Goal: Transaction & Acquisition: Subscribe to service/newsletter

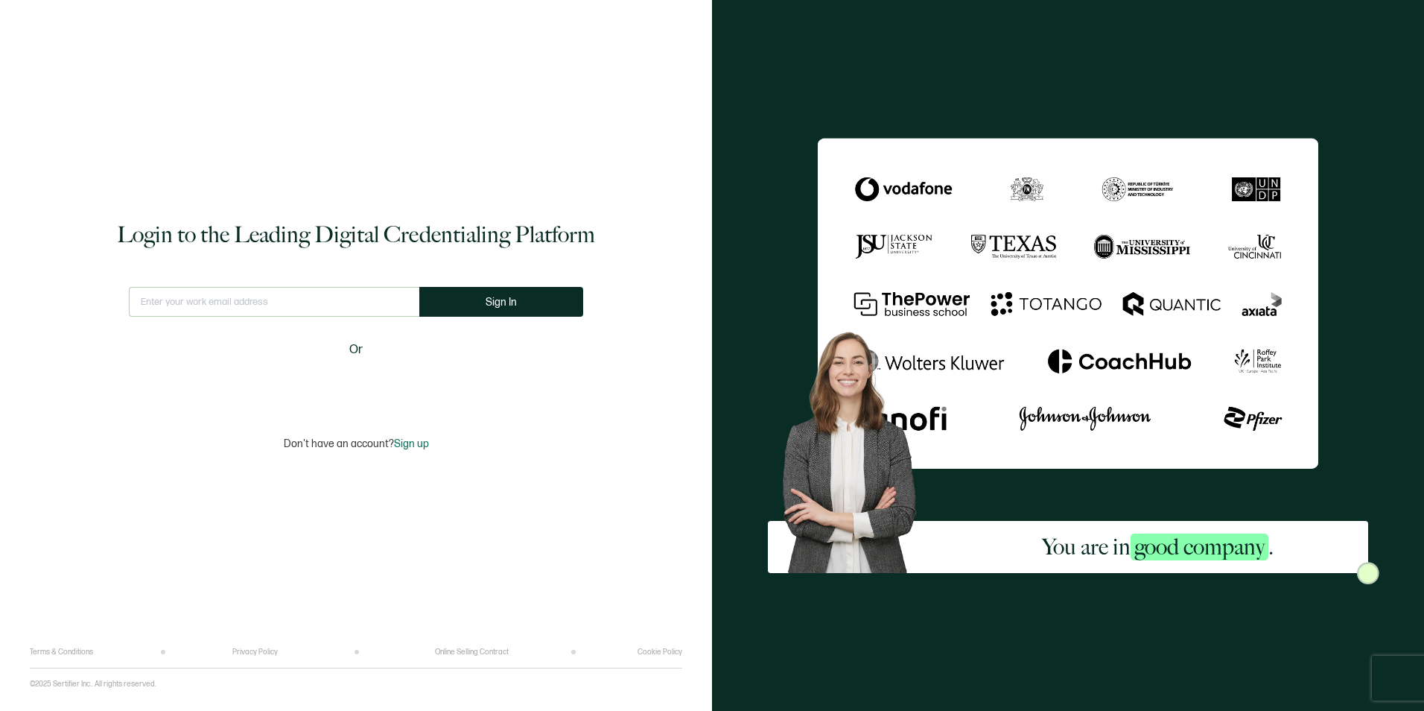
click at [265, 292] on input "text" at bounding box center [274, 302] width 290 height 30
type input "Rocco.Tranquill@carahsoft.com"
click at [550, 301] on button "Sign In" at bounding box center [501, 302] width 164 height 30
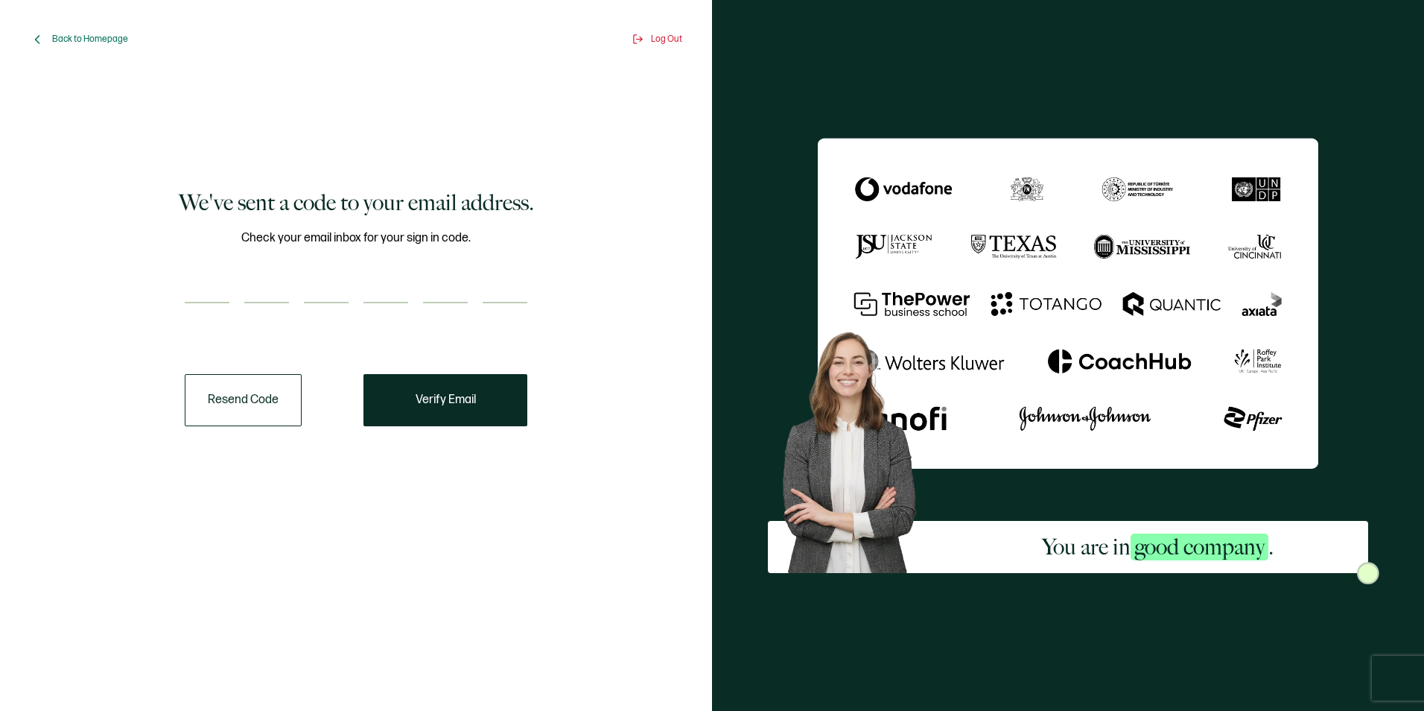
click at [219, 299] on input "number" at bounding box center [207, 288] width 45 height 30
click at [197, 292] on input "number" at bounding box center [207, 288] width 45 height 30
type input "2"
type input "8"
type input "2"
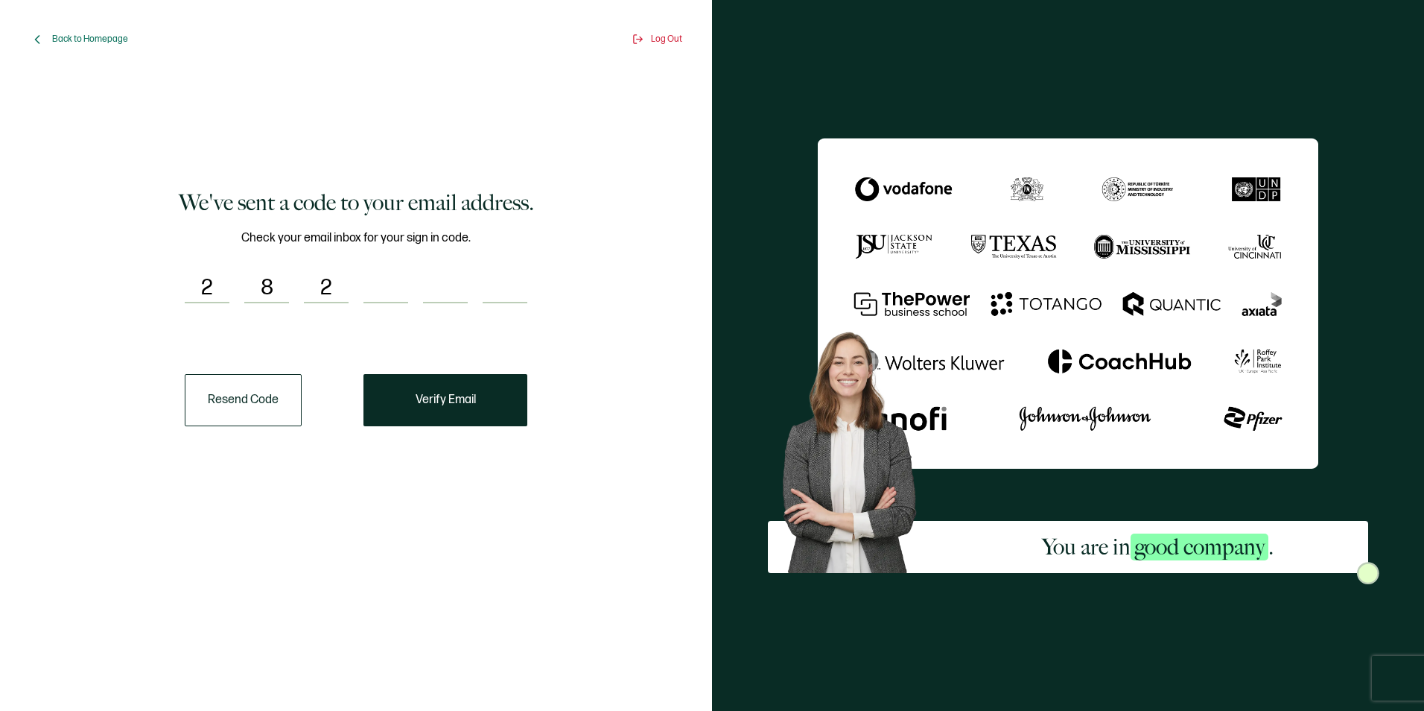
type input "5"
type input "6"
type input "4"
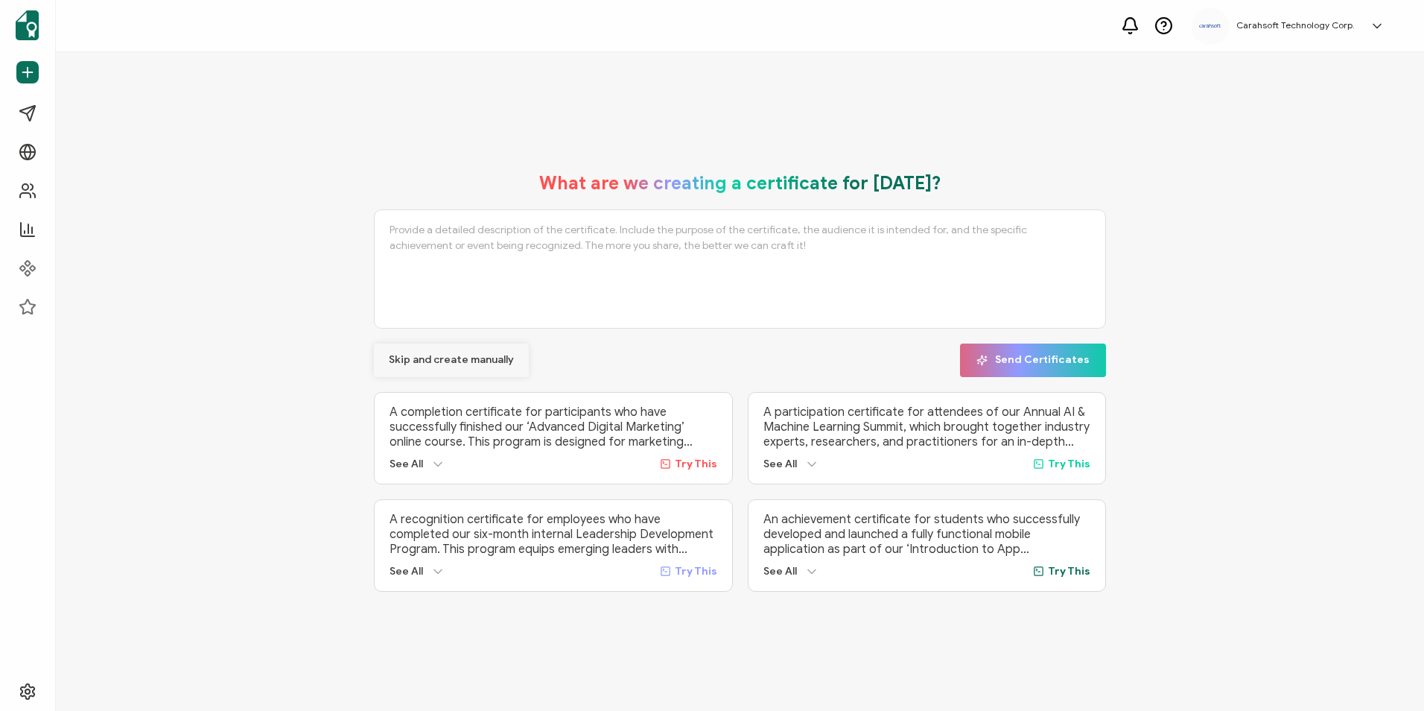
click at [429, 349] on button "Skip and create manually" at bounding box center [451, 360] width 155 height 34
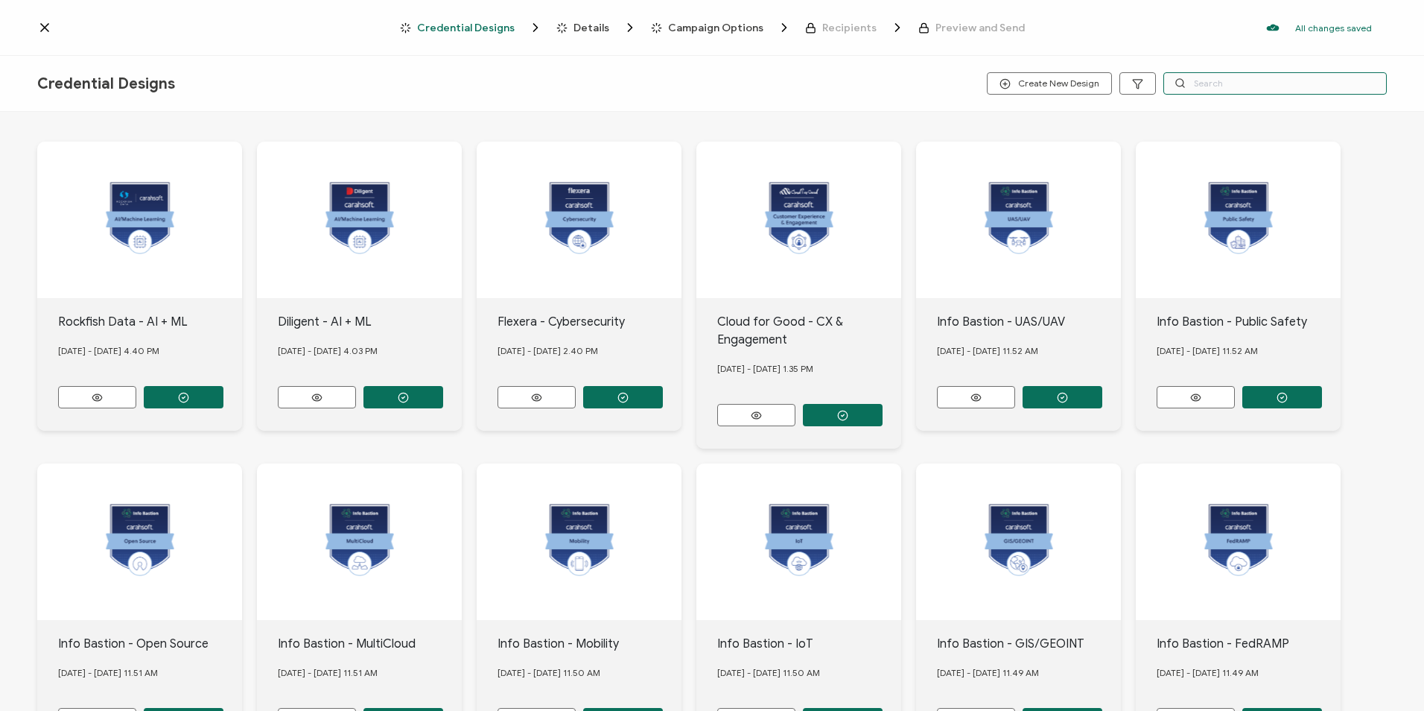
click at [1201, 81] on input "text" at bounding box center [1274, 83] width 223 height 22
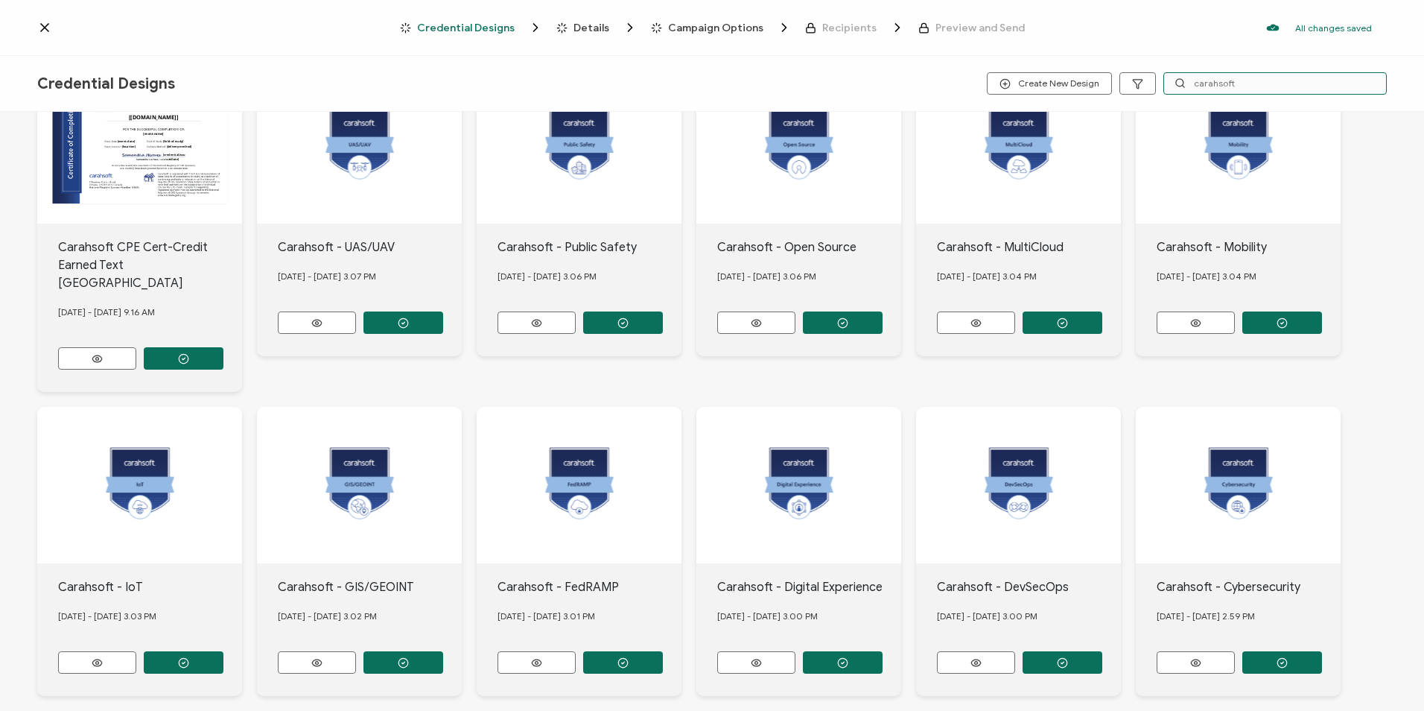
scroll to position [124, 0]
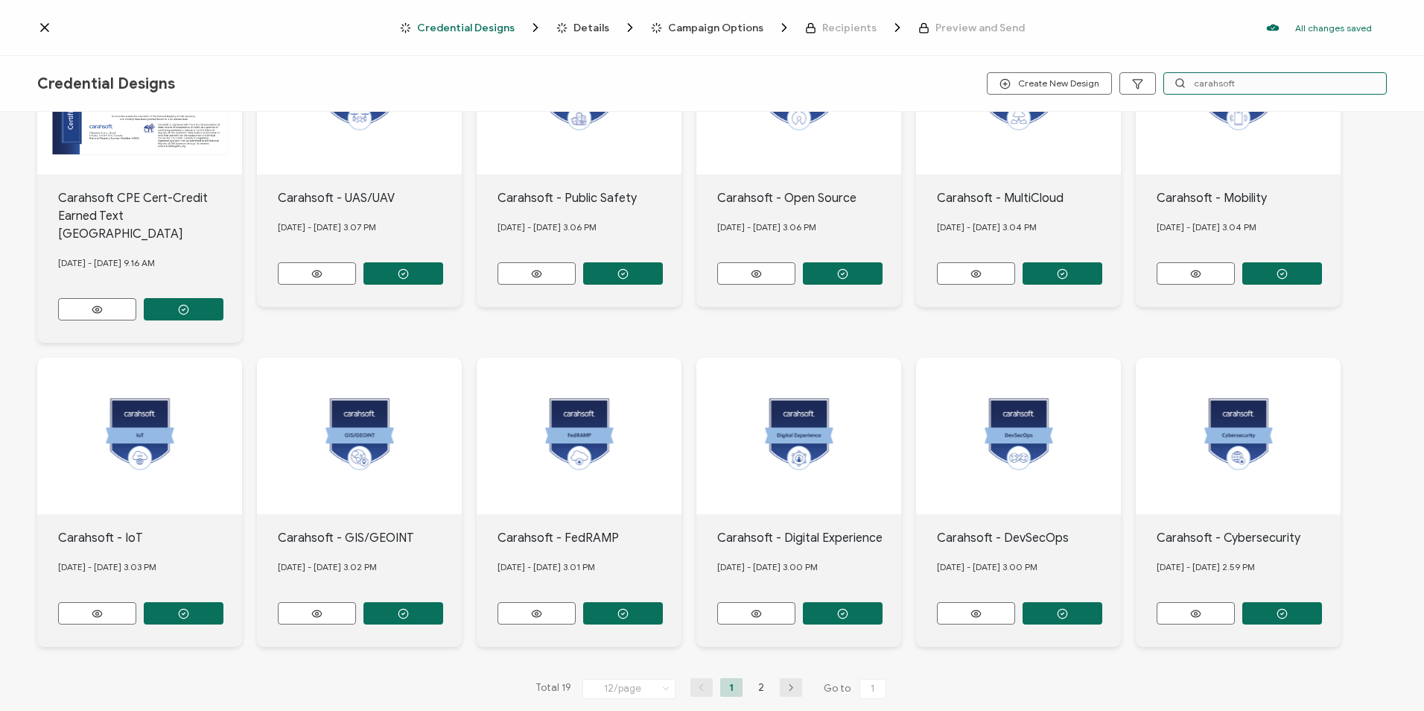
type input "carahsoft"
click at [793, 683] on icon "button" at bounding box center [791, 687] width 22 height 9
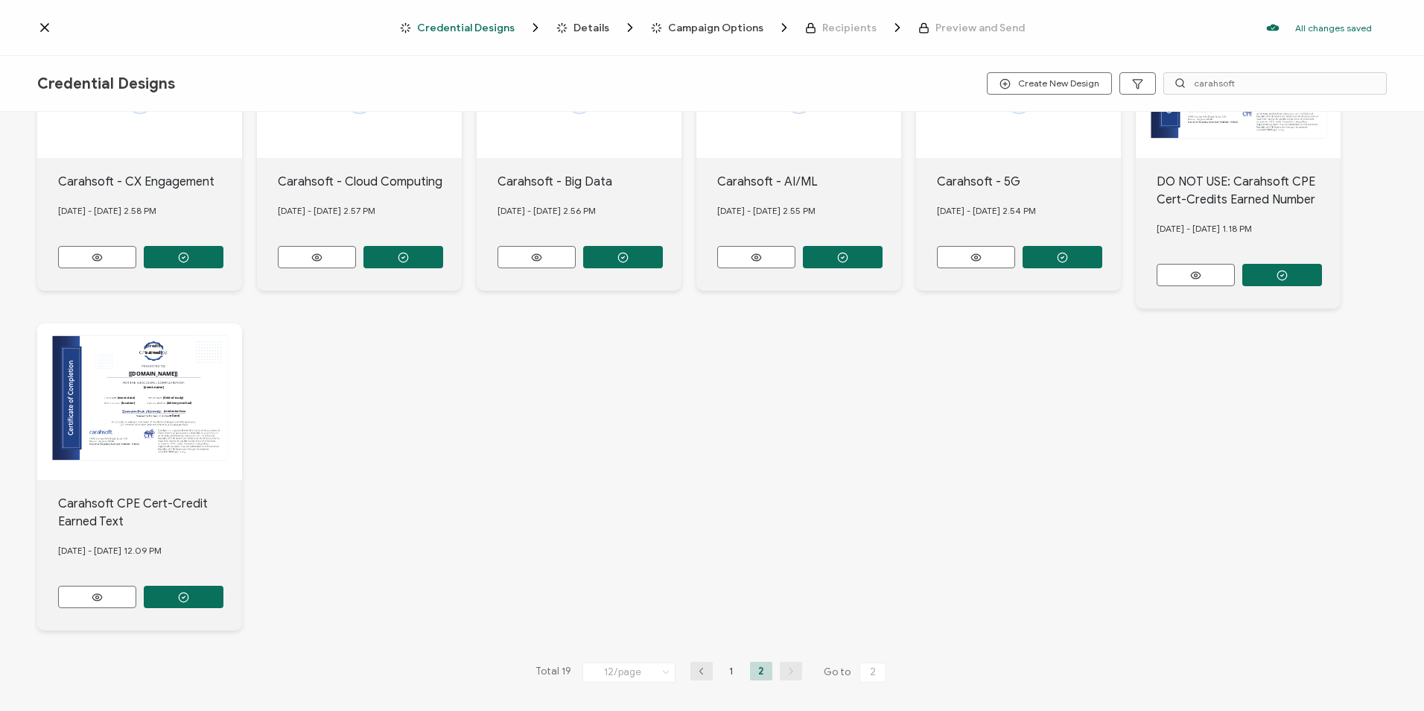
scroll to position [142, 0]
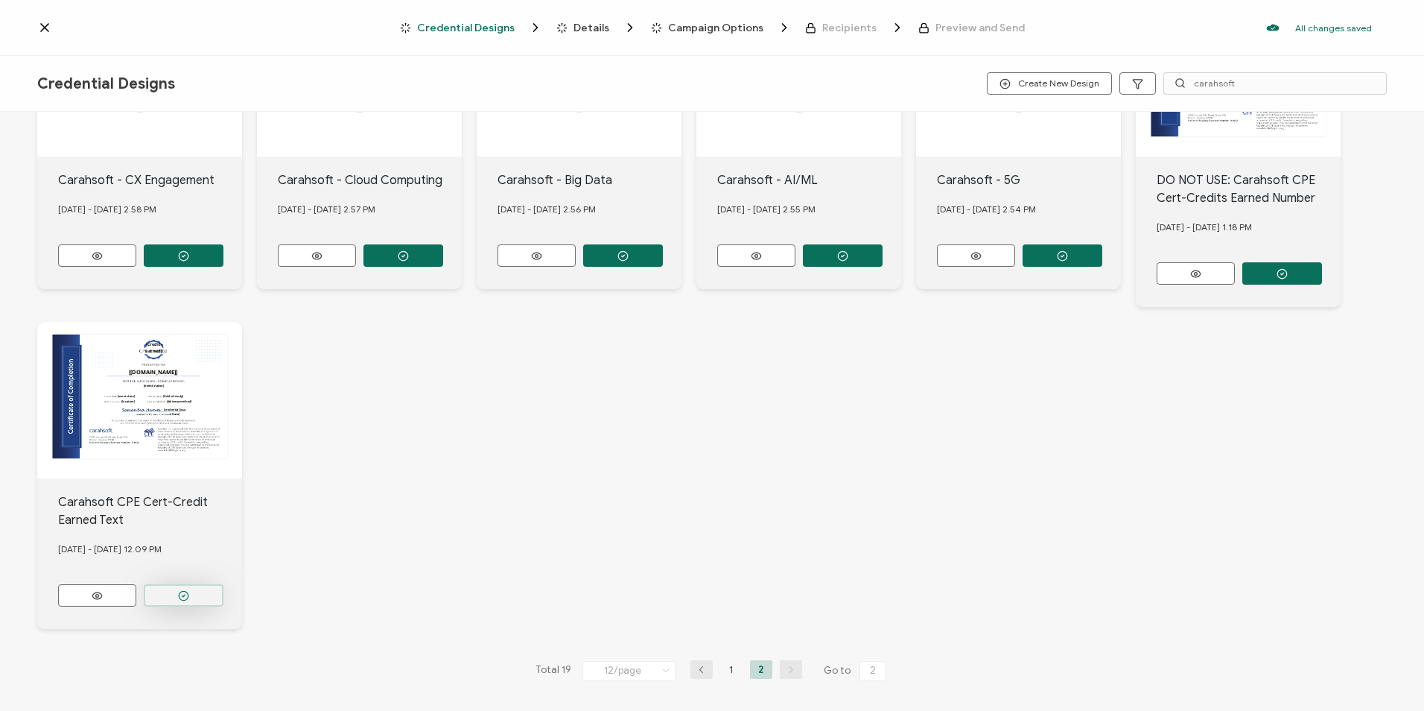
click at [174, 592] on button "button" at bounding box center [184, 595] width 80 height 22
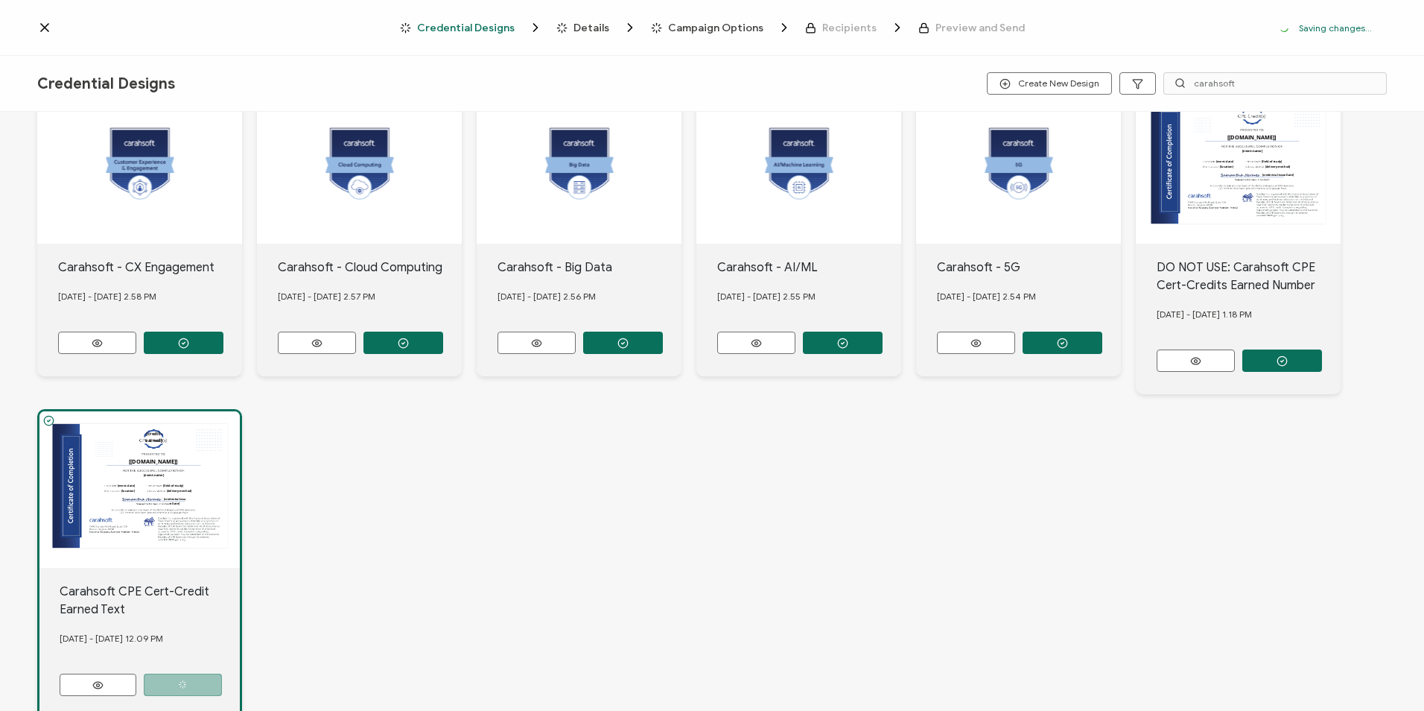
scroll to position [229, 0]
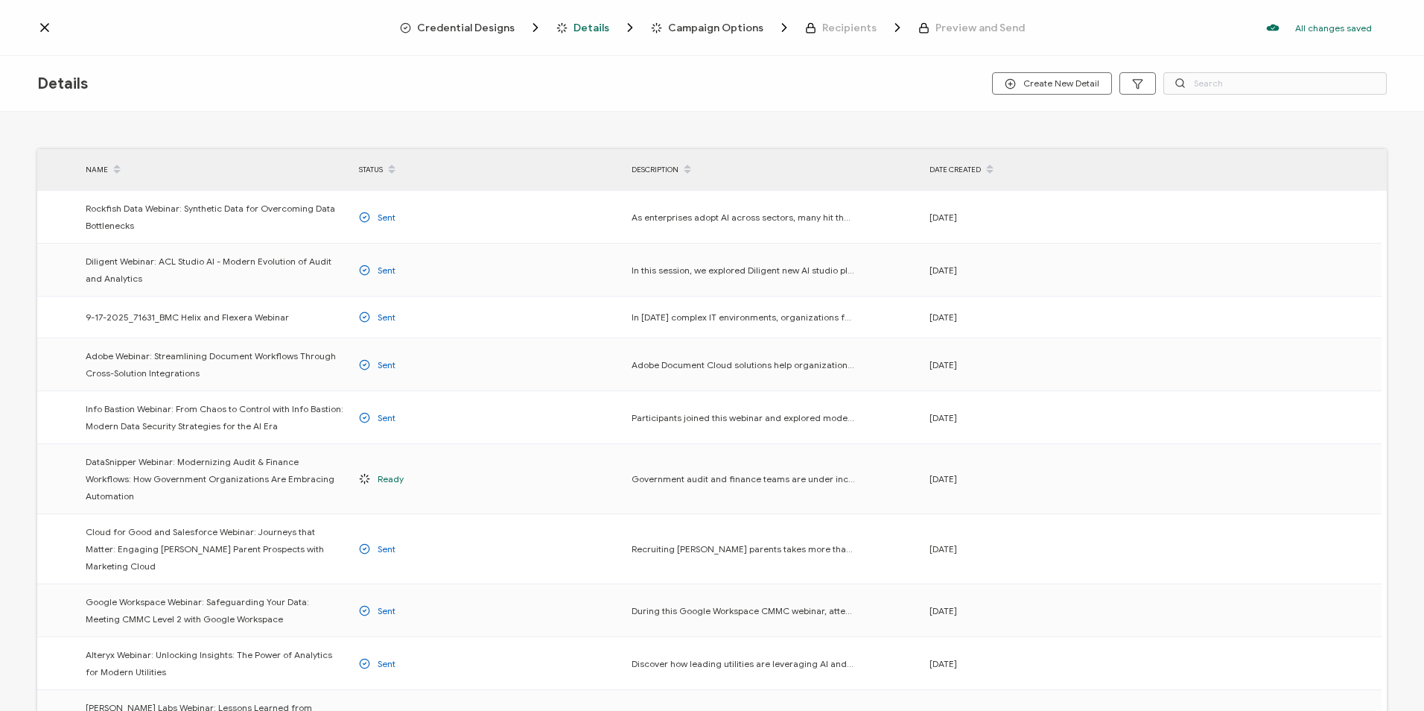
click at [471, 33] on span "Credential Designs" at bounding box center [466, 27] width 98 height 11
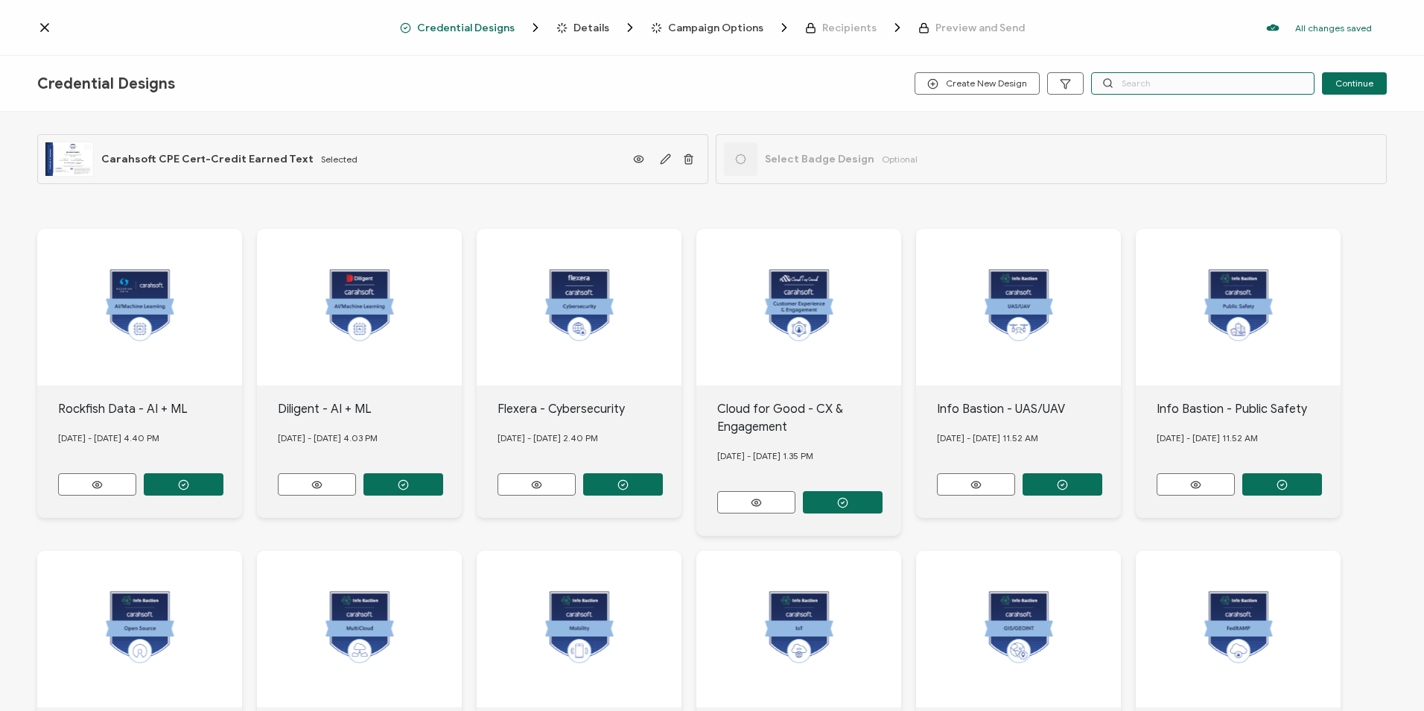
click at [1125, 88] on input "text" at bounding box center [1202, 83] width 223 height 22
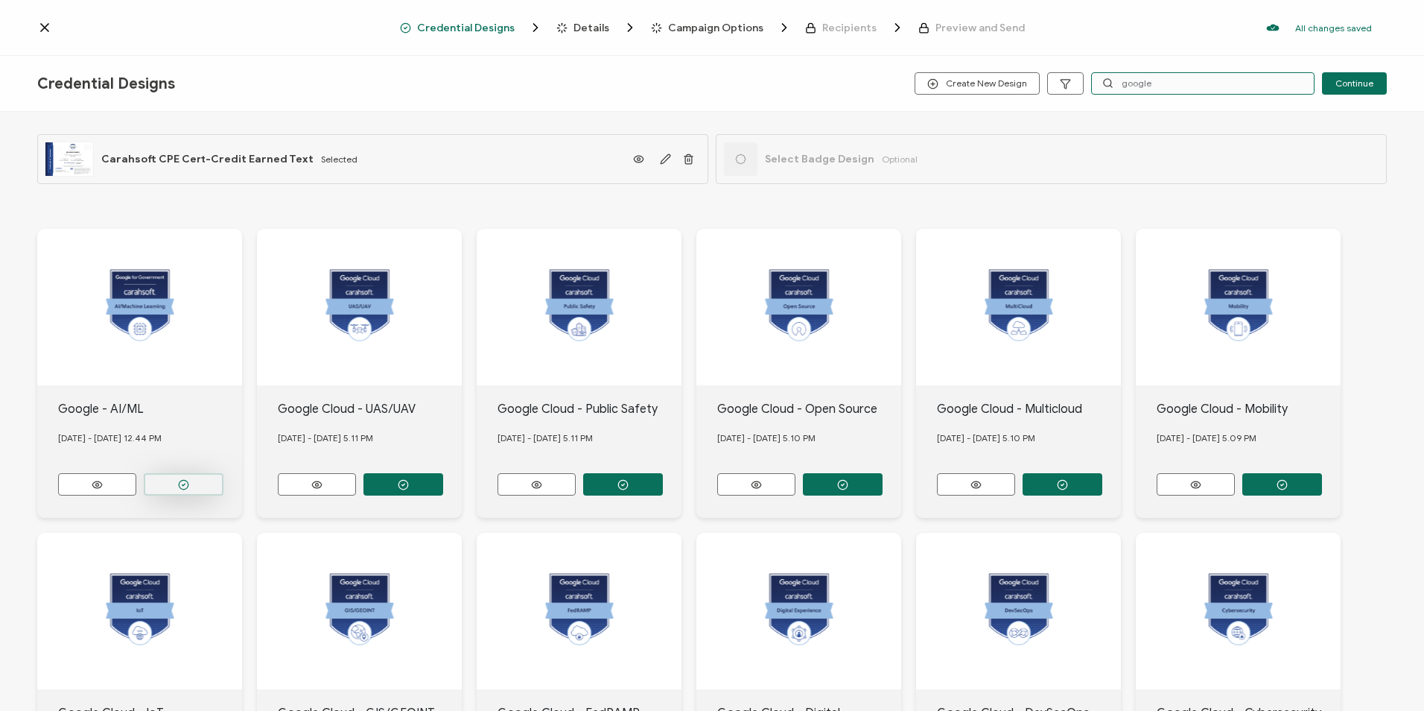
type input "google"
click at [191, 480] on button "button" at bounding box center [184, 484] width 80 height 22
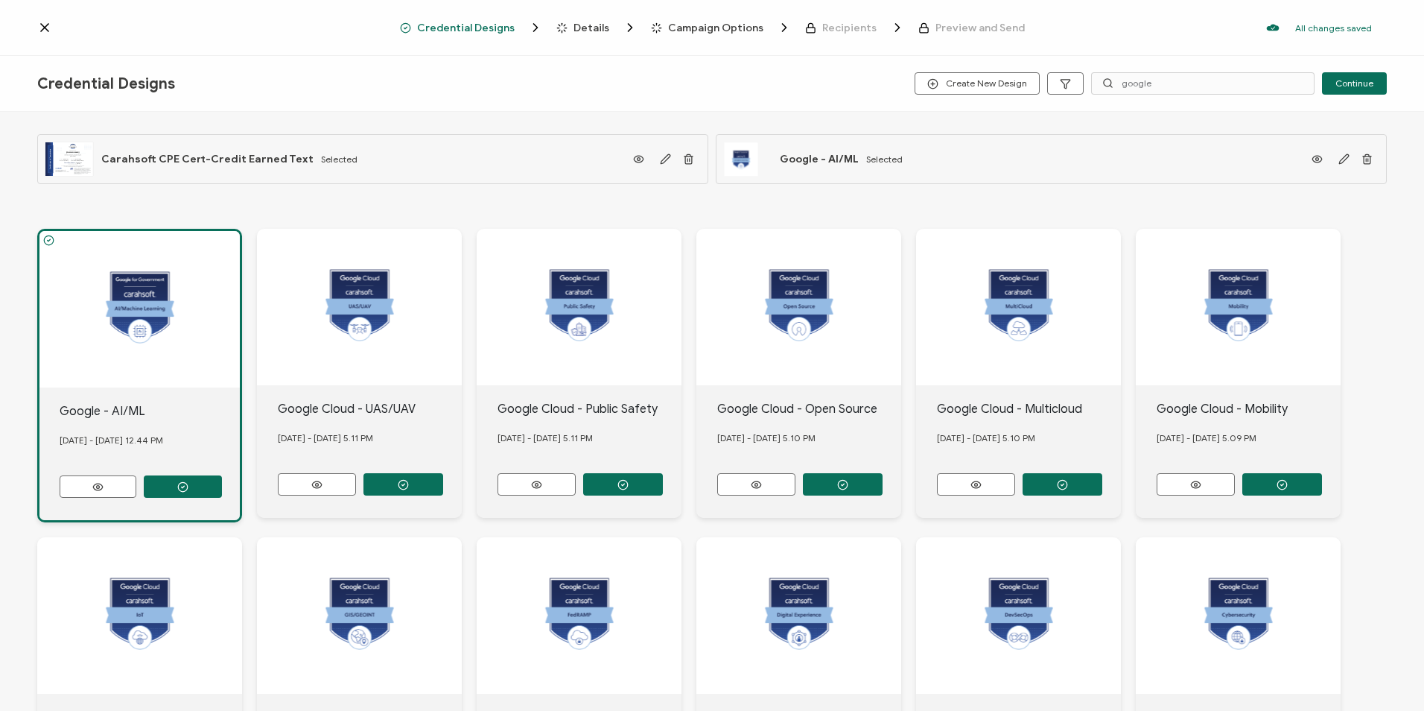
click at [596, 28] on span "Details" at bounding box center [592, 27] width 36 height 11
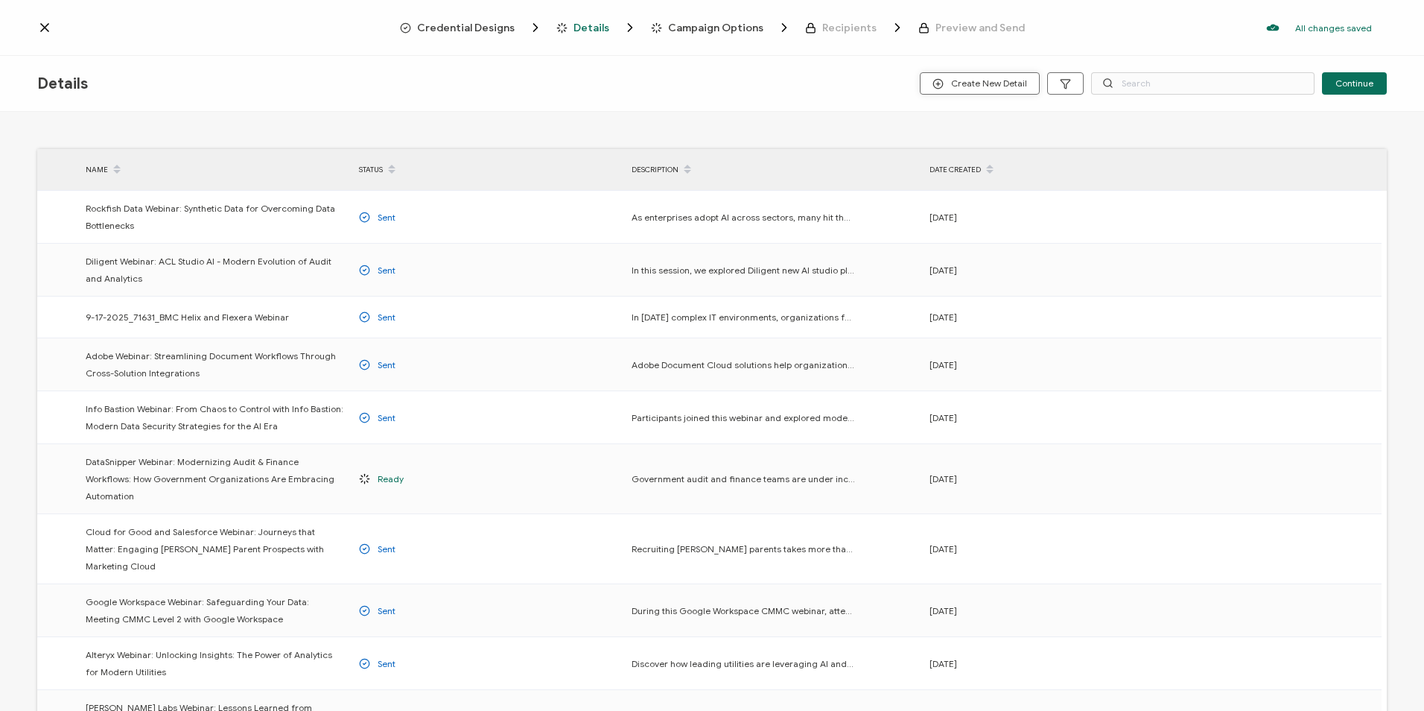
click at [987, 83] on span "Create New Detail" at bounding box center [980, 83] width 95 height 11
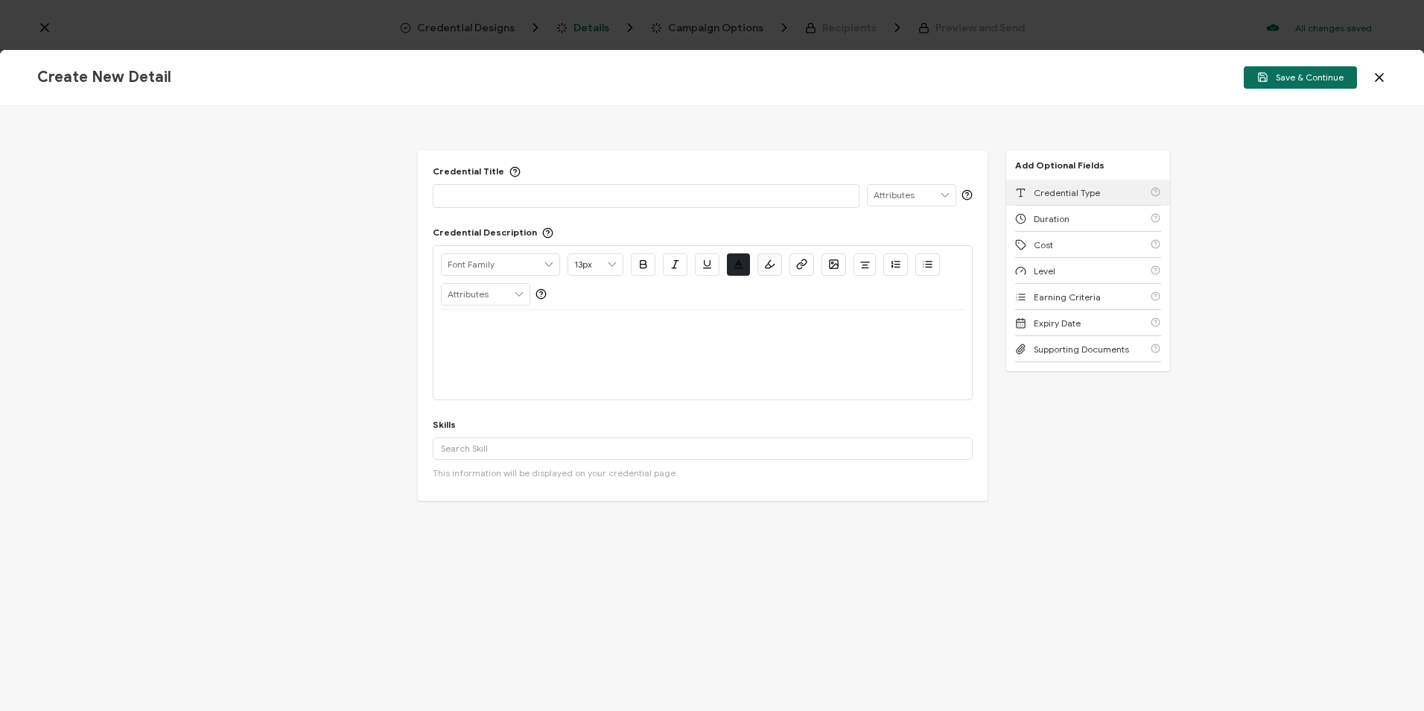
click at [1054, 182] on div "Credential Type" at bounding box center [1088, 193] width 146 height 26
click at [1054, 182] on div "Duration" at bounding box center [1088, 193] width 146 height 26
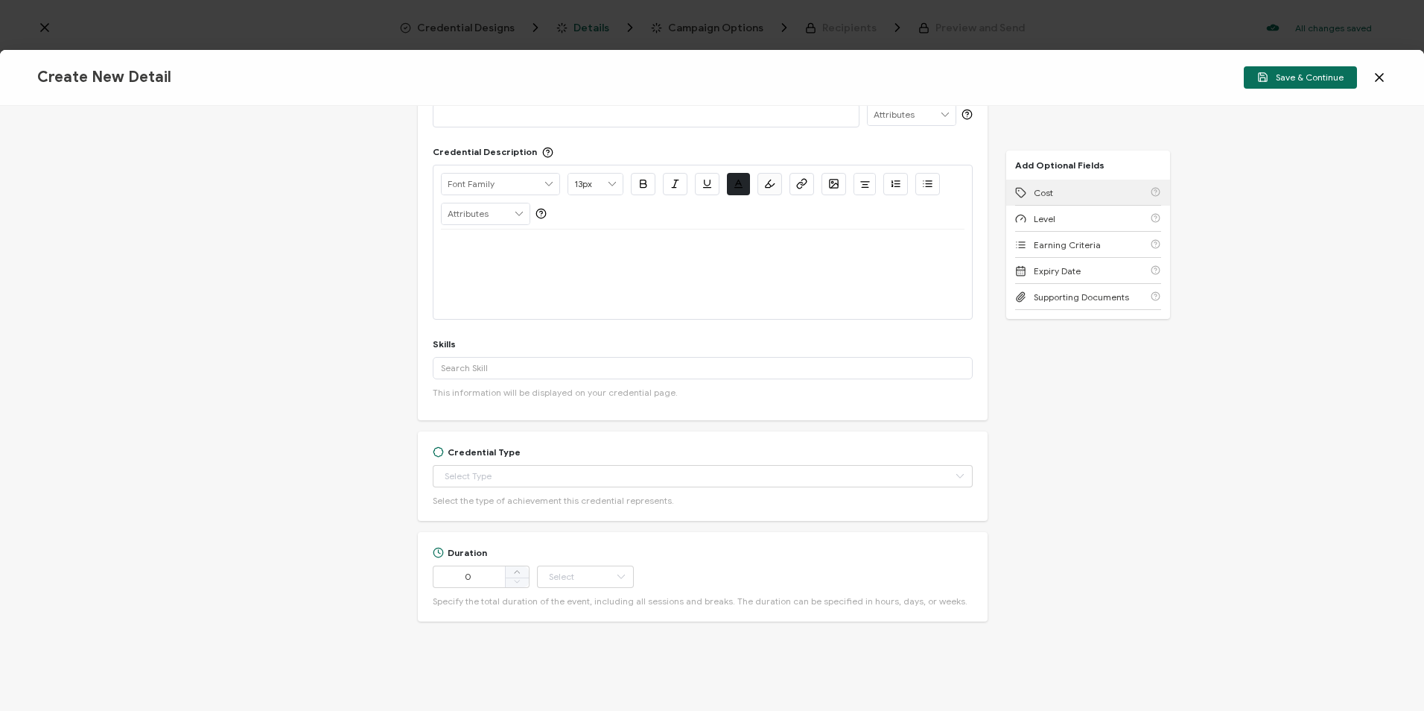
click at [1054, 182] on div "Cost" at bounding box center [1088, 193] width 146 height 26
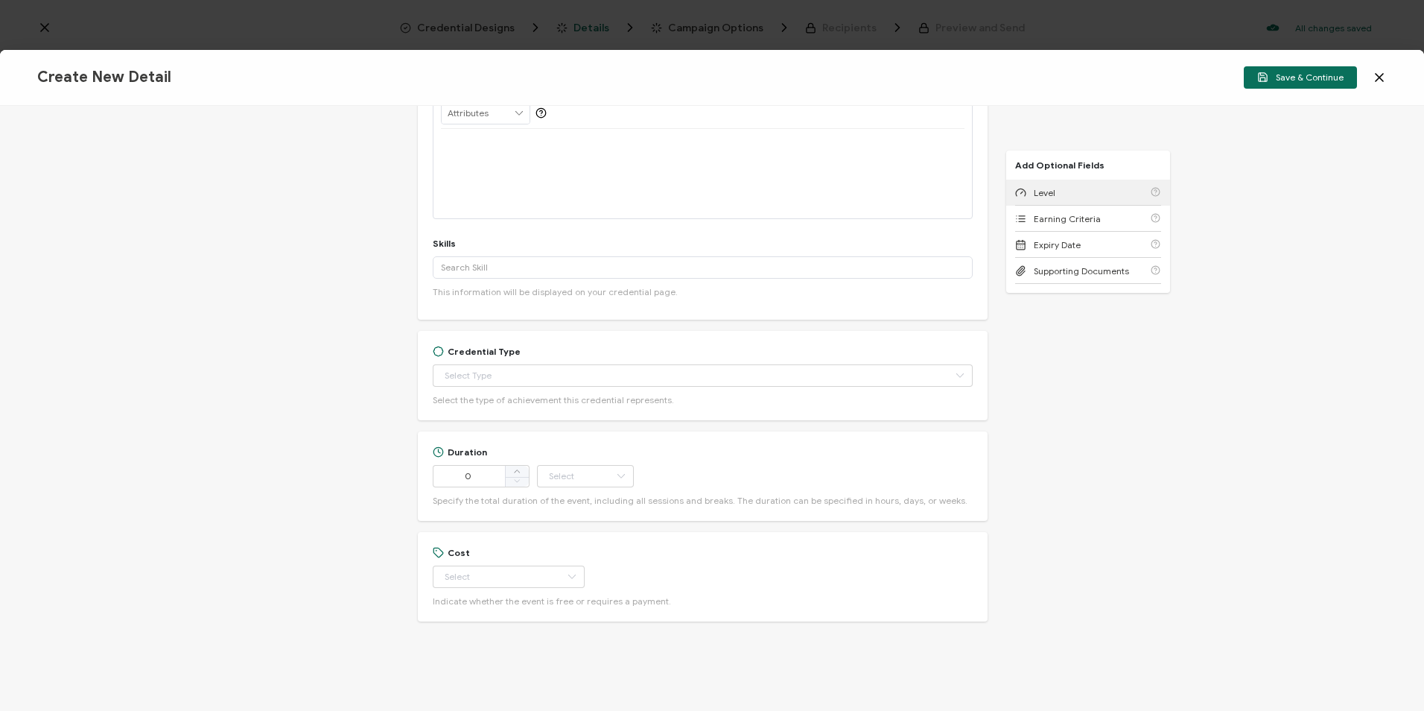
click at [1054, 182] on div "Level" at bounding box center [1088, 193] width 146 height 26
click at [1054, 182] on div "Earning Criteria" at bounding box center [1088, 193] width 146 height 26
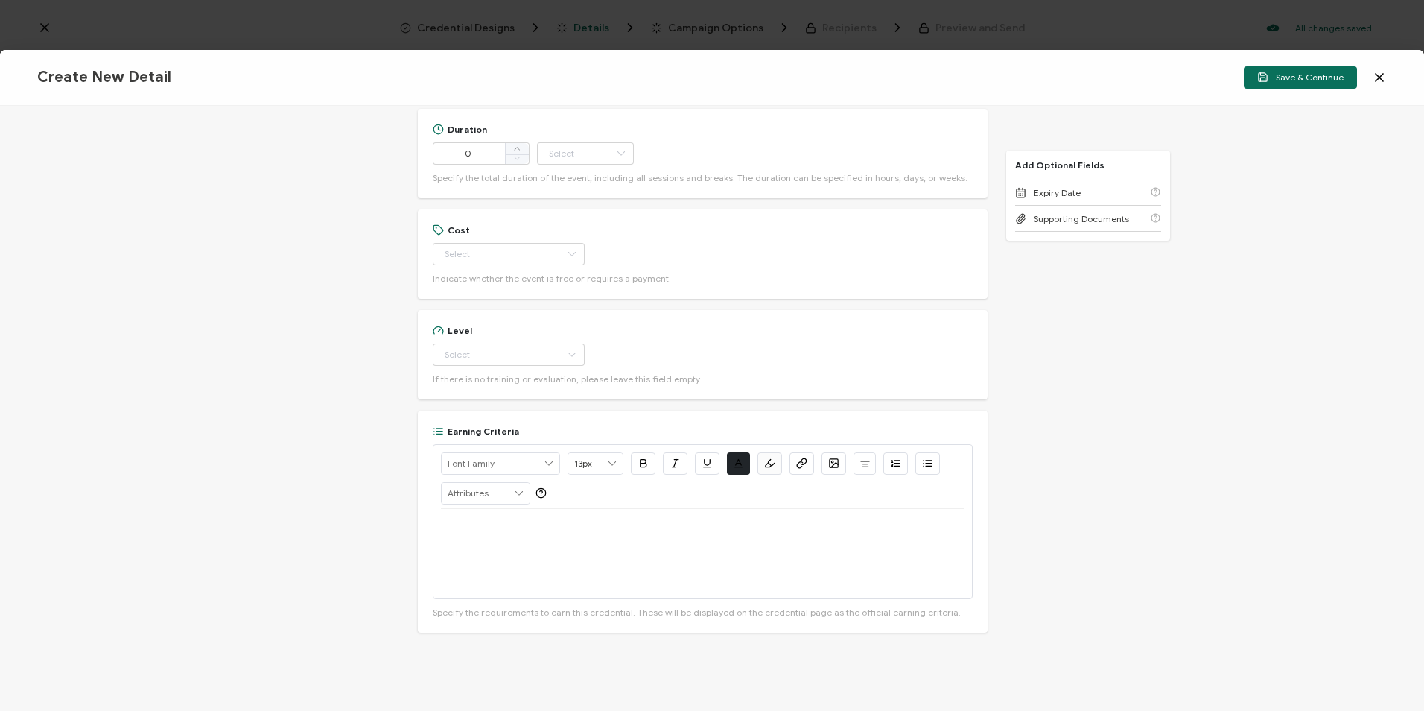
scroll to position [515, 0]
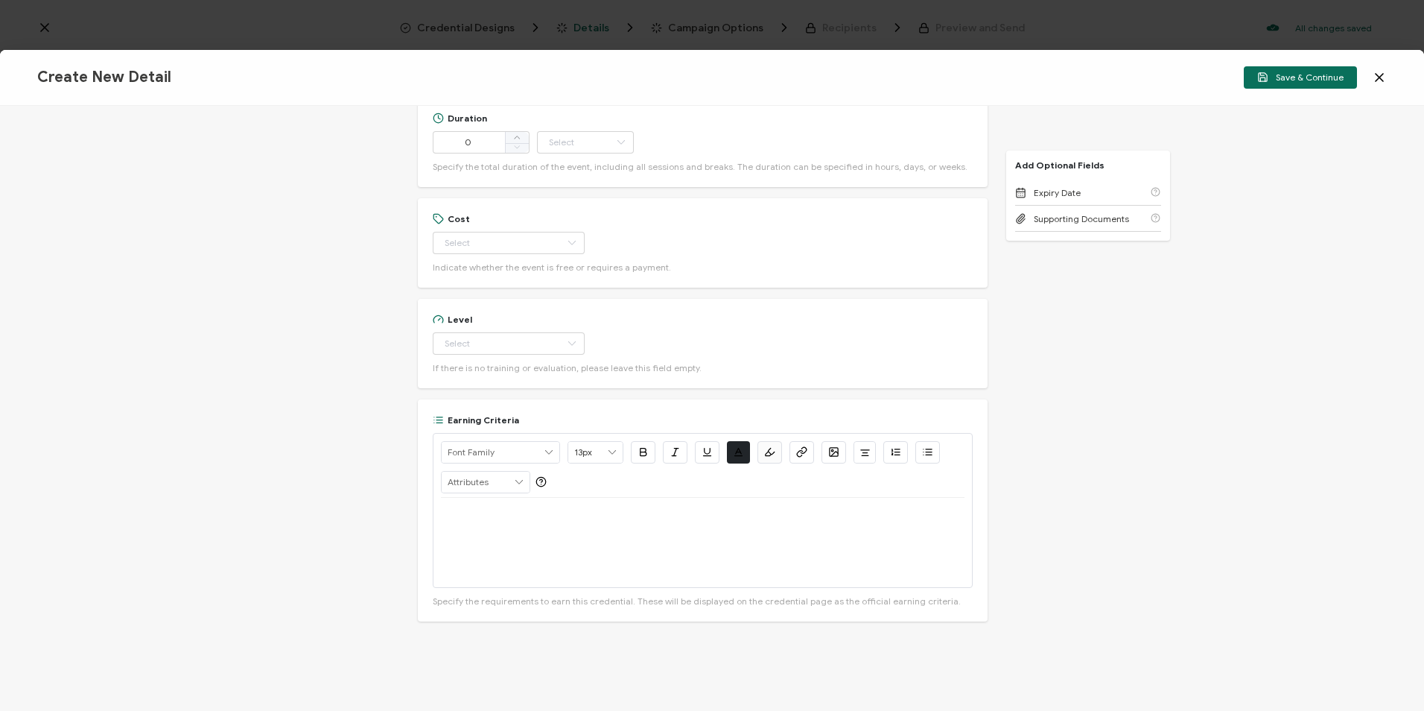
click at [1120, 326] on div "Credential Title ISSUER Issuer Name Credential Description Alright Sans Amita A…" at bounding box center [712, 408] width 1424 height 605
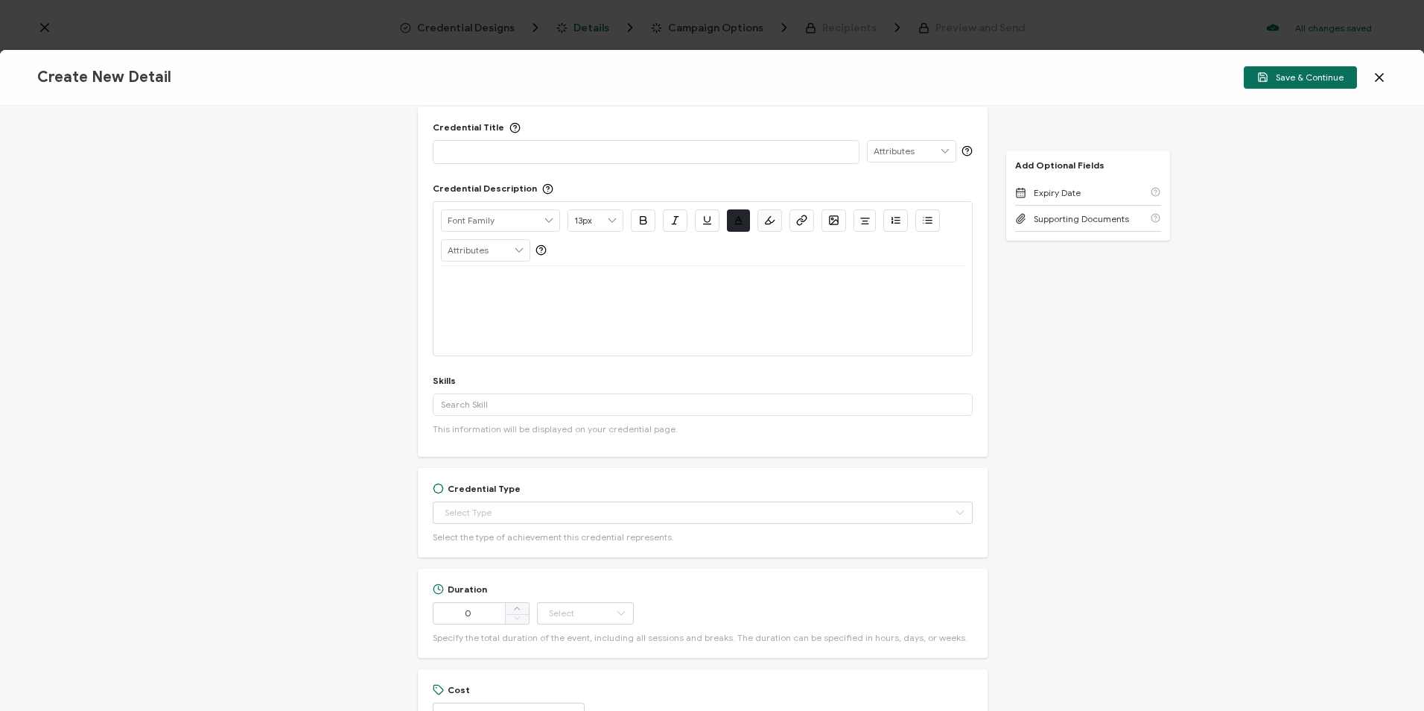
scroll to position [0, 0]
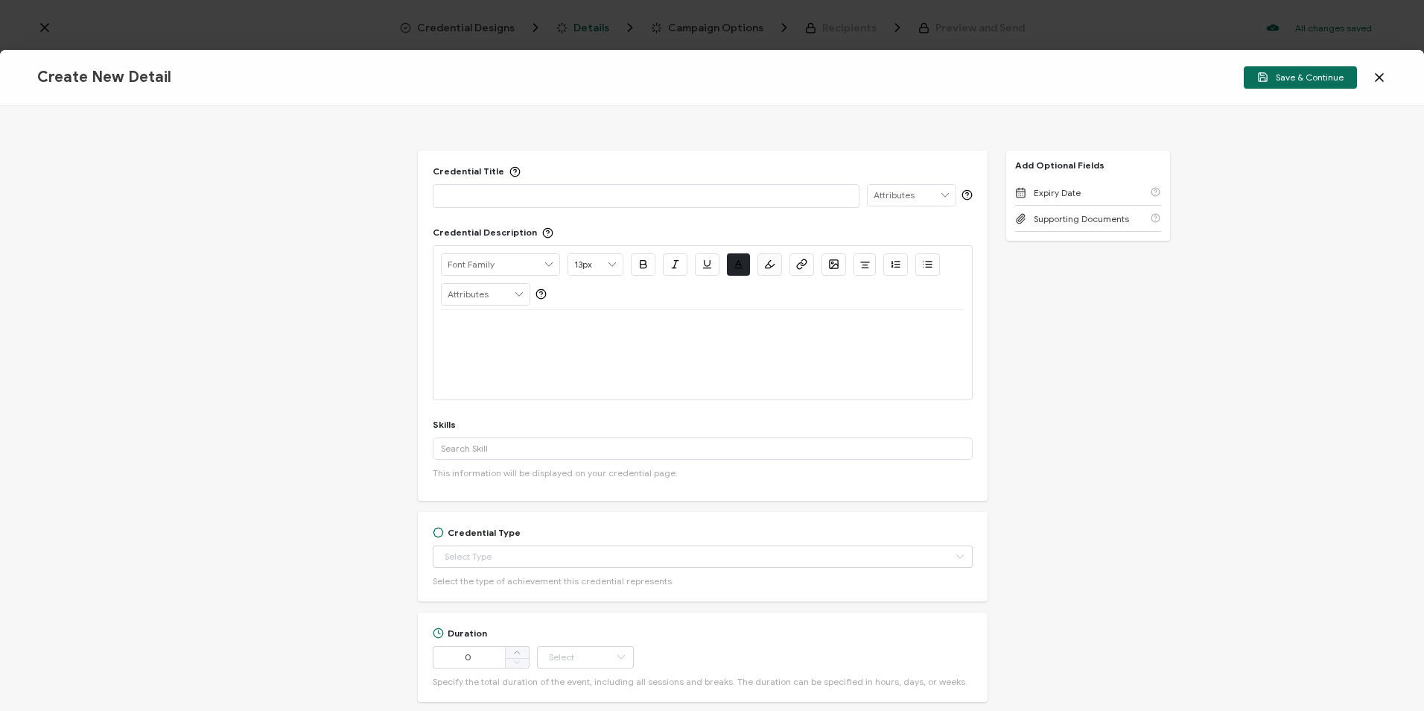
click at [467, 198] on p at bounding box center [646, 195] width 410 height 15
click at [283, 217] on div "Credential Title ISSUER Issuer Name Credential Description Alright Sans Amita A…" at bounding box center [712, 408] width 1424 height 605
click at [466, 185] on div at bounding box center [646, 195] width 410 height 21
click at [150, 189] on div "Credential Title ISSUER Issuer Name Credential Description Alright Sans Amita A…" at bounding box center [712, 408] width 1424 height 605
click at [481, 203] on div at bounding box center [646, 195] width 410 height 21
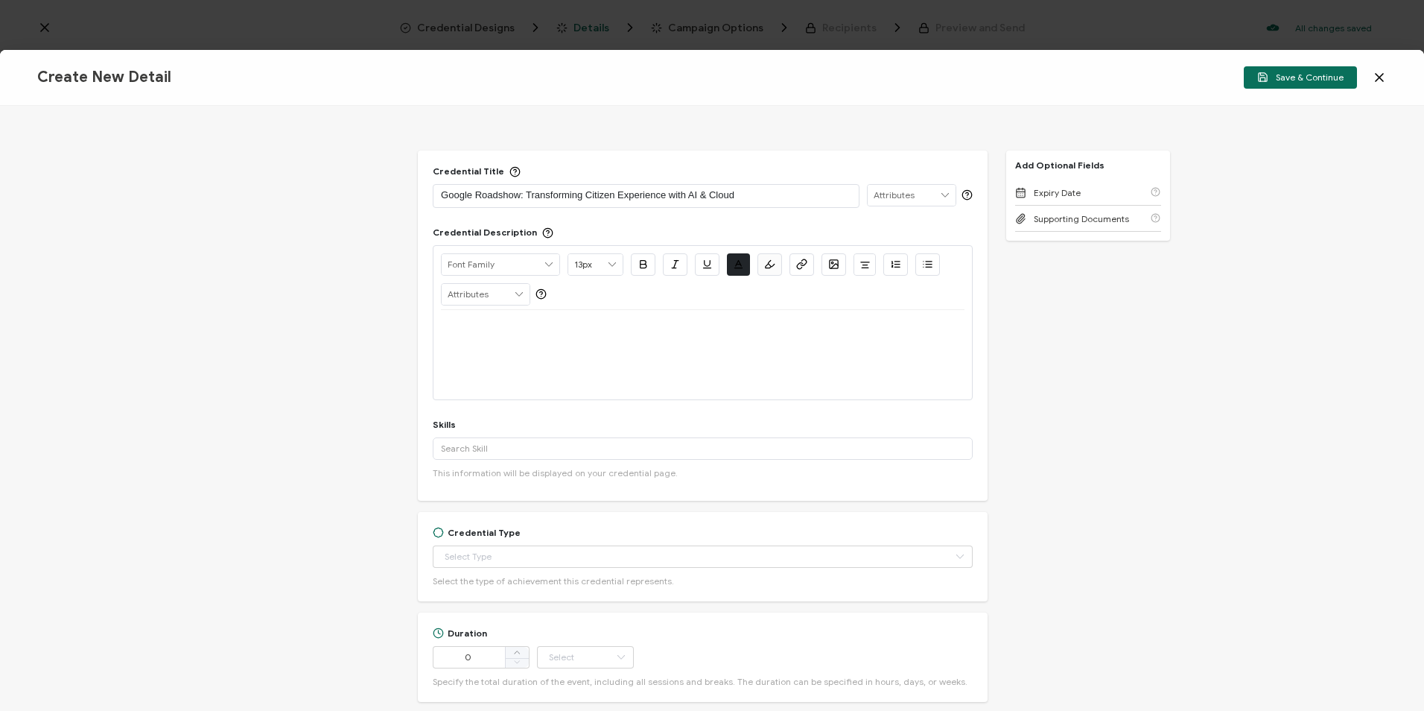
click at [480, 323] on p at bounding box center [703, 327] width 524 height 13
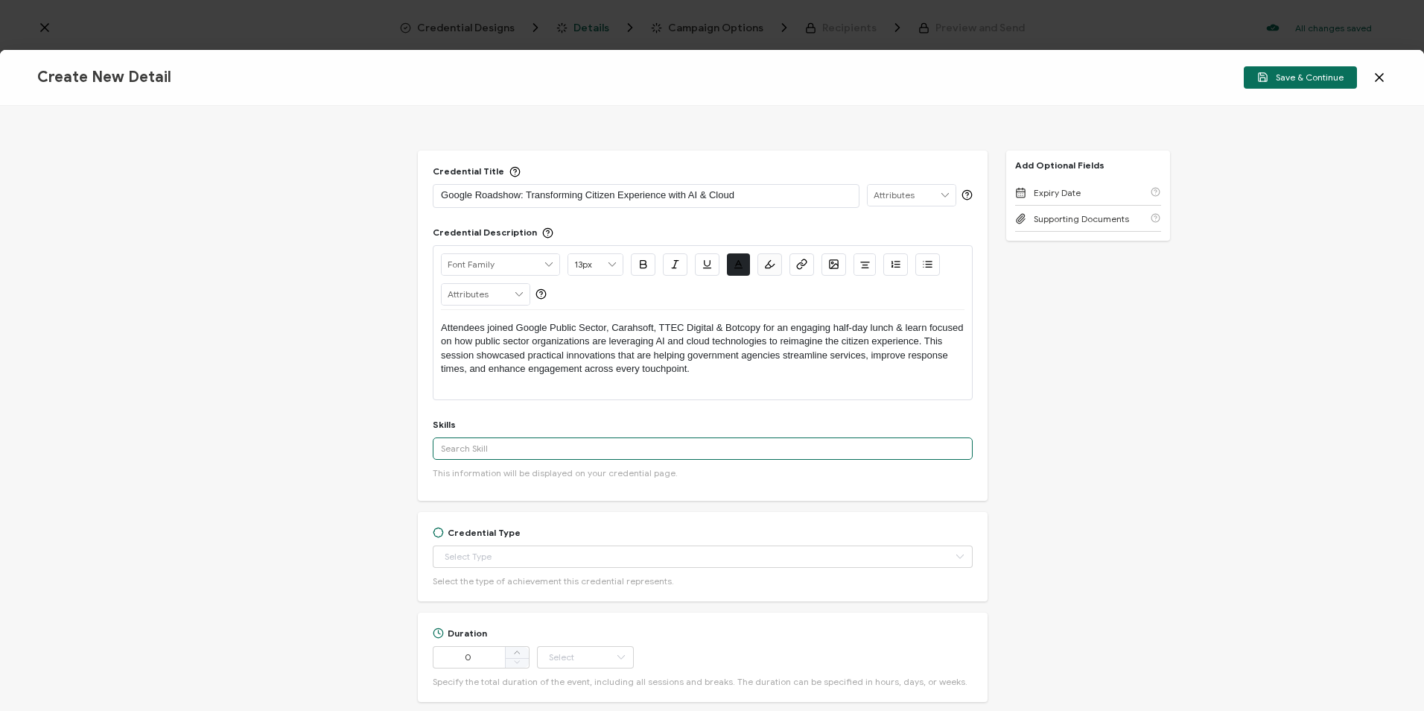
click at [504, 449] on input "text" at bounding box center [703, 448] width 540 height 22
drag, startPoint x: 533, startPoint y: 446, endPoint x: 418, endPoint y: 448, distance: 115.5
click at [418, 448] on div "Credential Title Google Roadshow: Transforming Citizen Experience with AI & Clo…" at bounding box center [703, 325] width 570 height 350
click at [466, 448] on input "Multi cloud" at bounding box center [703, 448] width 540 height 22
click at [462, 448] on input "Multi cloud" at bounding box center [703, 448] width 540 height 22
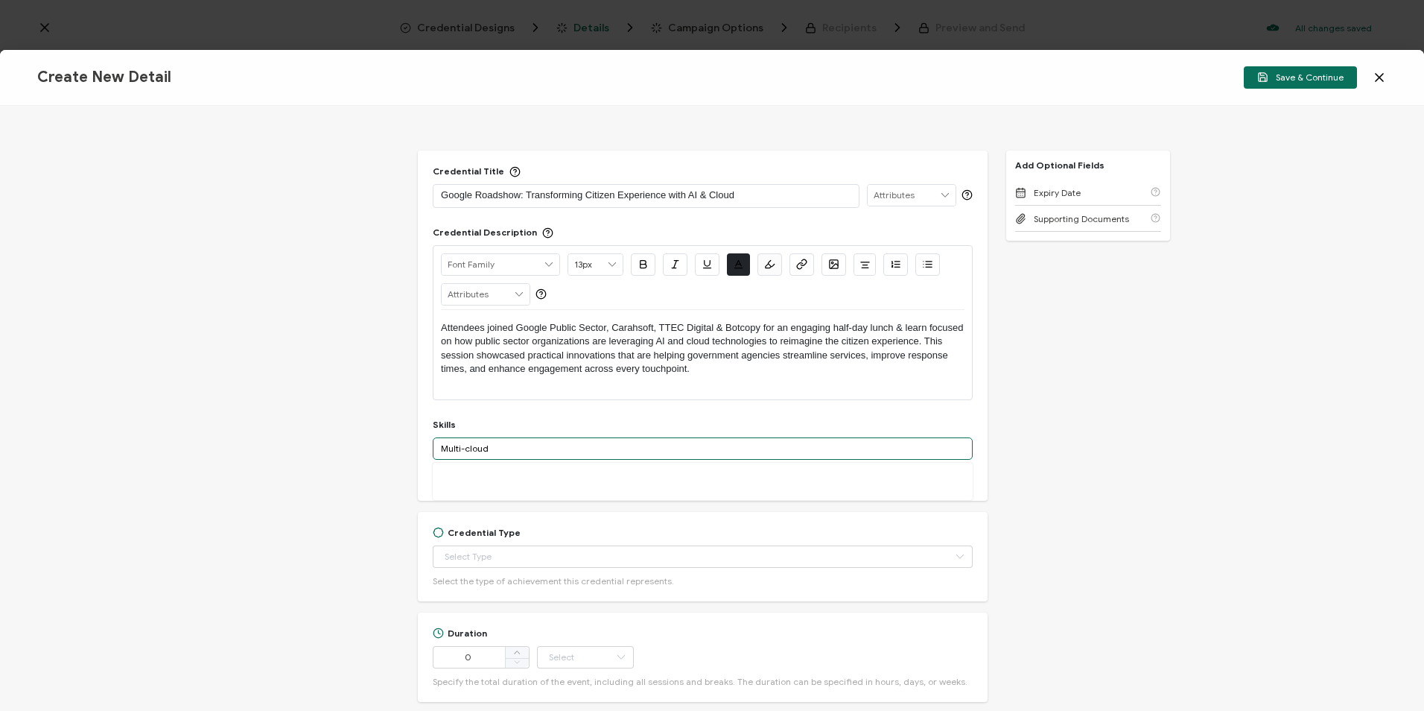
click at [529, 458] on input "Multi-cloud" at bounding box center [703, 448] width 540 height 22
click at [533, 454] on input "Multi-cloud" at bounding box center [703, 448] width 540 height 22
click at [533, 452] on input "Multi-cloud" at bounding box center [703, 448] width 540 height 22
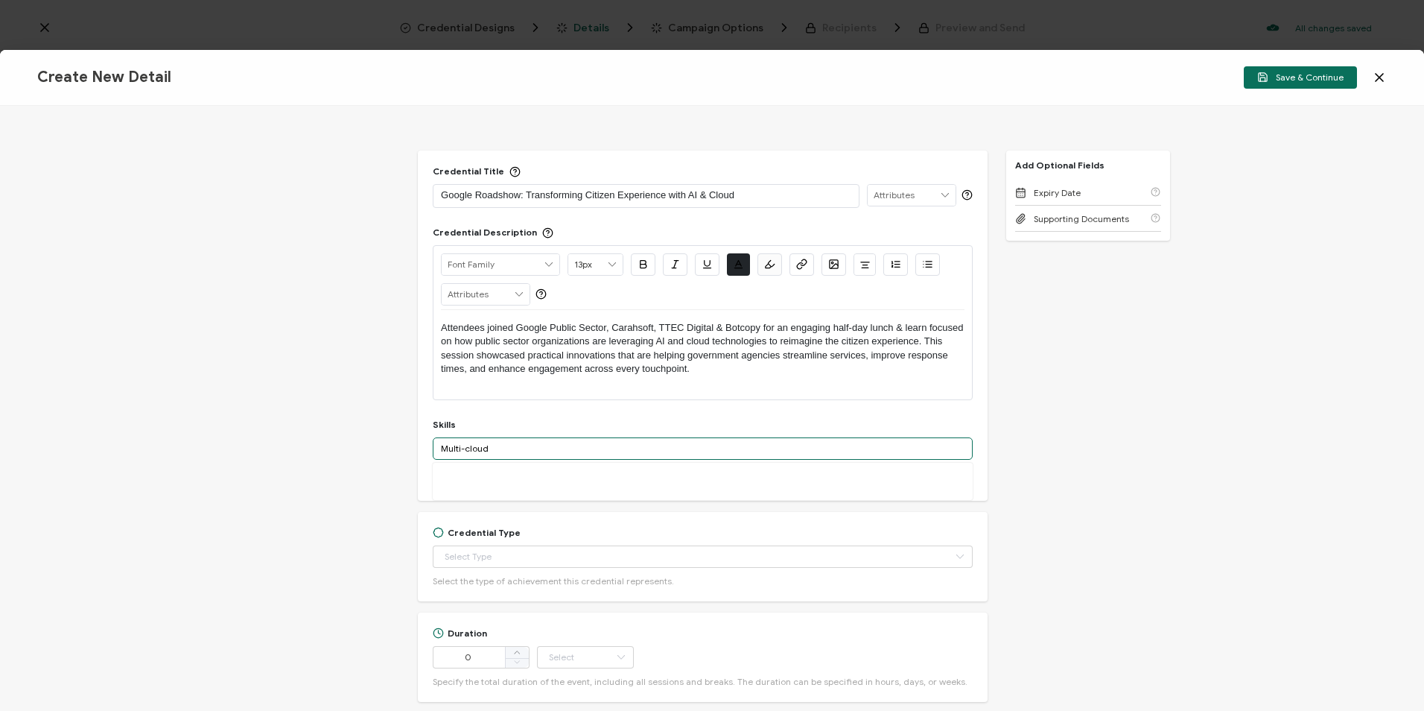
click at [533, 452] on input "Multi-cloud" at bounding box center [703, 448] width 540 height 22
click at [518, 446] on input "Multi-cloud" at bounding box center [703, 448] width 540 height 22
drag, startPoint x: 518, startPoint y: 446, endPoint x: 403, endPoint y: 448, distance: 114.7
click at [403, 448] on div "Credential Title Google Roadshow: Transforming Citizen Experience with AI & Clo…" at bounding box center [712, 408] width 1424 height 605
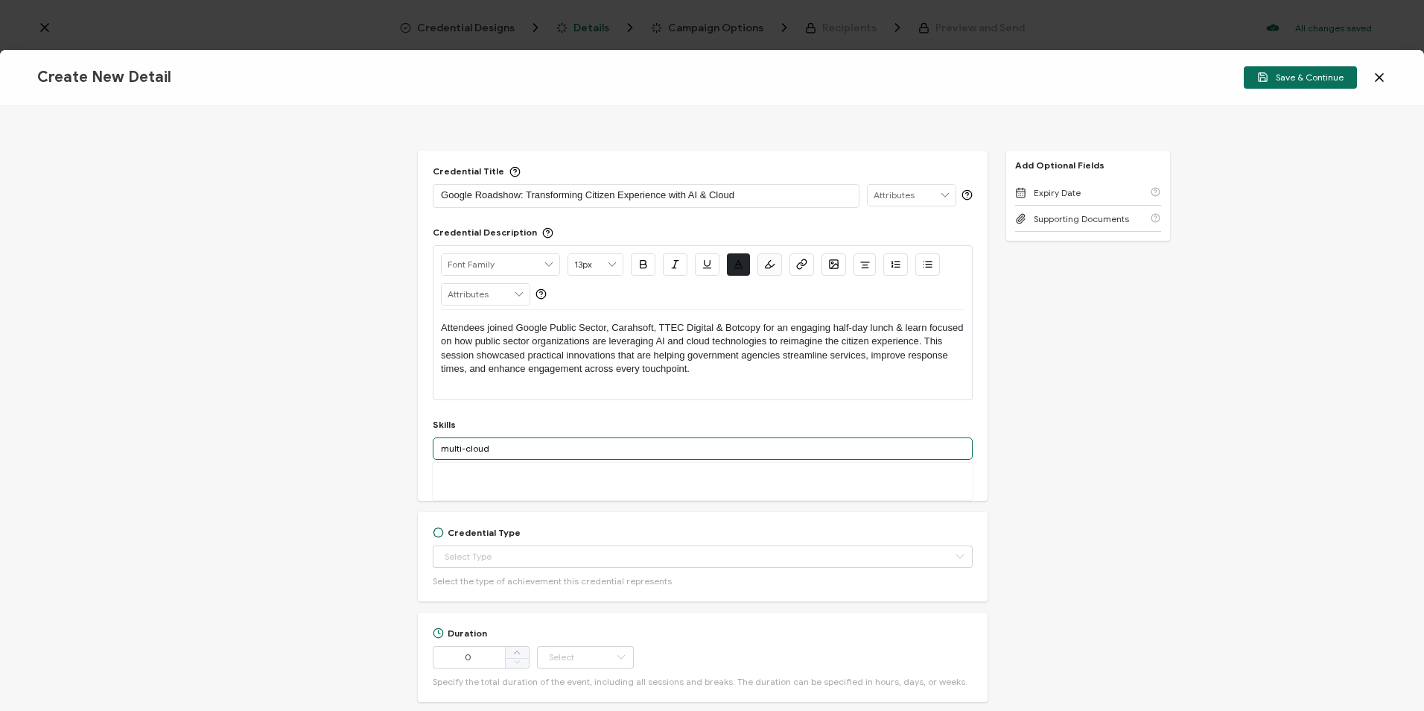
drag, startPoint x: 551, startPoint y: 453, endPoint x: 253, endPoint y: 434, distance: 298.6
click at [253, 434] on div "Credential Title Google Roadshow: Transforming Citizen Experience with AI & Clo…" at bounding box center [712, 408] width 1424 height 605
click at [571, 449] on input "multi-cloud" at bounding box center [703, 448] width 540 height 22
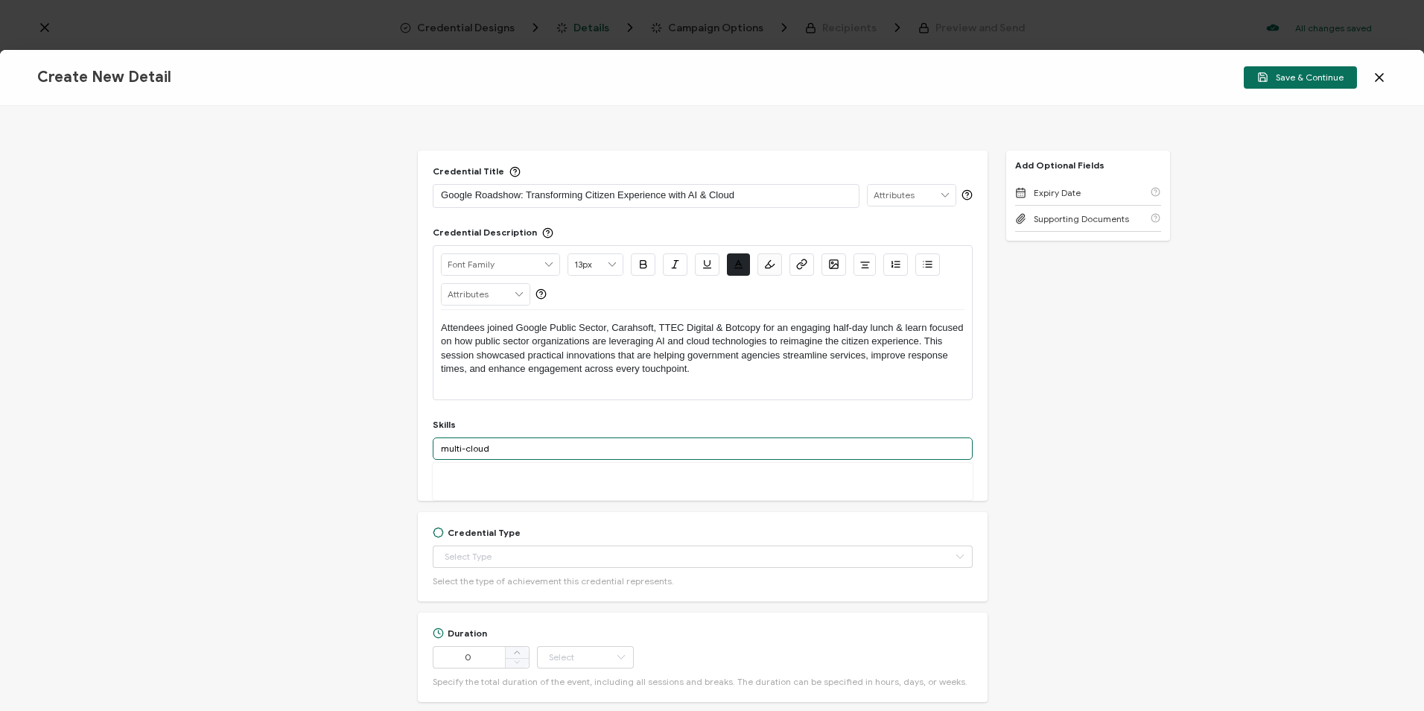
click at [571, 449] on input "multi-cloud" at bounding box center [703, 448] width 540 height 22
type input "multi-cloud"
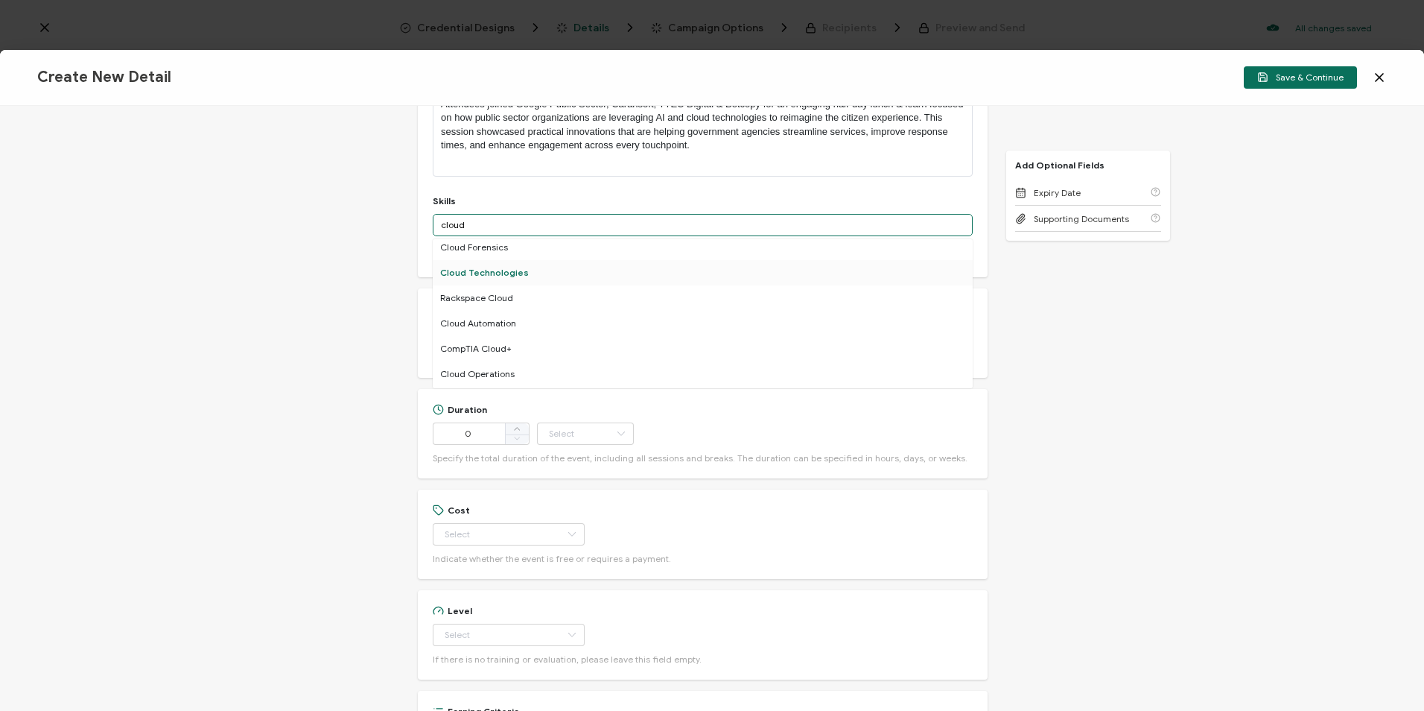
scroll to position [447, 0]
click at [1045, 310] on div "Credential Title Google Roadshow: Transforming Citizen Experience with AI & Clo…" at bounding box center [712, 408] width 1424 height 605
drag, startPoint x: 490, startPoint y: 224, endPoint x: 433, endPoint y: 228, distance: 57.5
click at [433, 228] on input "cloud" at bounding box center [703, 225] width 540 height 22
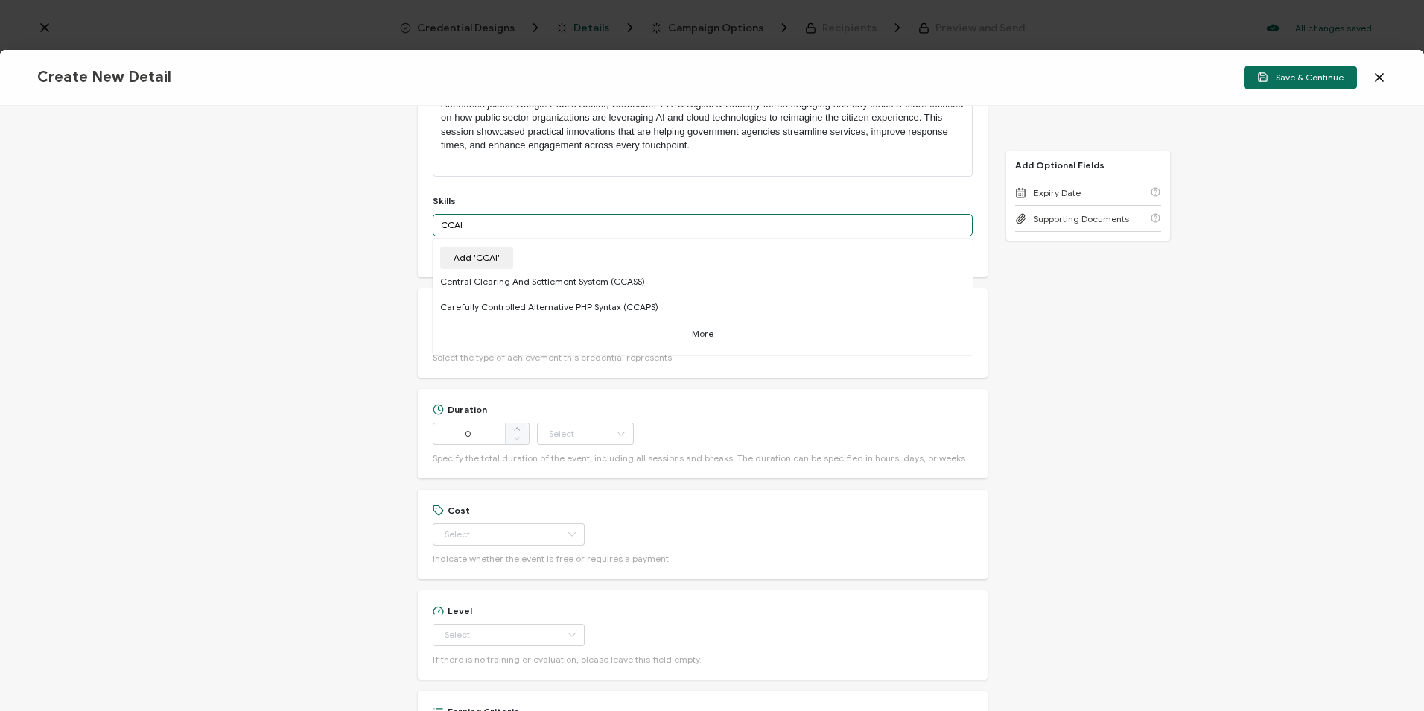
drag, startPoint x: 428, startPoint y: 222, endPoint x: 341, endPoint y: 220, distance: 87.2
click at [341, 220] on div "Credential Title Google Roadshow: Transforming Citizen Experience with AI & Clo…" at bounding box center [712, 408] width 1424 height 605
drag, startPoint x: 477, startPoint y: 217, endPoint x: 484, endPoint y: 222, distance: 8.1
click at [477, 217] on input "CCAI" at bounding box center [703, 225] width 540 height 22
drag, startPoint x: 485, startPoint y: 222, endPoint x: 437, endPoint y: 223, distance: 47.7
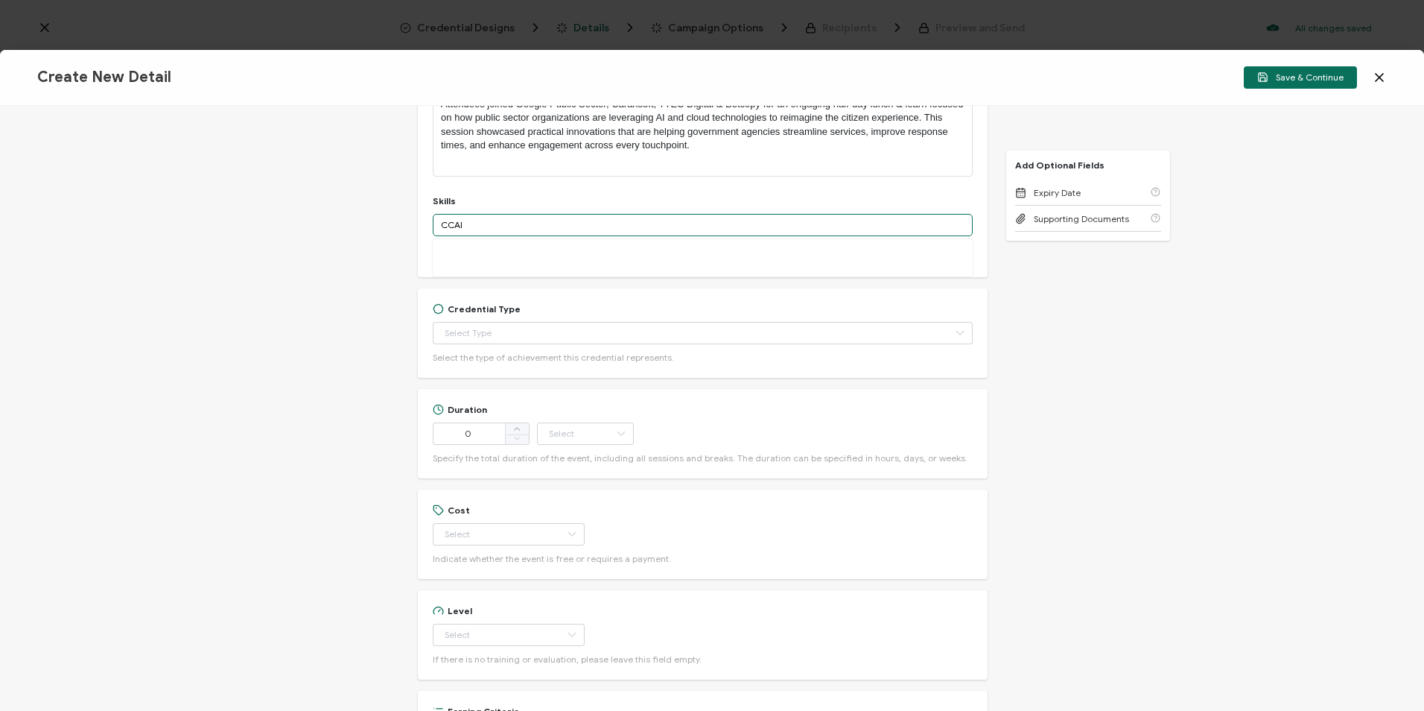
click at [437, 223] on input "CCAI" at bounding box center [703, 225] width 540 height 22
paste input "multi-cloud"
type input "multi-cloud"
click at [507, 258] on button "Add 'multi-cloud'" at bounding box center [490, 258] width 100 height 22
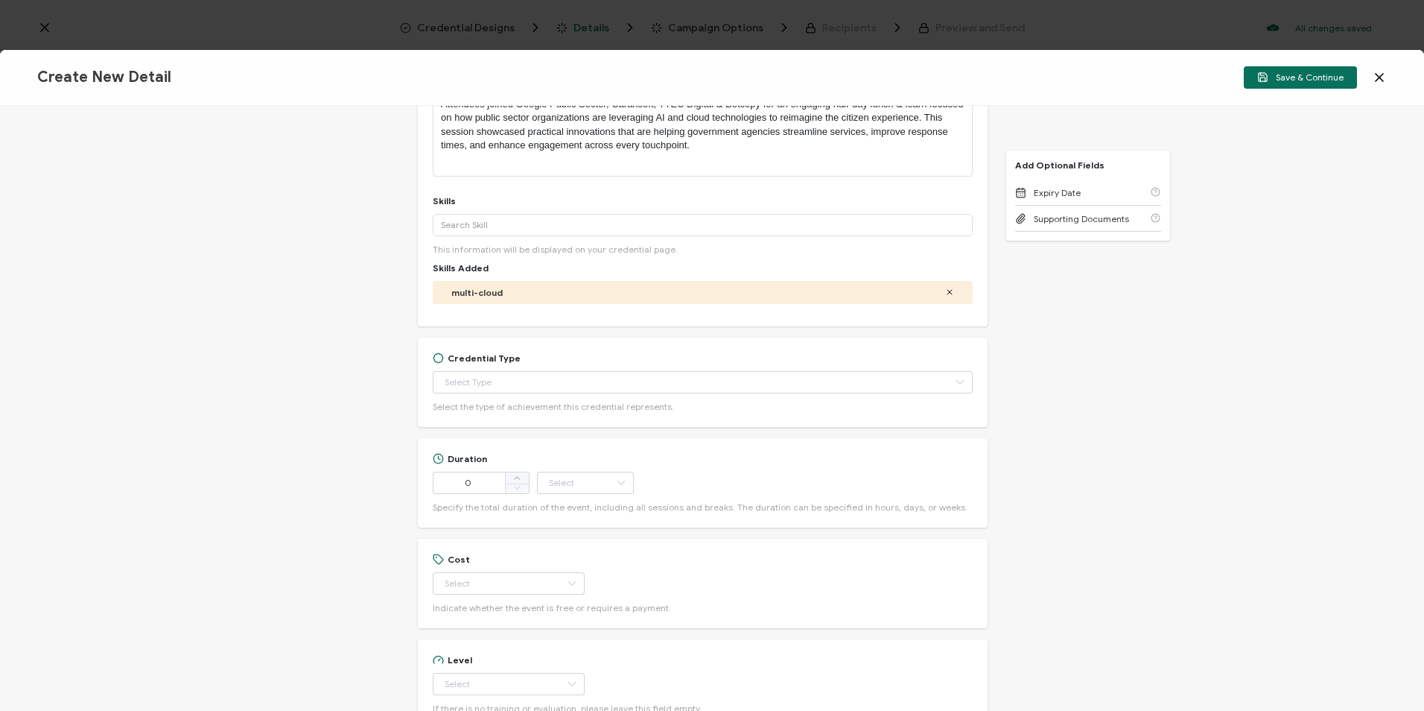
click at [945, 293] on icon at bounding box center [949, 292] width 9 height 9
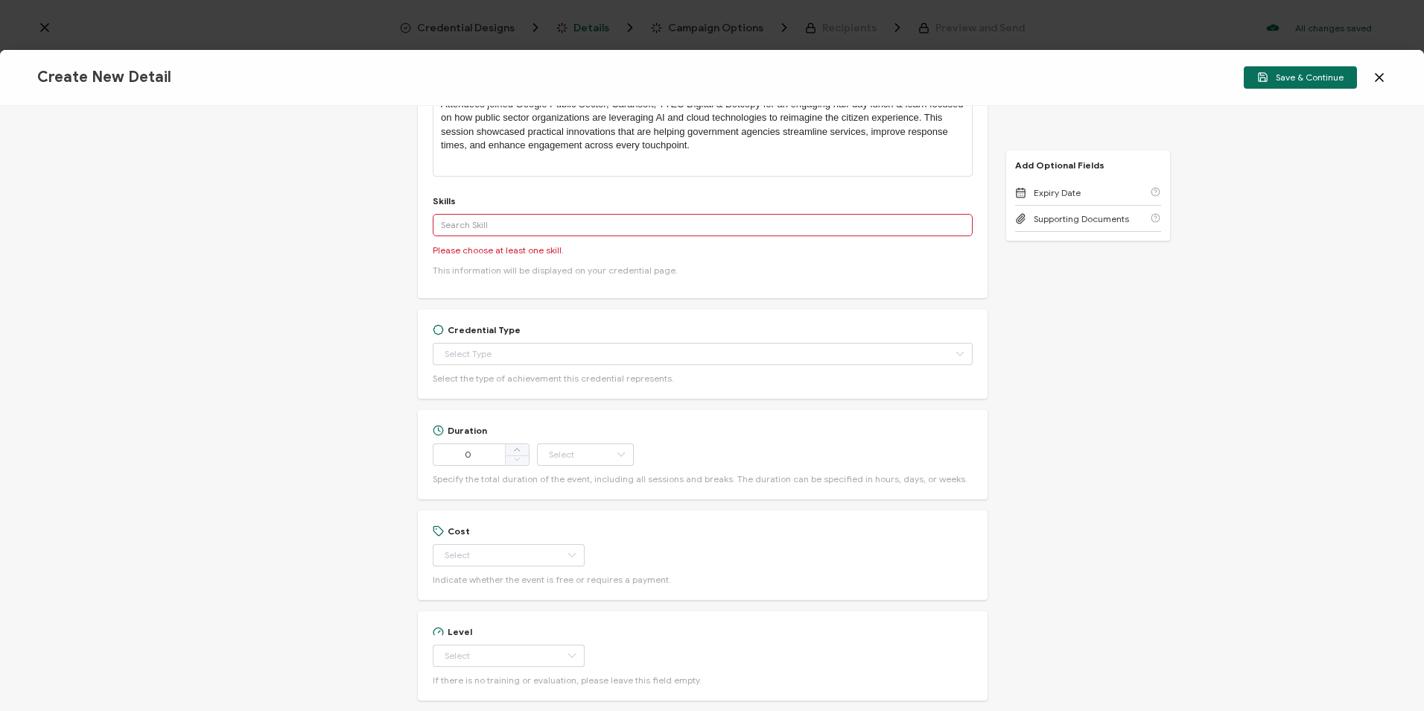
click at [627, 220] on input "text" at bounding box center [703, 225] width 540 height 22
click at [579, 351] on div "Google Cloud" at bounding box center [703, 360] width 540 height 25
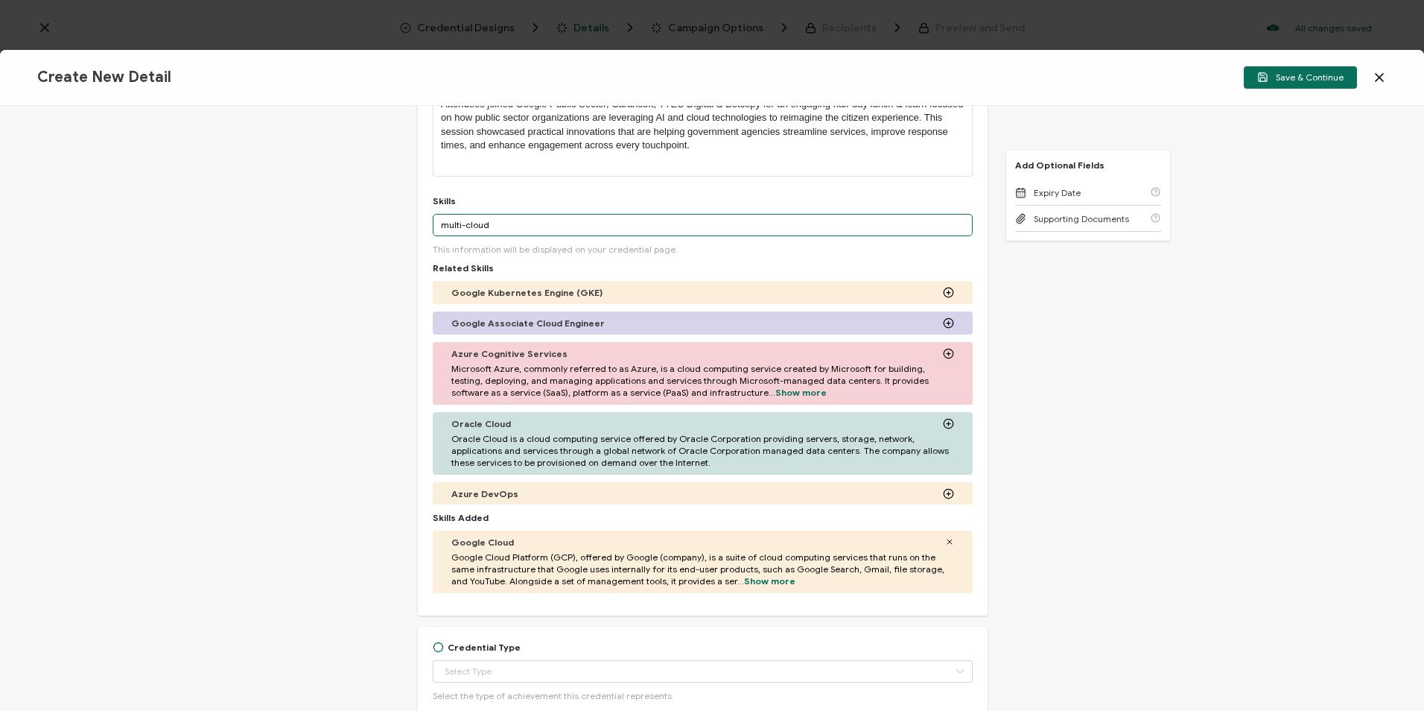
drag, startPoint x: 489, startPoint y: 228, endPoint x: 410, endPoint y: 225, distance: 79.0
click at [410, 225] on div "Credential Title Google Roadshow: Transforming Citizen Experience with AI & Clo…" at bounding box center [712, 408] width 1424 height 605
click at [565, 223] on input "Customer Experience" at bounding box center [703, 225] width 540 height 22
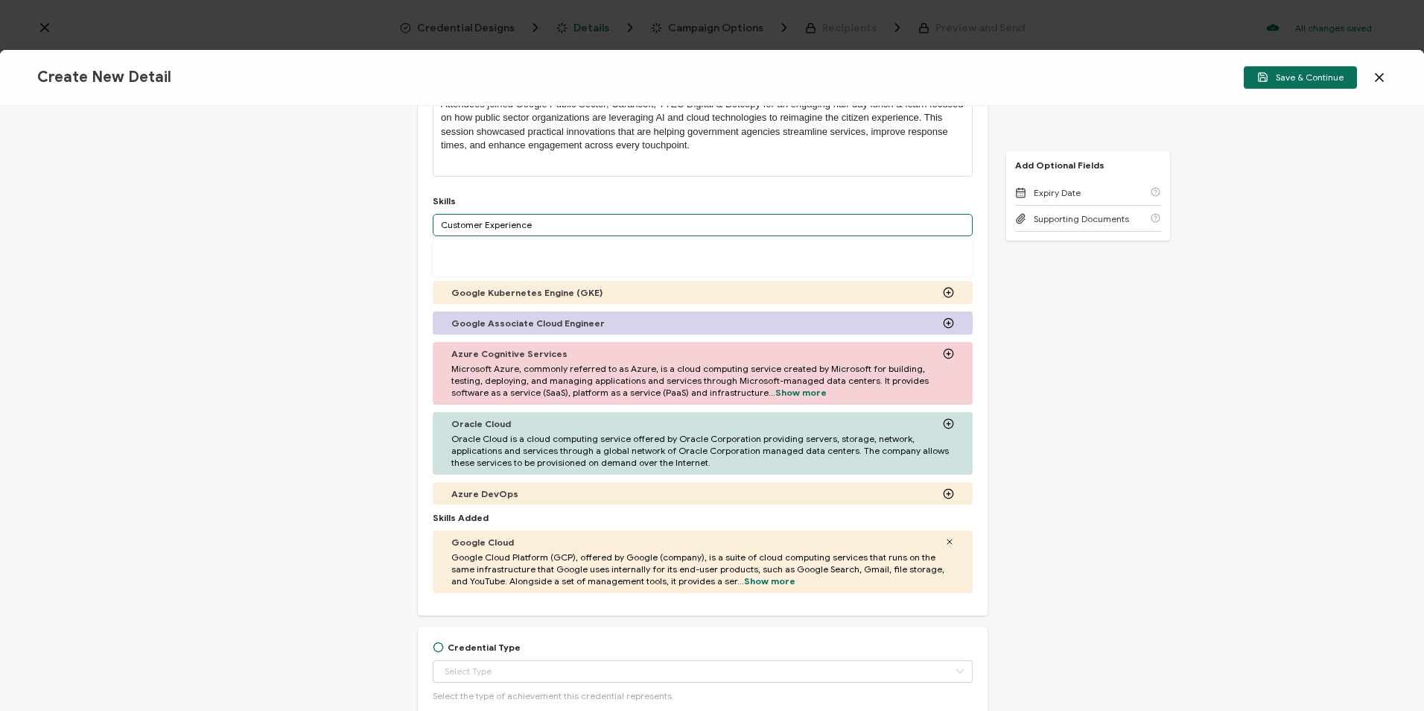
click at [565, 223] on input "Customer Experience" at bounding box center [703, 225] width 540 height 22
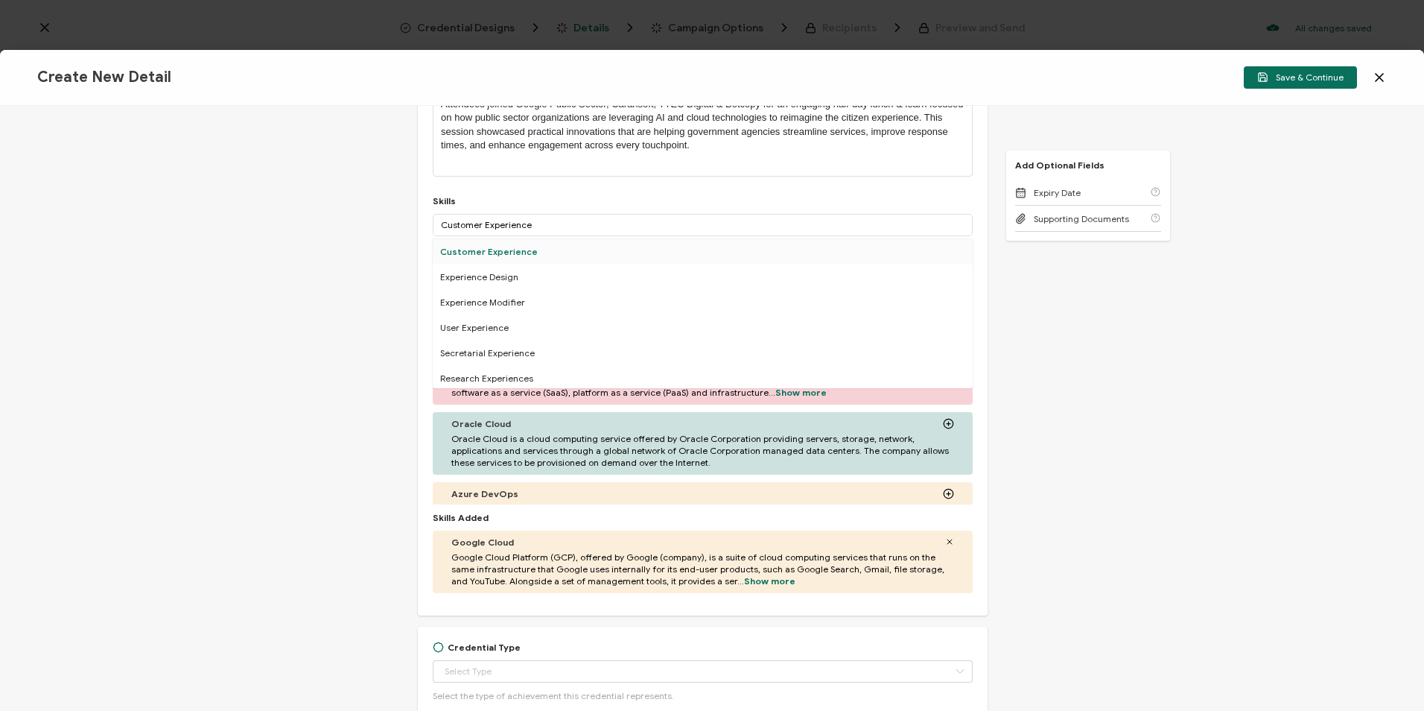
click at [563, 243] on div "Customer Experience" at bounding box center [703, 251] width 540 height 25
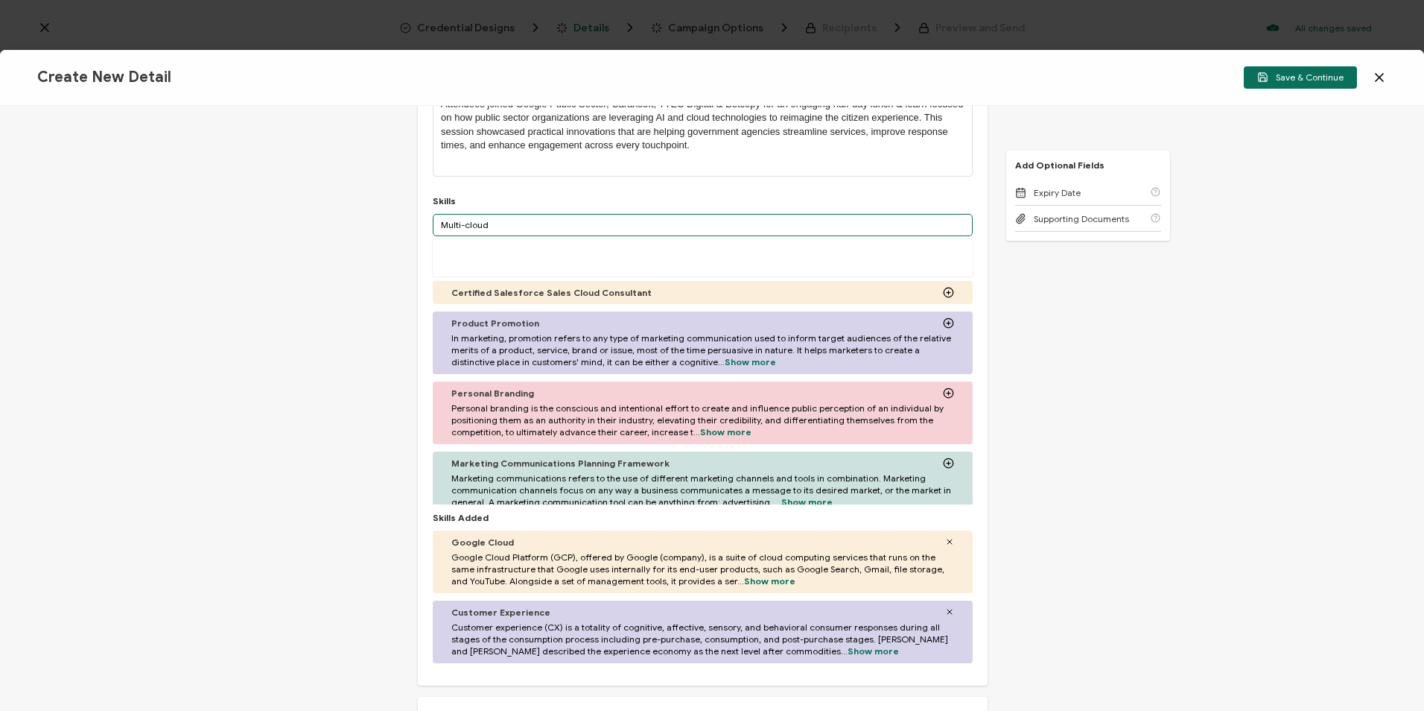
type input "Multi-cloud"
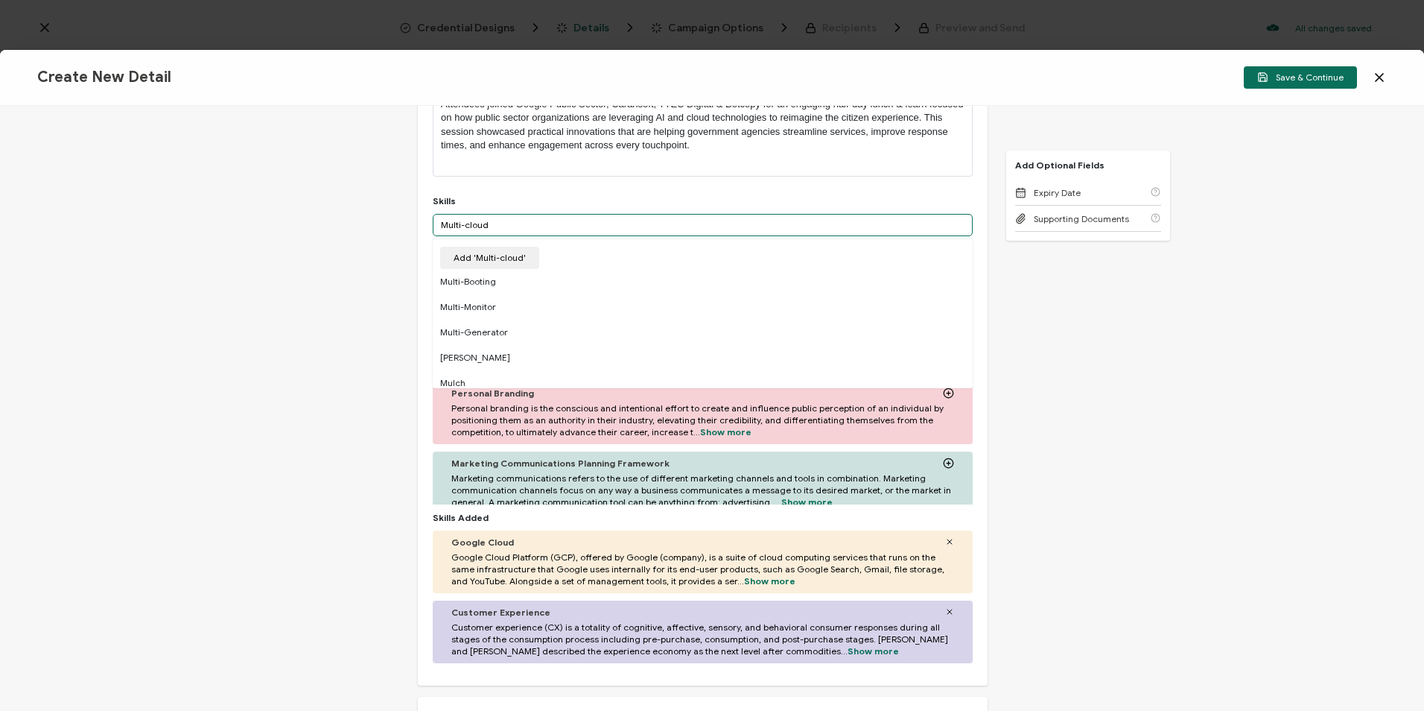
drag, startPoint x: 520, startPoint y: 227, endPoint x: 426, endPoint y: 222, distance: 94.0
click at [426, 222] on div "Credential Title Google Roadshow: Transforming Citizen Experience with AI & Clo…" at bounding box center [703, 306] width 570 height 758
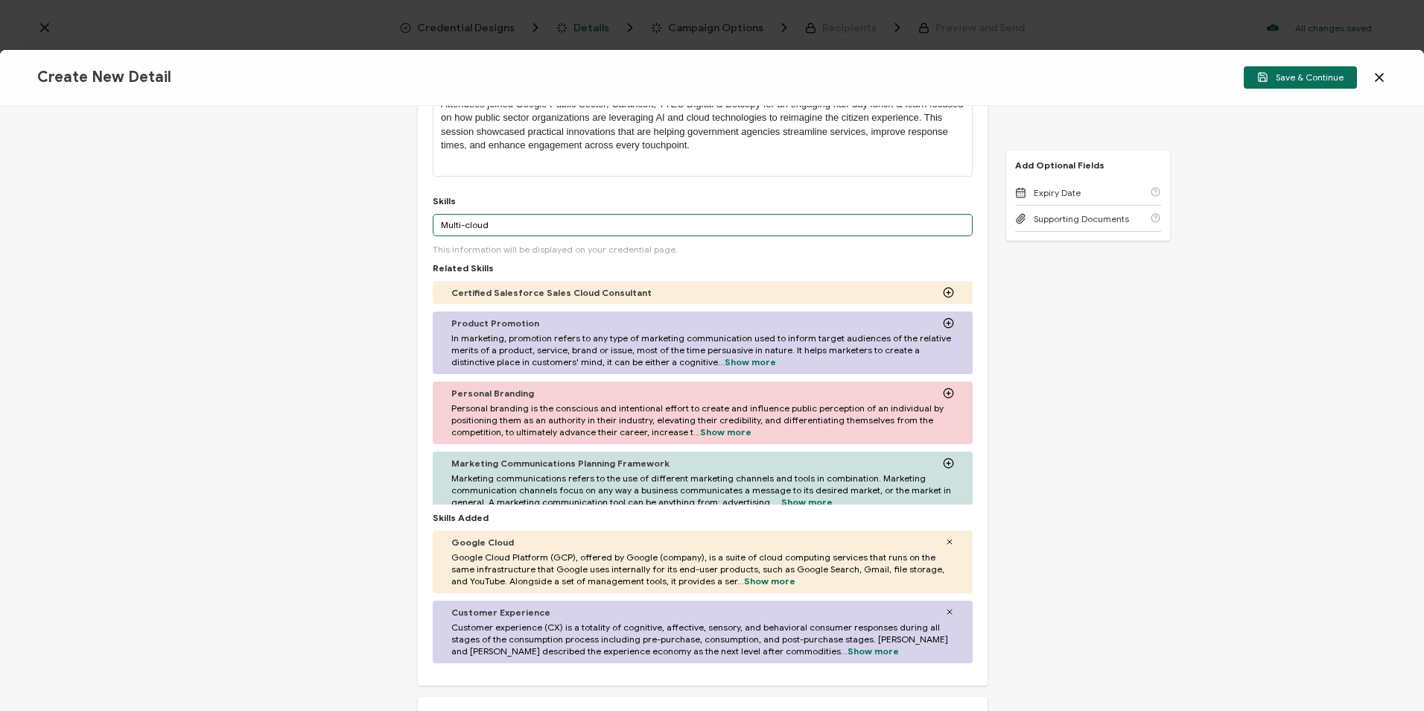
click at [508, 229] on input "Multi-cloud" at bounding box center [703, 225] width 540 height 22
click at [509, 228] on input "Multi-cloud" at bounding box center [703, 225] width 540 height 22
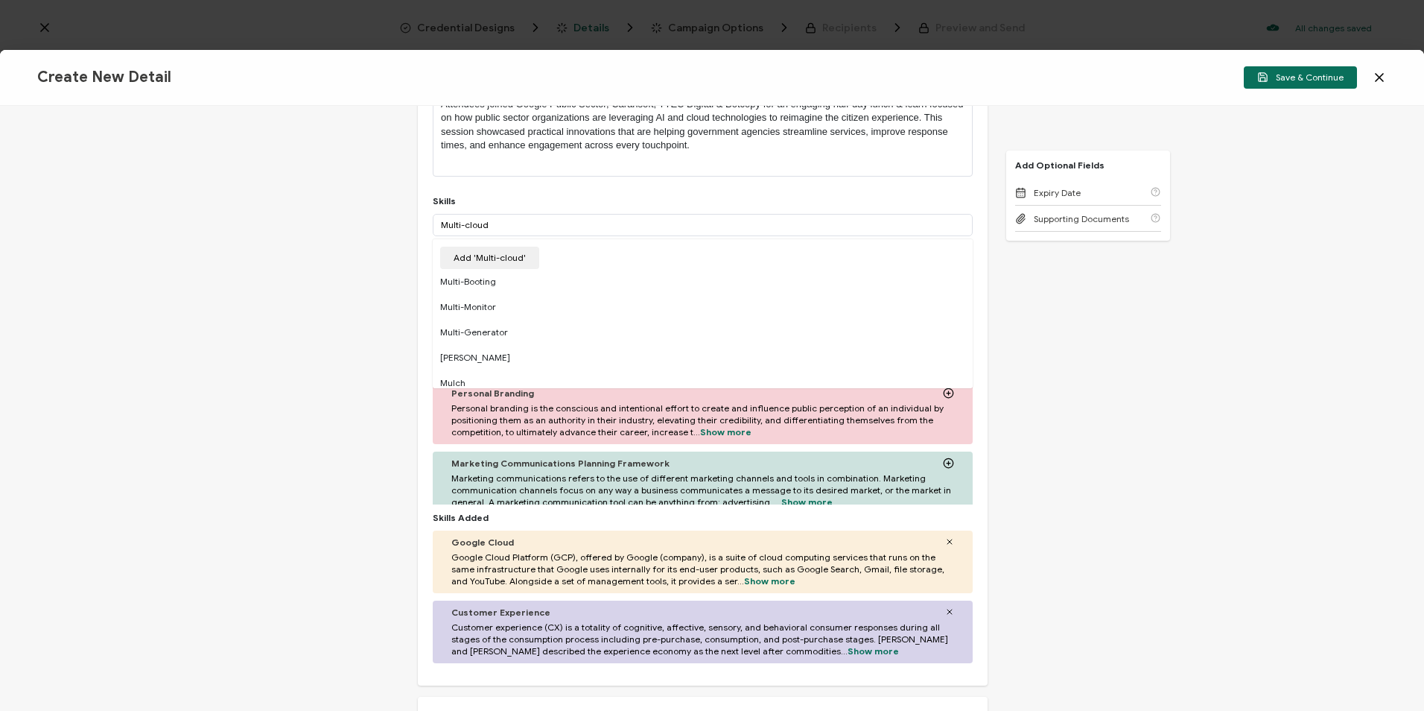
drag, startPoint x: 1006, startPoint y: 334, endPoint x: 996, endPoint y: 334, distance: 9.7
click at [1006, 334] on div "Credential Title Google Roadshow: Transforming Citizen Experience with AI & Clo…" at bounding box center [712, 408] width 1424 height 605
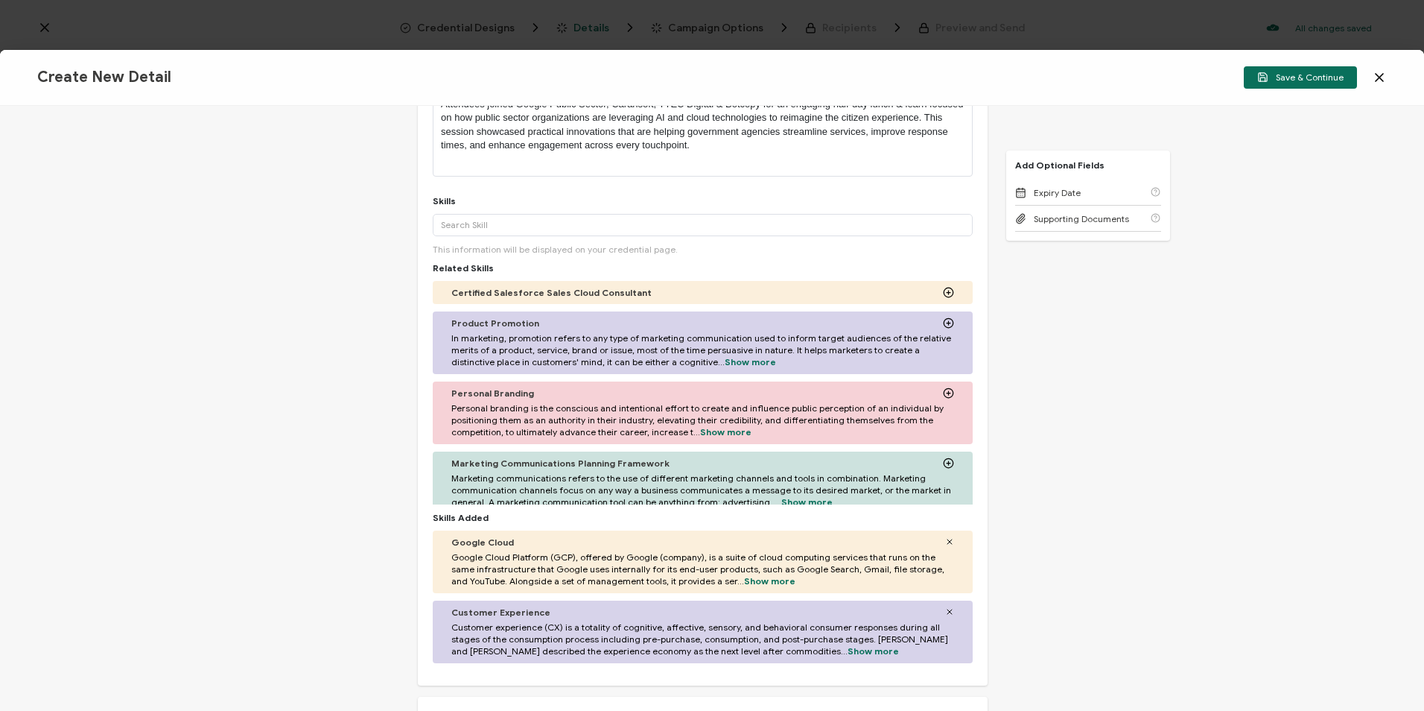
click at [215, 282] on div "Credential Title Google Roadshow: Transforming Citizen Experience with AI & Clo…" at bounding box center [712, 408] width 1424 height 605
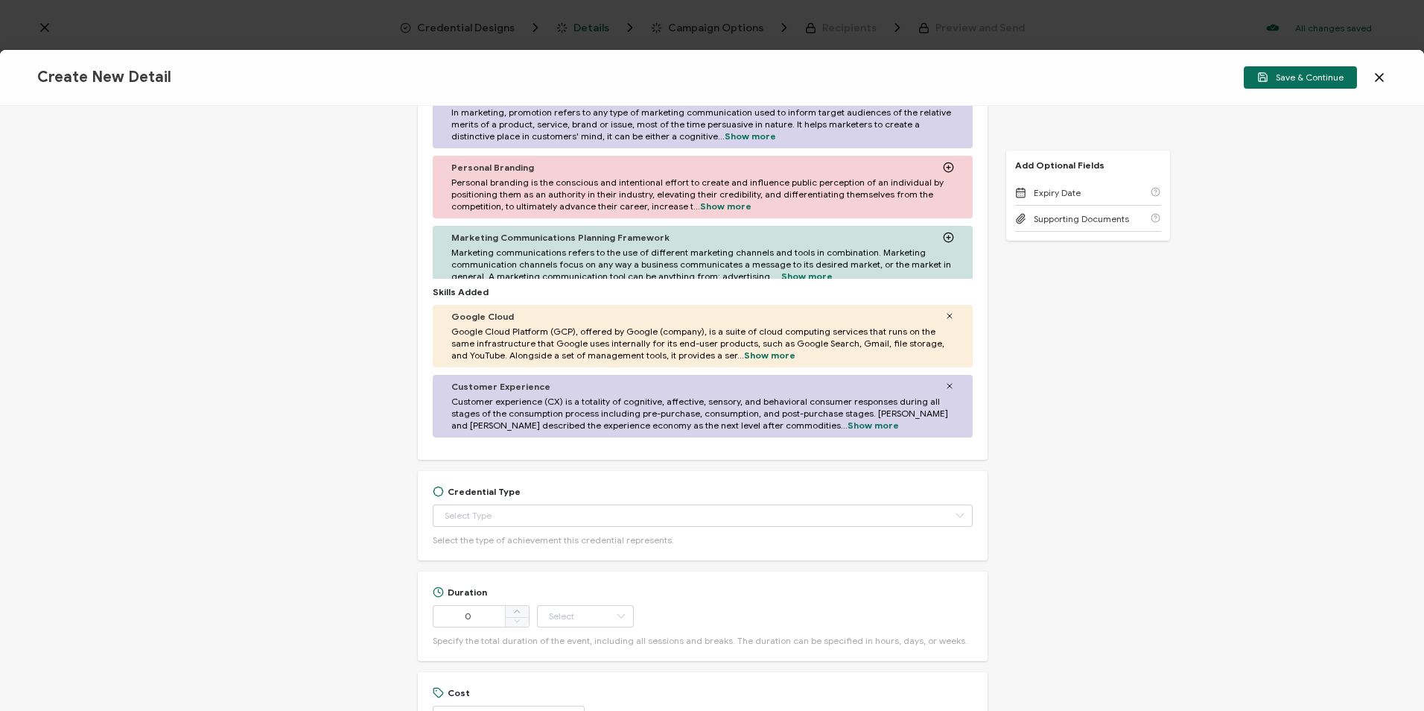
scroll to position [521, 0]
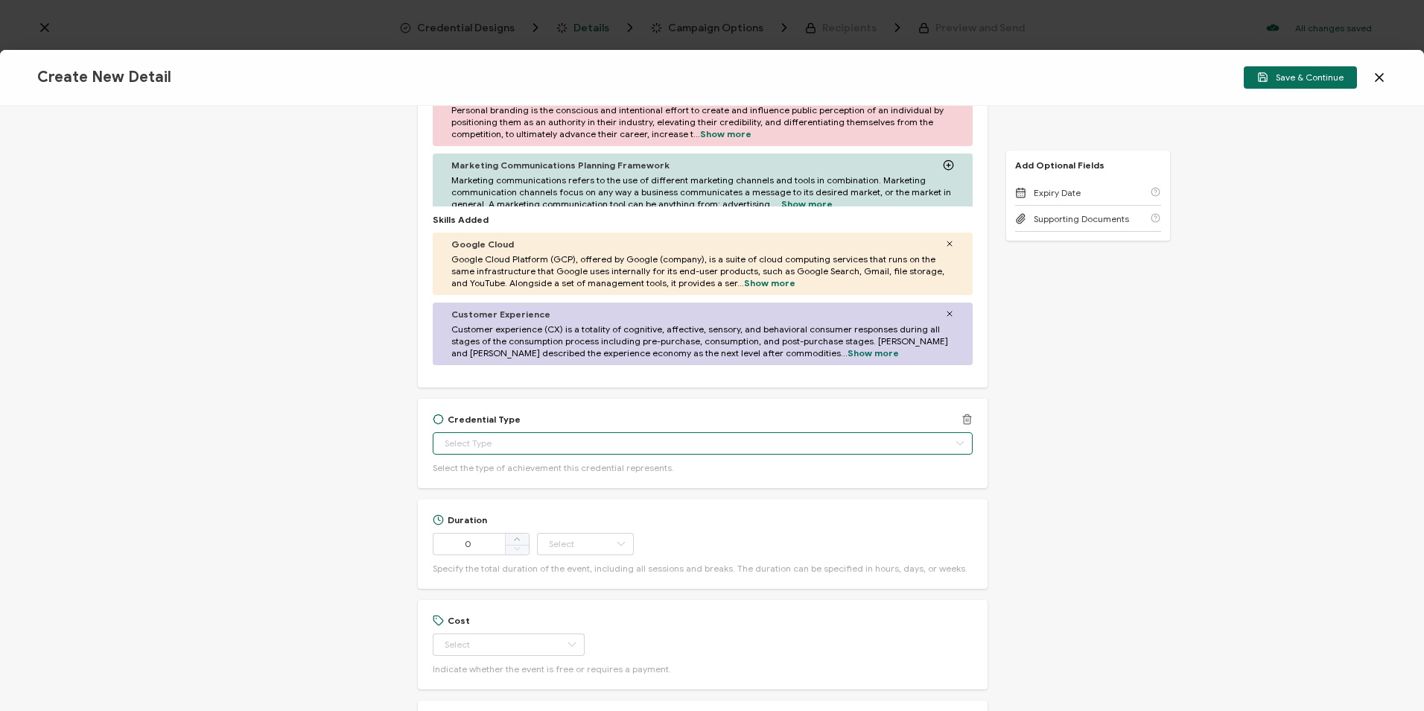
click at [522, 441] on input "text" at bounding box center [703, 443] width 540 height 22
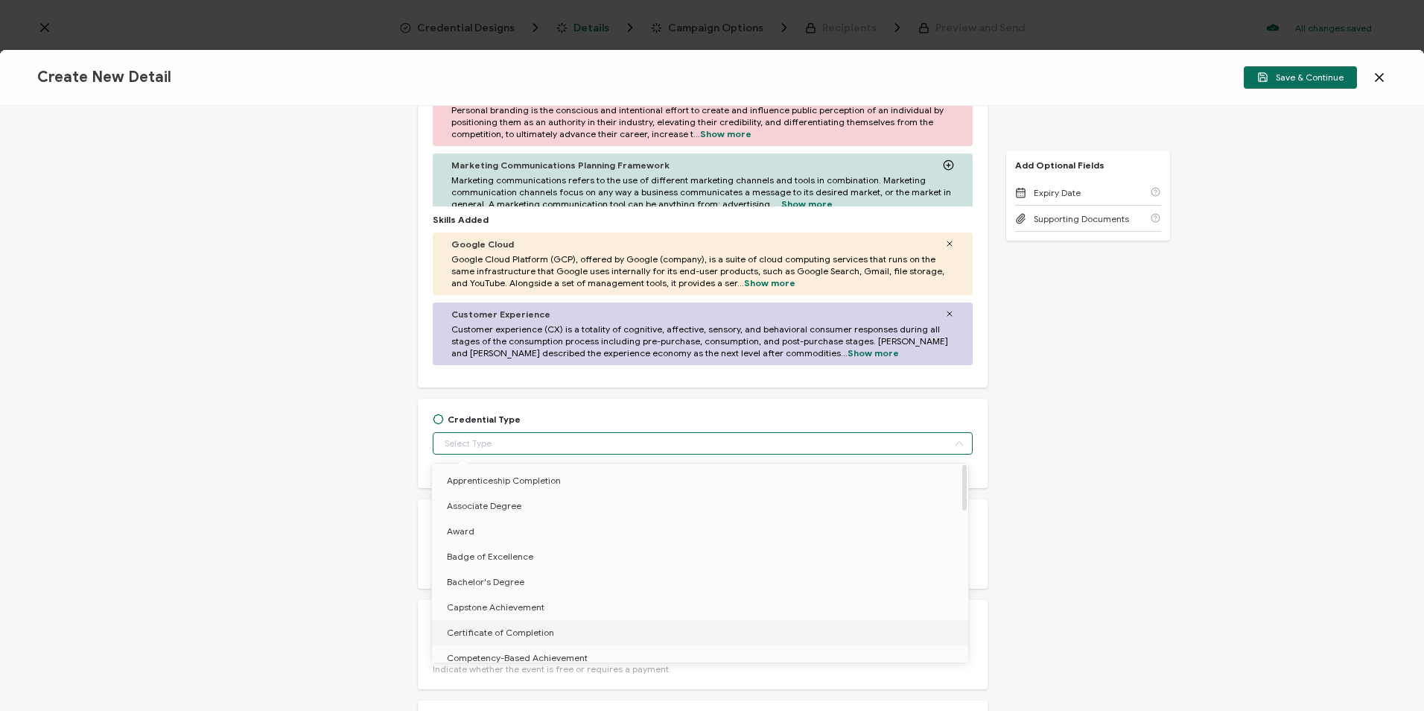
click at [530, 627] on span "Certificate of Completion" at bounding box center [500, 631] width 107 height 11
type input "Certificate of Completion"
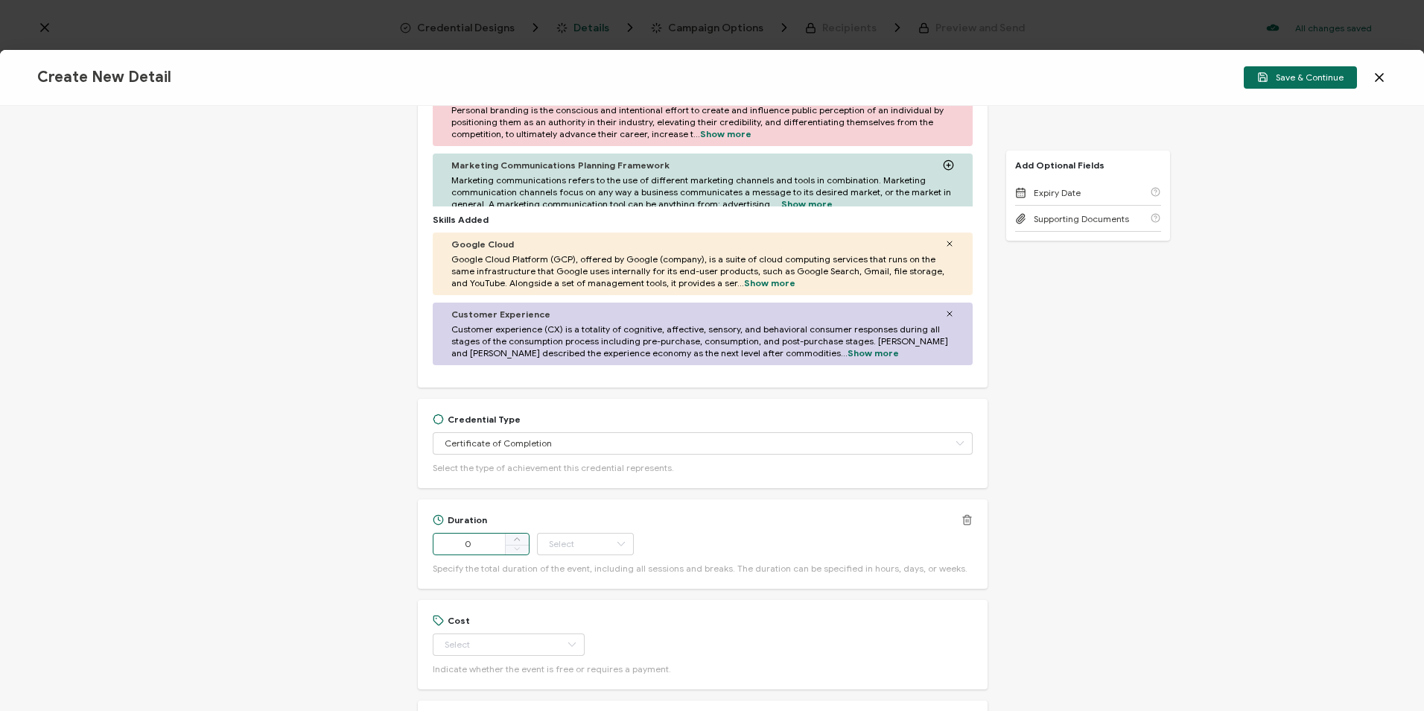
click at [487, 538] on input "0" at bounding box center [481, 544] width 97 height 22
type input "165"
click at [604, 536] on input "text" at bounding box center [585, 544] width 97 height 22
click at [597, 493] on li "Minute" at bounding box center [586, 503] width 101 height 25
type input "Minute"
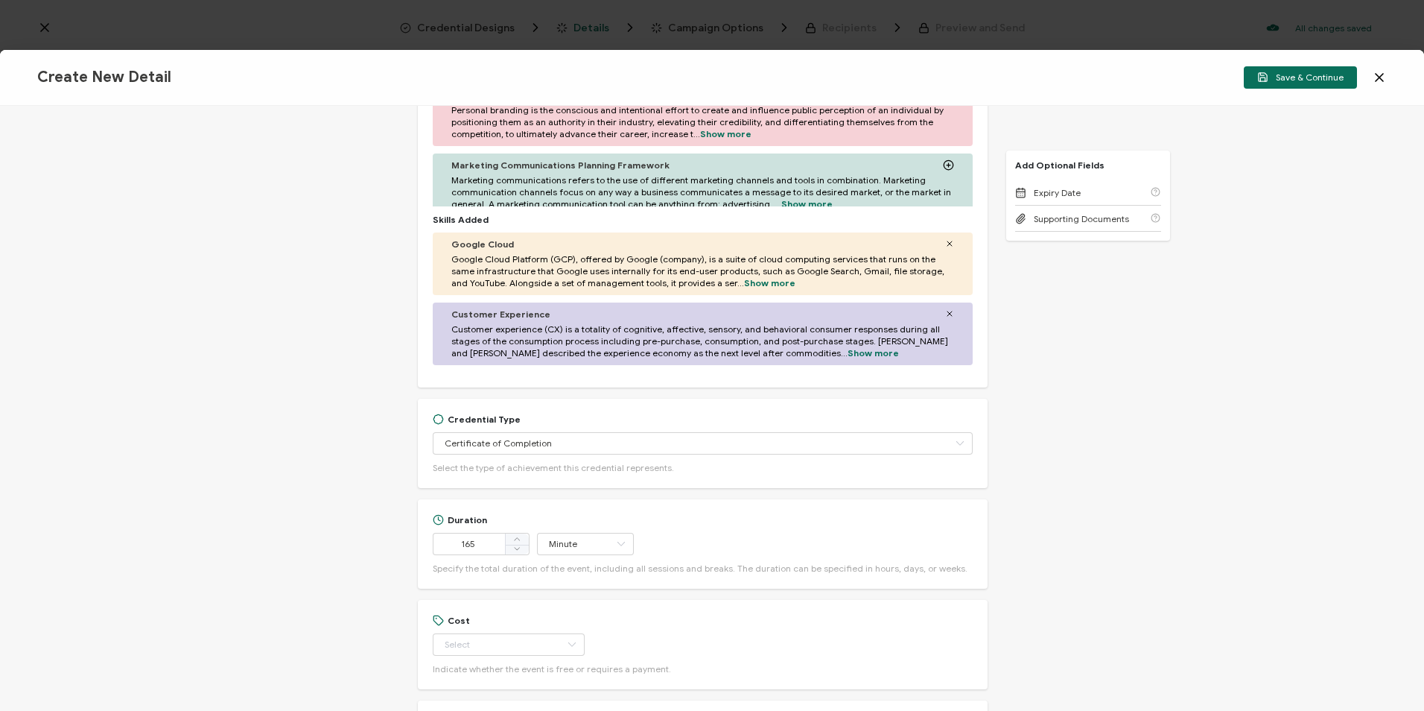
click at [1137, 540] on div "Credential Title Google Roadshow: Transforming Citizen Experience with AI & Clo…" at bounding box center [712, 408] width 1424 height 605
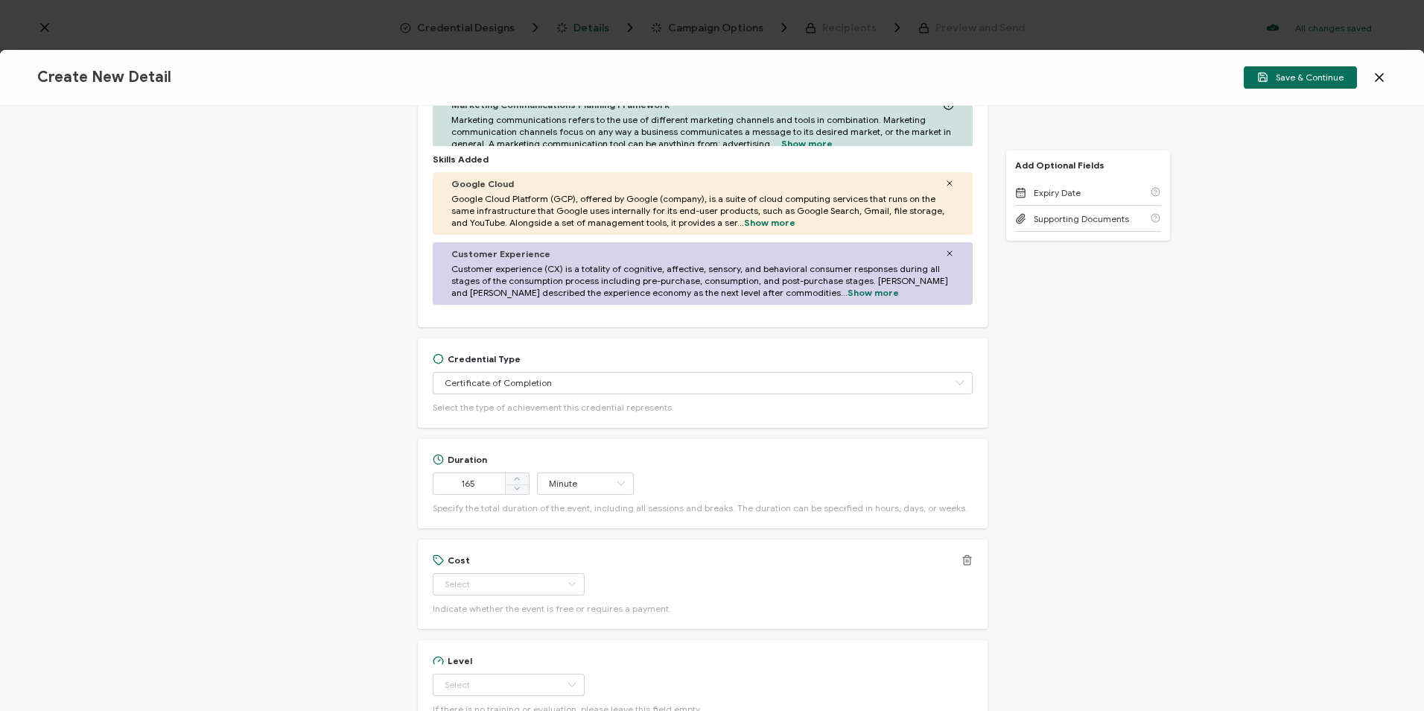
scroll to position [670, 0]
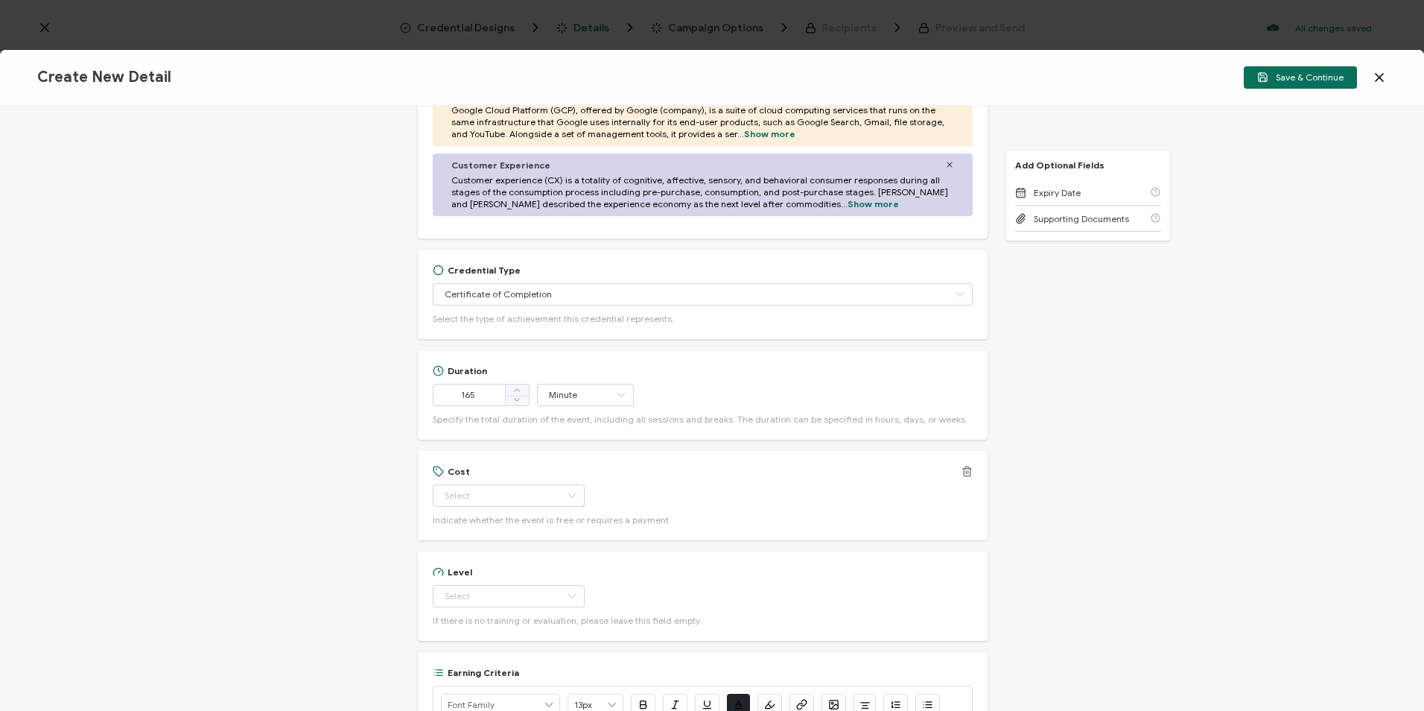
click at [474, 477] on div "Cost Free Paid Indicate whether the event is free or requires a payment." at bounding box center [703, 496] width 540 height 60
click at [473, 495] on input "text" at bounding box center [509, 495] width 152 height 22
click at [495, 539] on li "Free" at bounding box center [502, 532] width 140 height 25
type input "Free"
click at [493, 585] on input "text" at bounding box center [509, 596] width 152 height 22
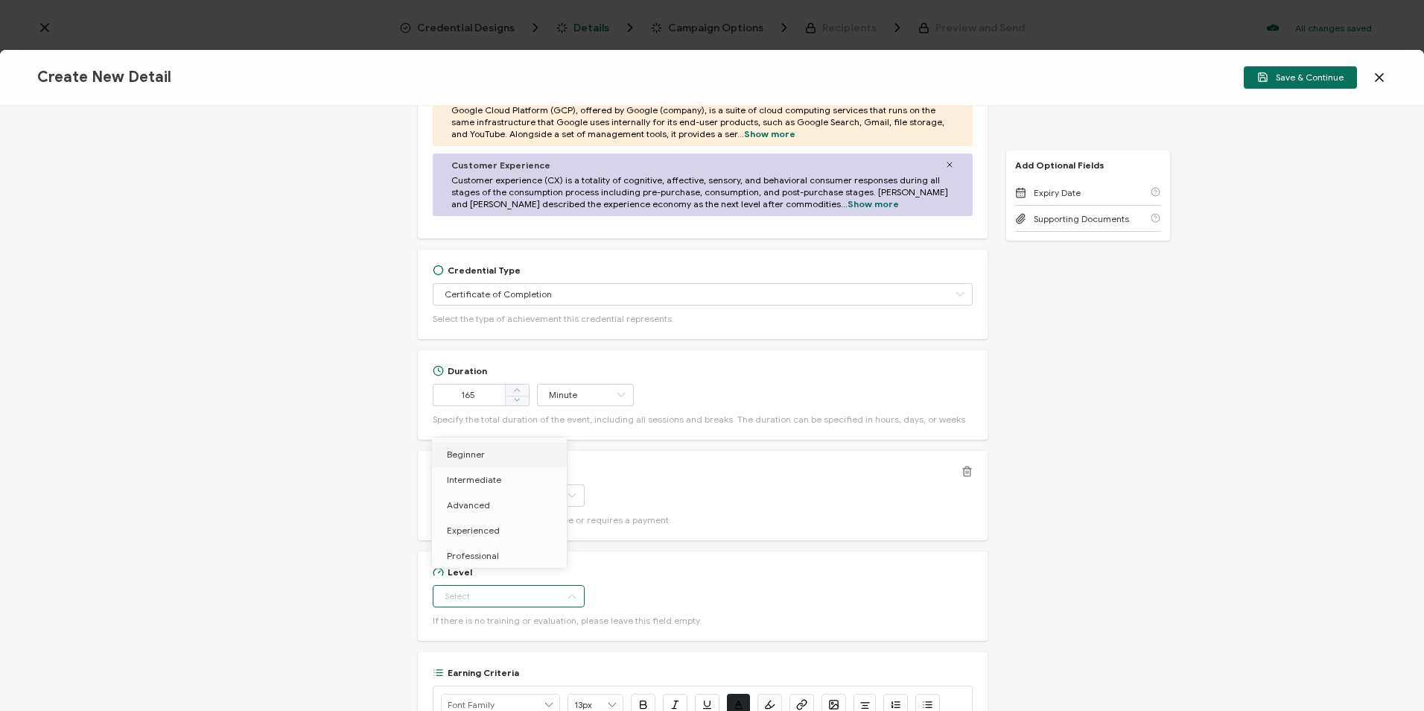
click at [502, 453] on li "Beginner" at bounding box center [502, 454] width 140 height 25
type input "Beginner"
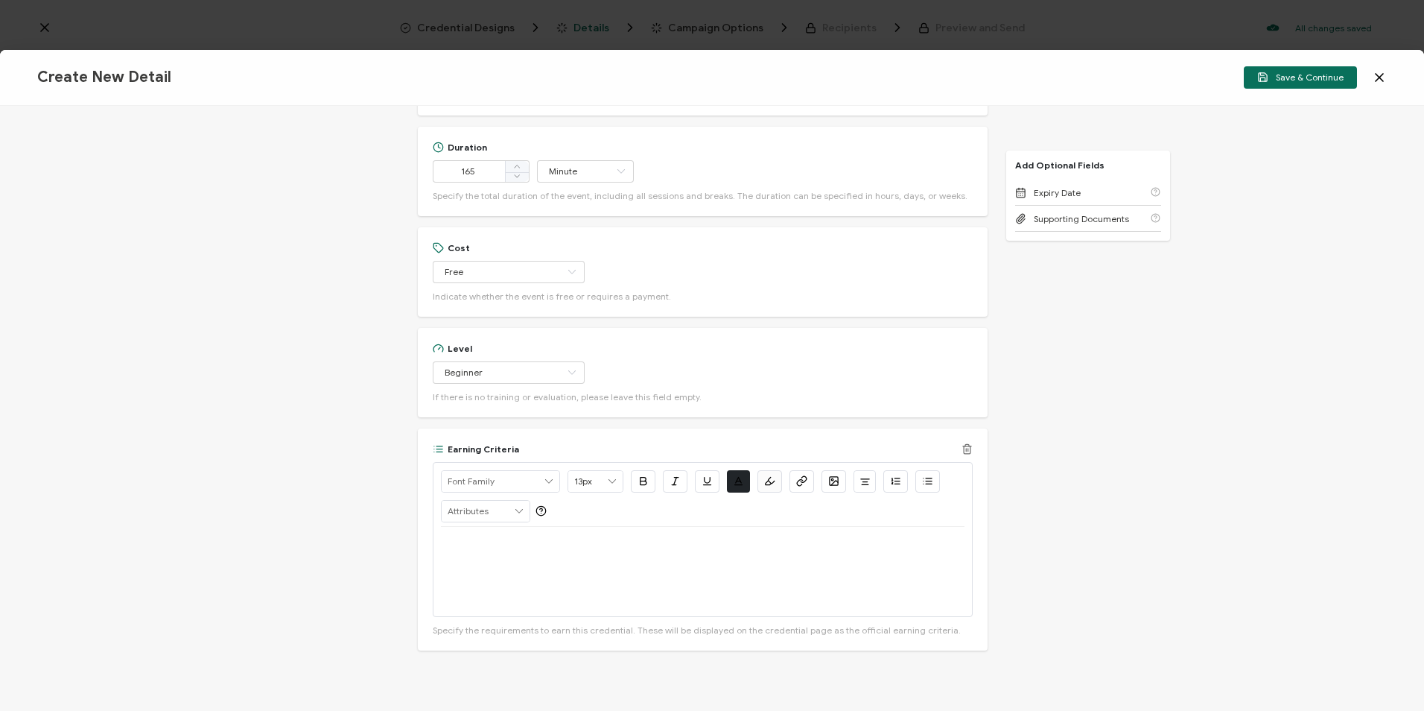
click at [962, 452] on icon at bounding box center [967, 448] width 11 height 11
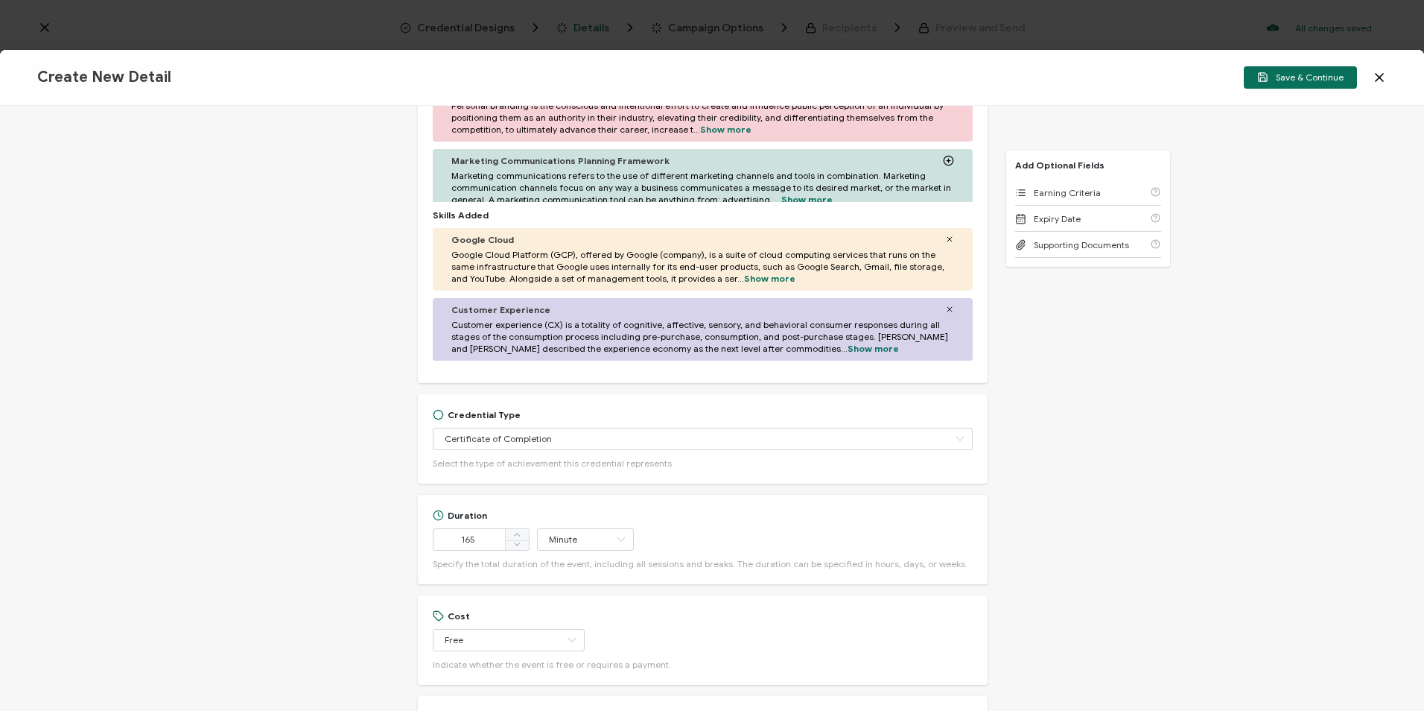
scroll to position [670, 0]
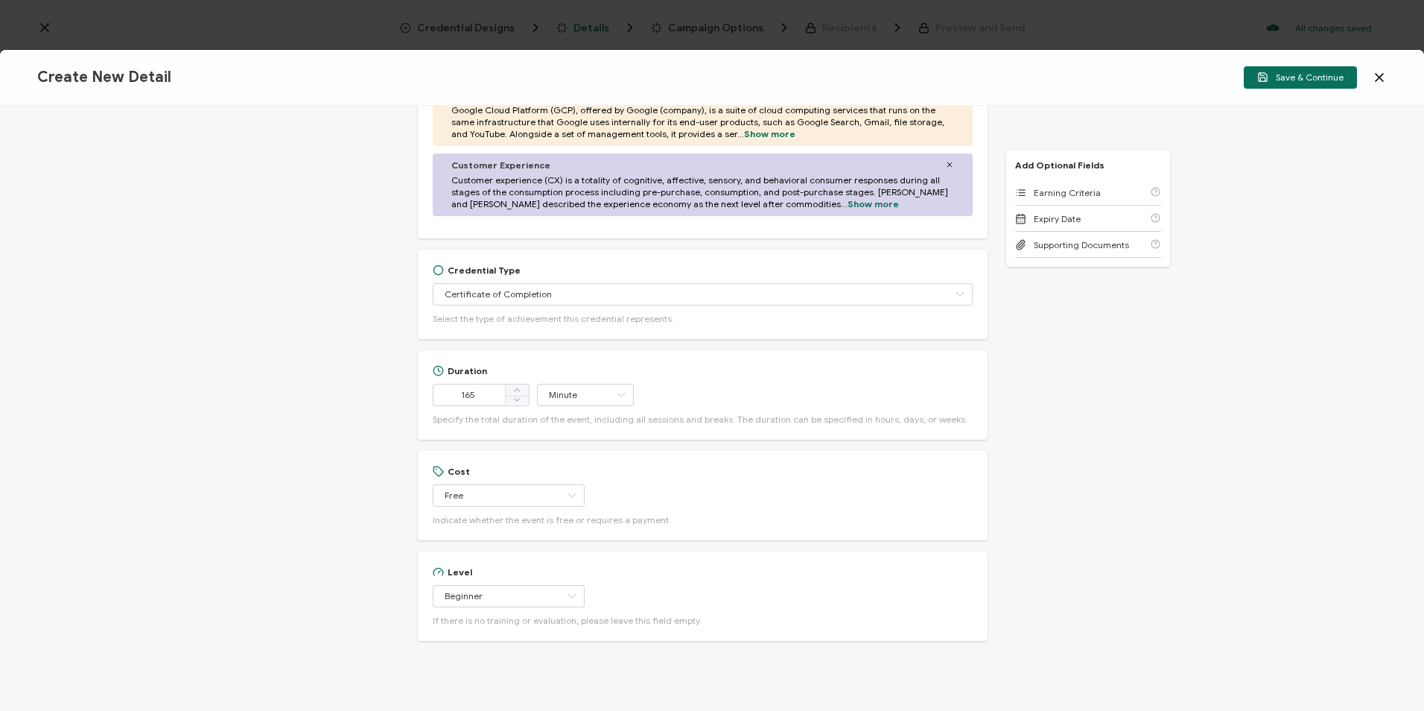
click at [1285, 78] on span "Save & Continue" at bounding box center [1300, 77] width 86 height 11
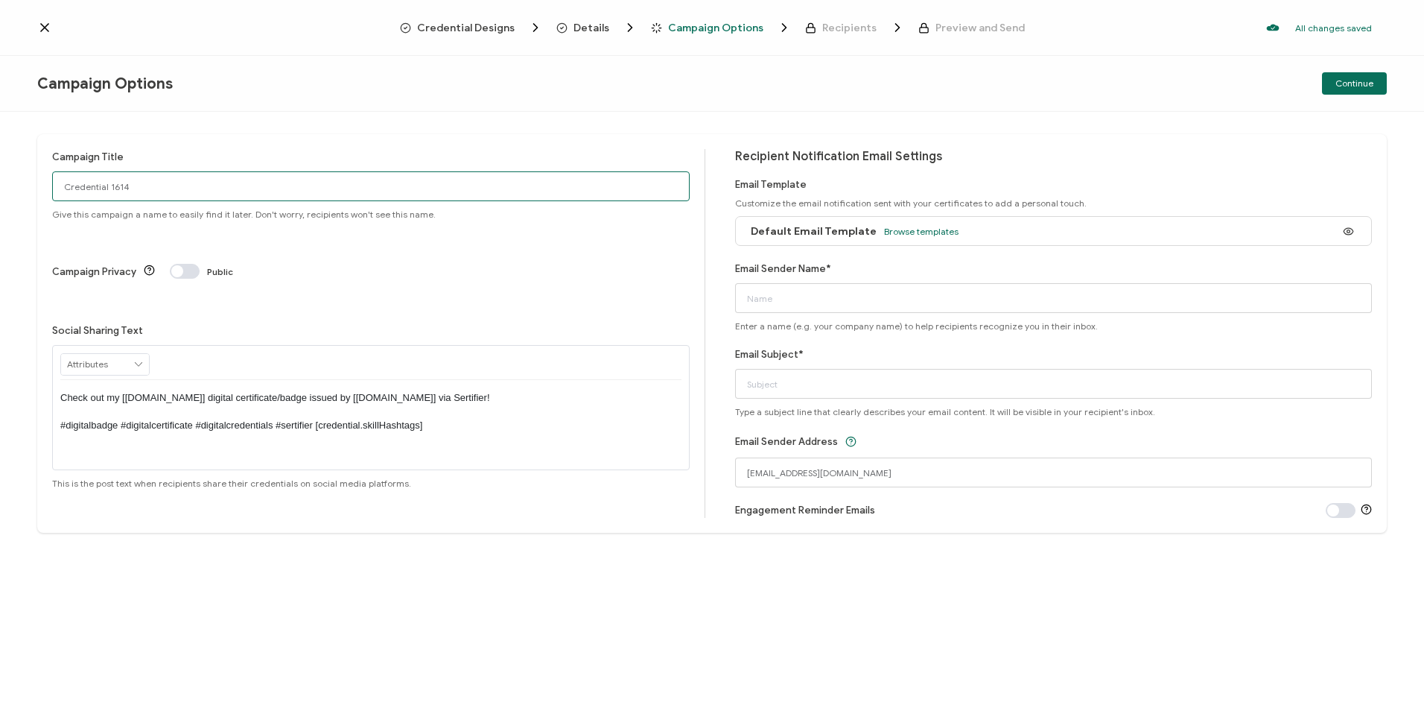
drag, startPoint x: 345, startPoint y: 187, endPoint x: 299, endPoint y: 189, distance: 46.2
click at [343, 187] on input "Credential 1614" at bounding box center [371, 186] width 638 height 30
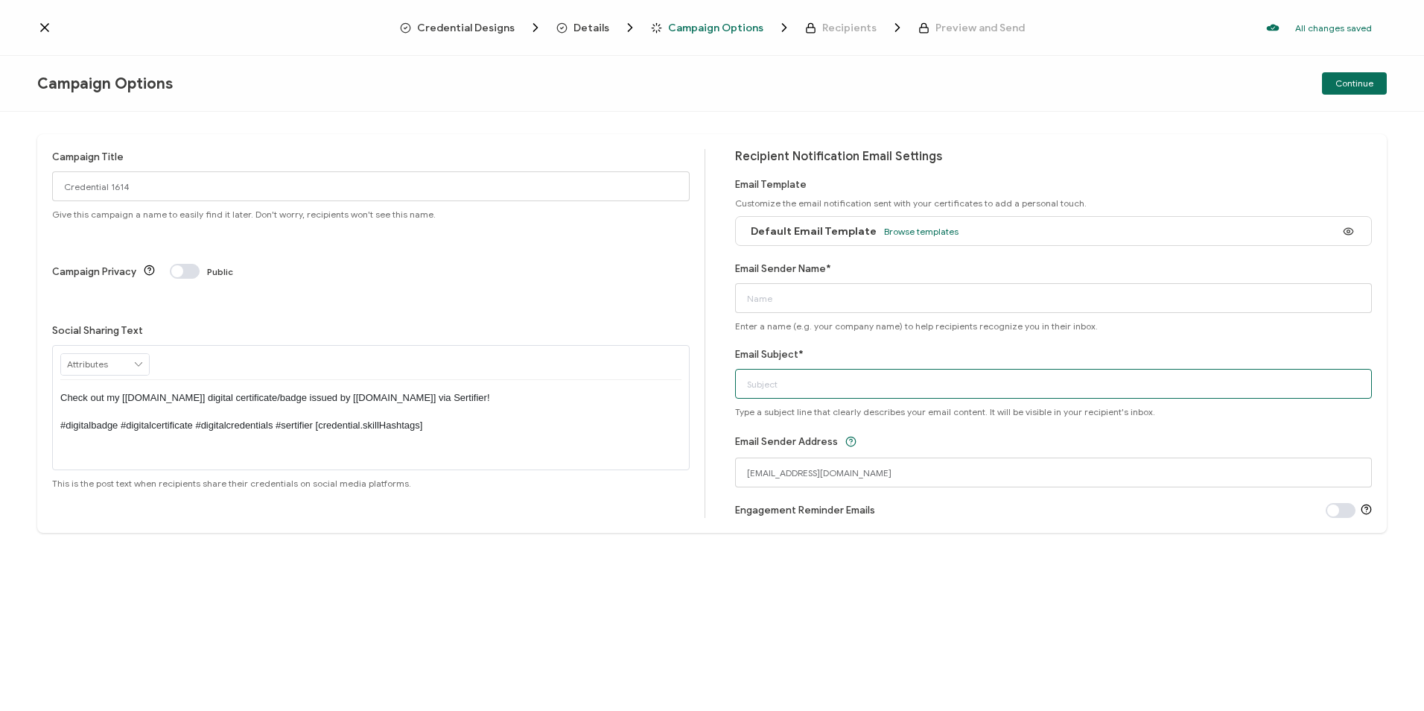
click at [786, 376] on input "Email Subject*" at bounding box center [1054, 384] width 638 height 30
paste input "Google Roadshow: Transforming Citizen Experience with AI & Cloud"
type input "Google Roadshow: Transforming Citizen Experience with AI & Cloud"
click at [790, 300] on input "Email Sender Name*" at bounding box center [1054, 298] width 638 height 30
type input "CPE Team"
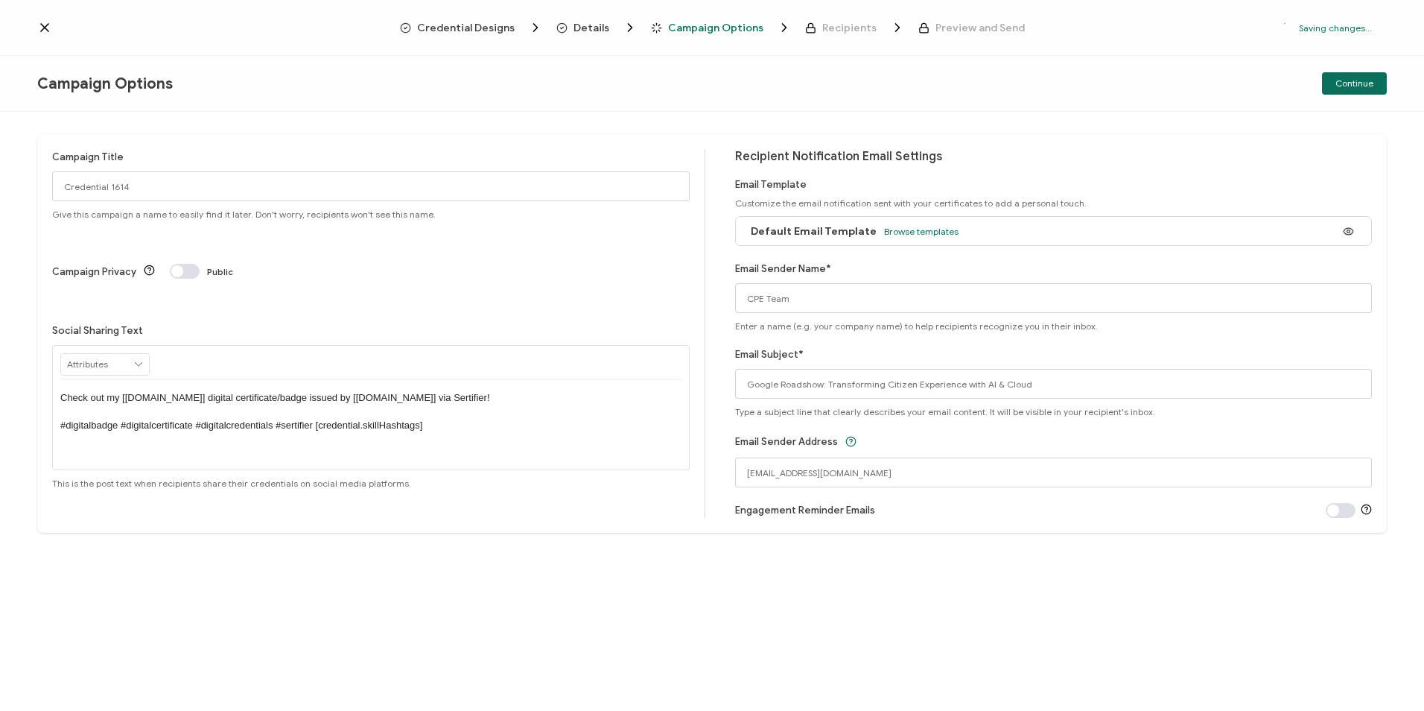
click at [486, 122] on div "Campaign Title Credential 1614 Give this campaign a name to easily find it late…" at bounding box center [712, 411] width 1424 height 599
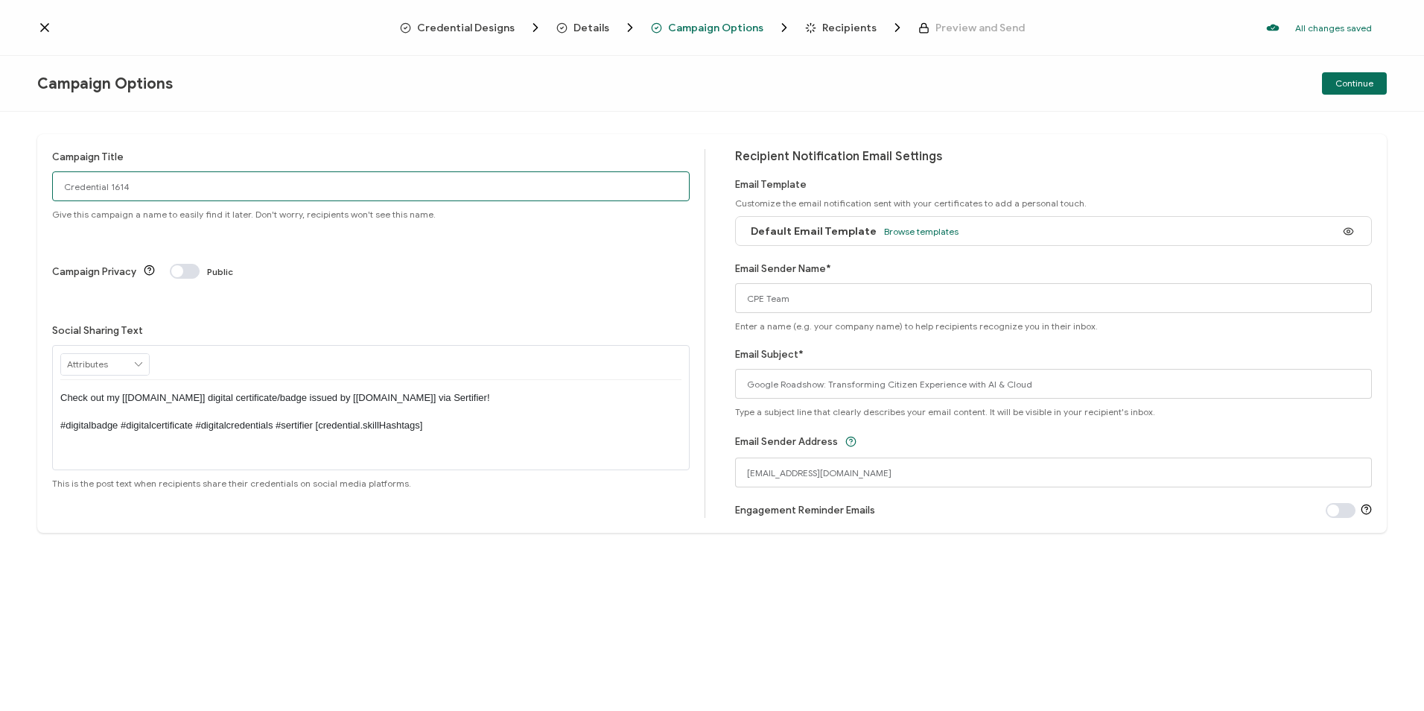
click at [143, 177] on input "Credential 1614" at bounding box center [371, 186] width 638 height 30
drag, startPoint x: 132, startPoint y: 186, endPoint x: 62, endPoint y: 187, distance: 70.0
click at [62, 187] on input "Credential 1614" at bounding box center [371, 186] width 638 height 30
paste input "9-17-2025_71316_Google Event"
type input "9-17-2025_71316_Google Event"
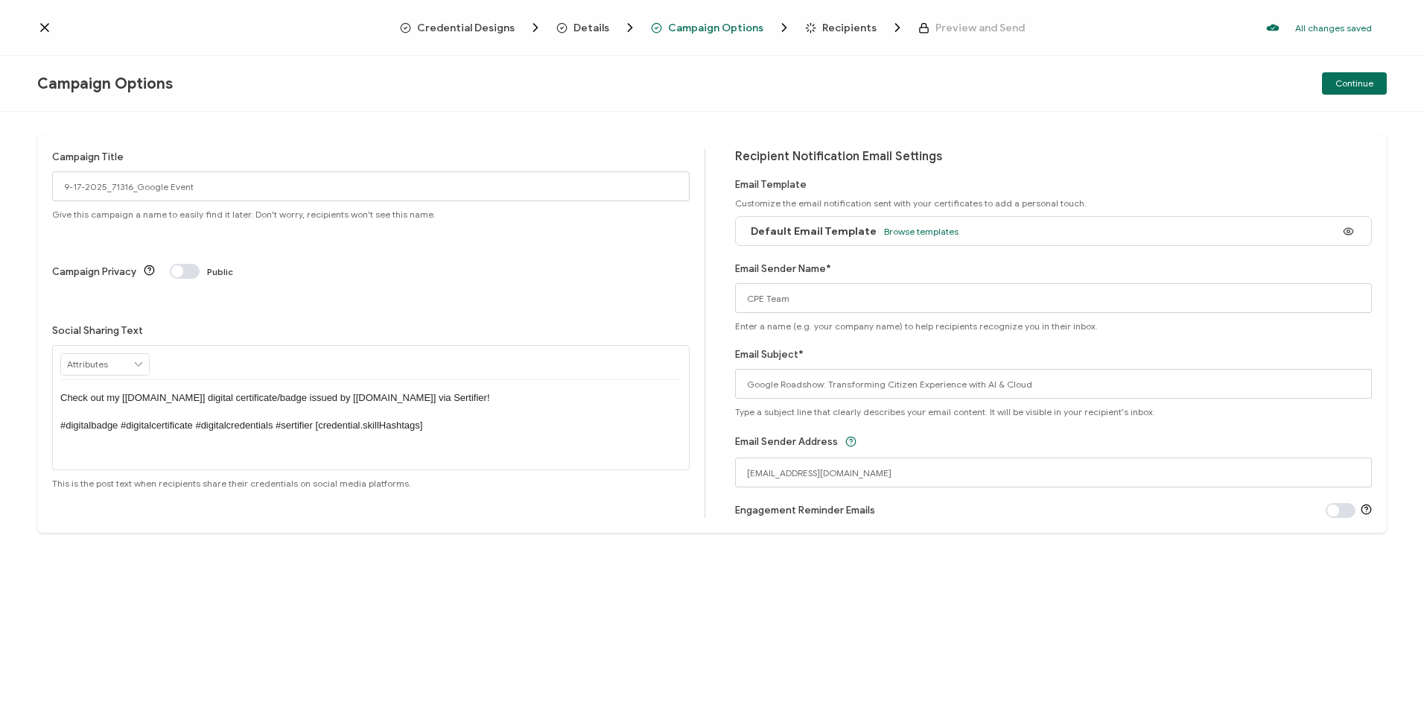
click at [1346, 86] on span "Continue" at bounding box center [1355, 83] width 38 height 9
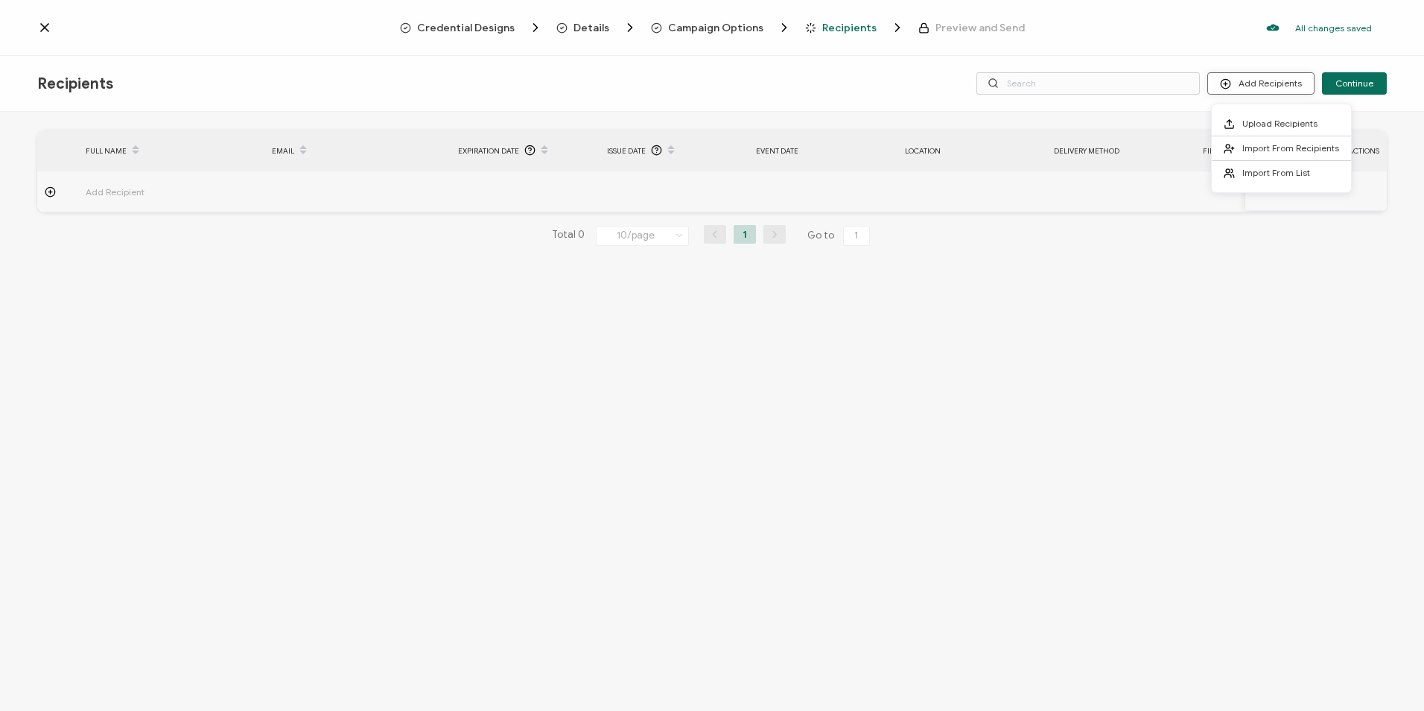
click at [1236, 92] on button "Add Recipients" at bounding box center [1260, 83] width 107 height 22
click at [1242, 174] on span at bounding box center [1233, 173] width 19 height 12
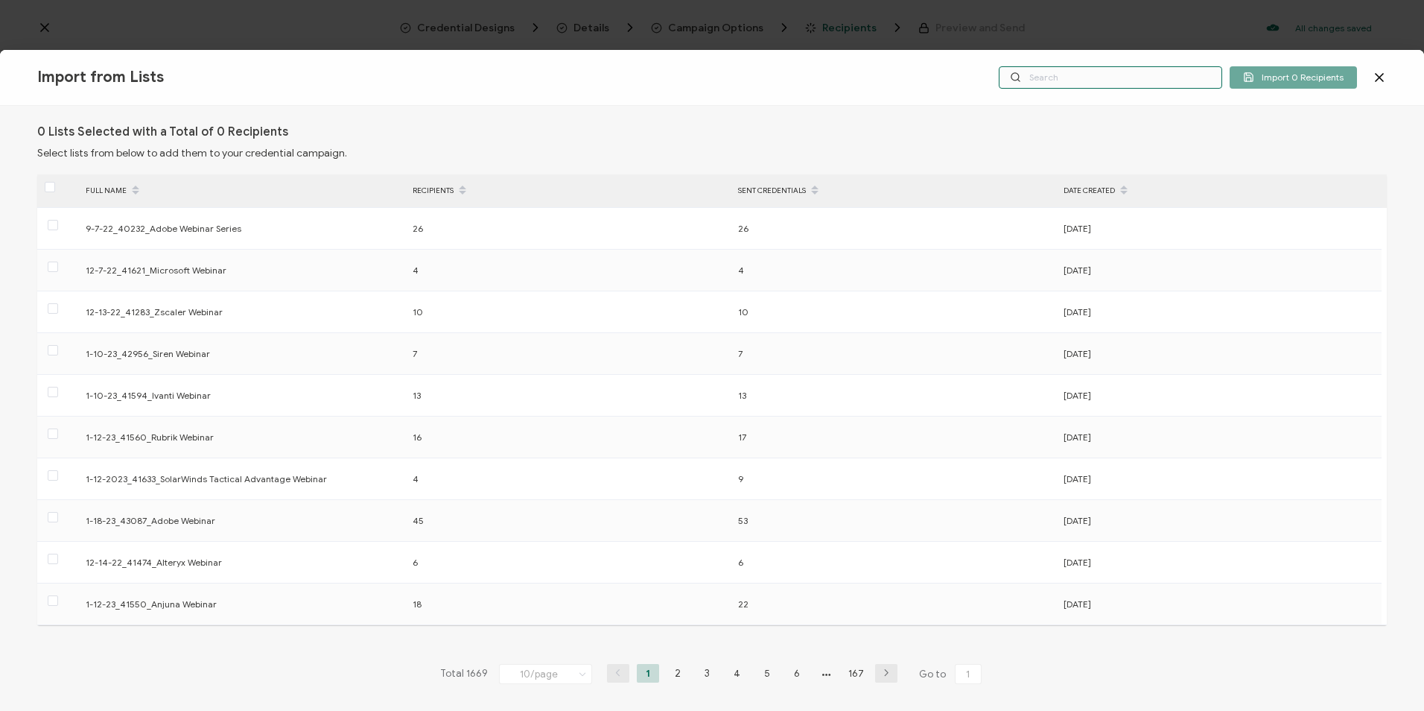
click at [1096, 86] on input "text" at bounding box center [1110, 77] width 223 height 22
paste input "9-17-2025_71316_Google Event"
type input "9-17-2025_71316_Google Event"
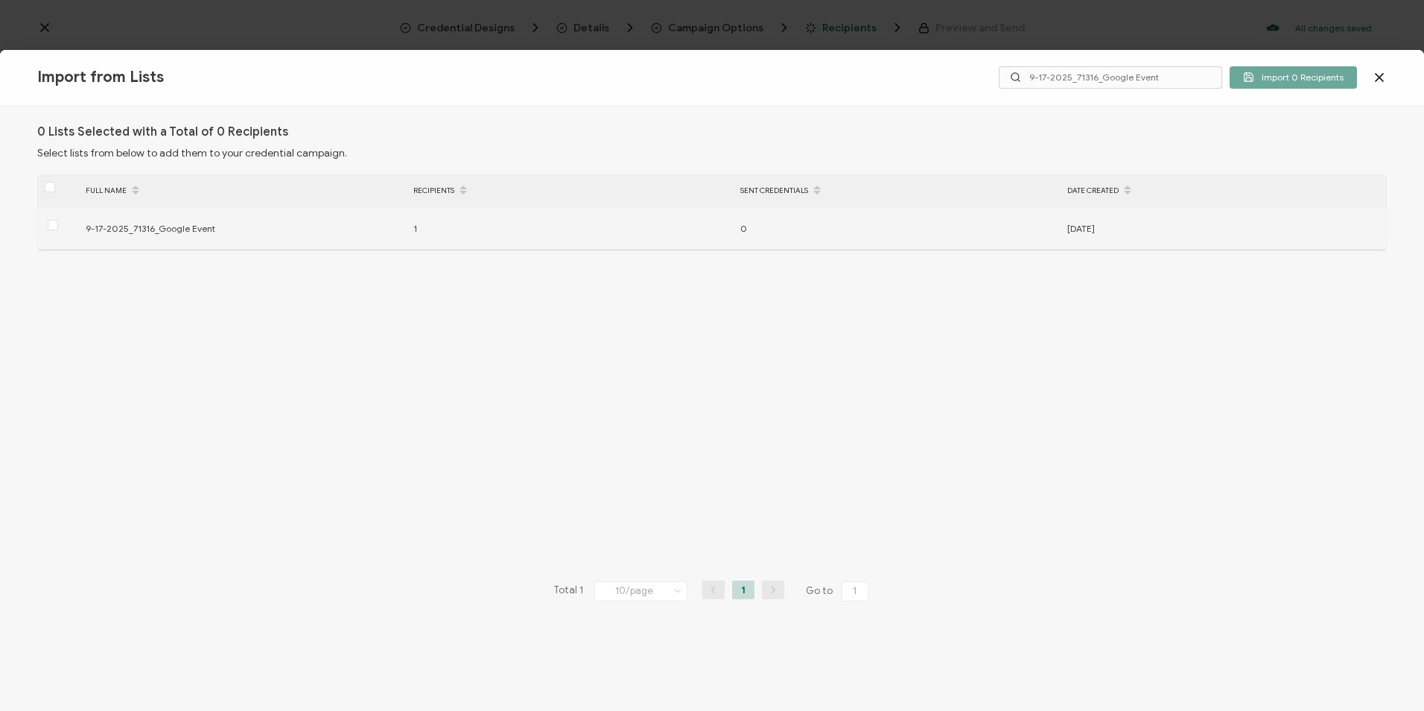
click at [48, 226] on span at bounding box center [53, 225] width 10 height 10
click at [58, 220] on input "checkbox" at bounding box center [58, 220] width 0 height 0
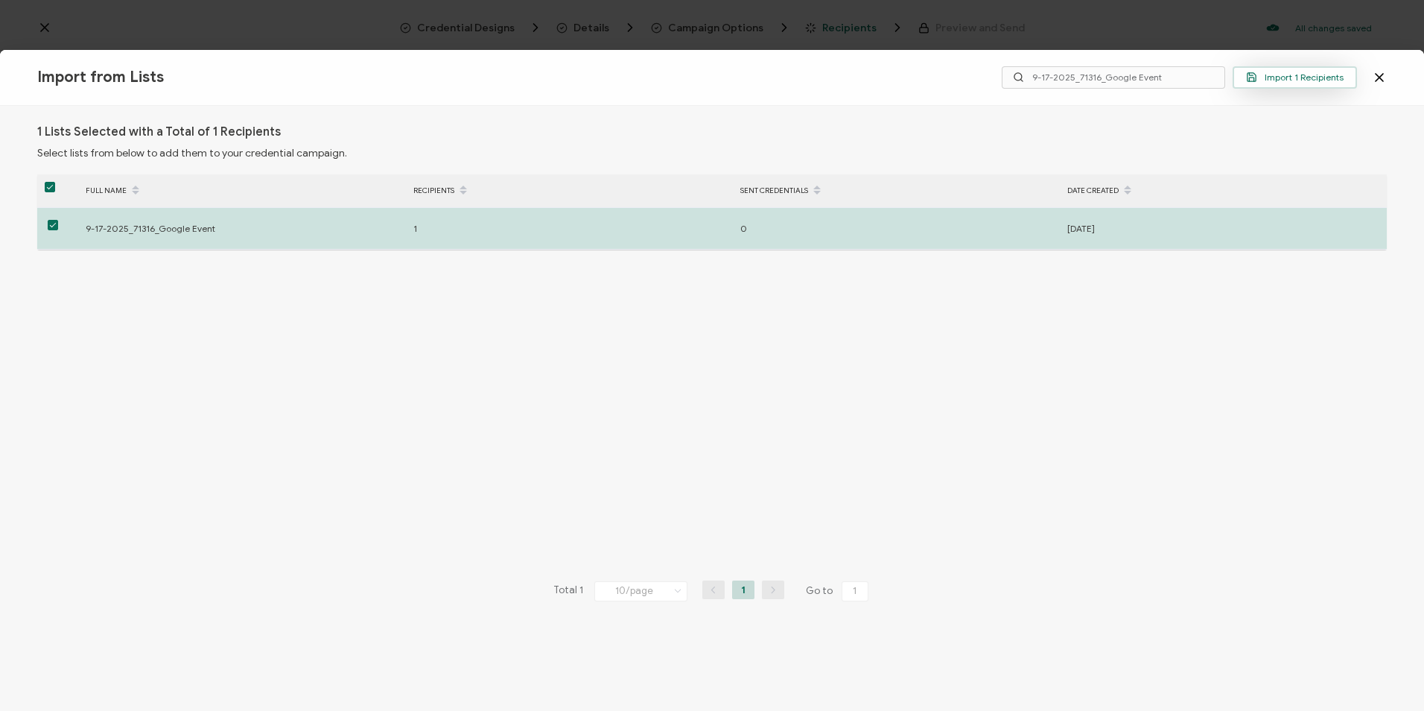
click at [1303, 76] on span "Import 1 Recipients" at bounding box center [1295, 77] width 98 height 11
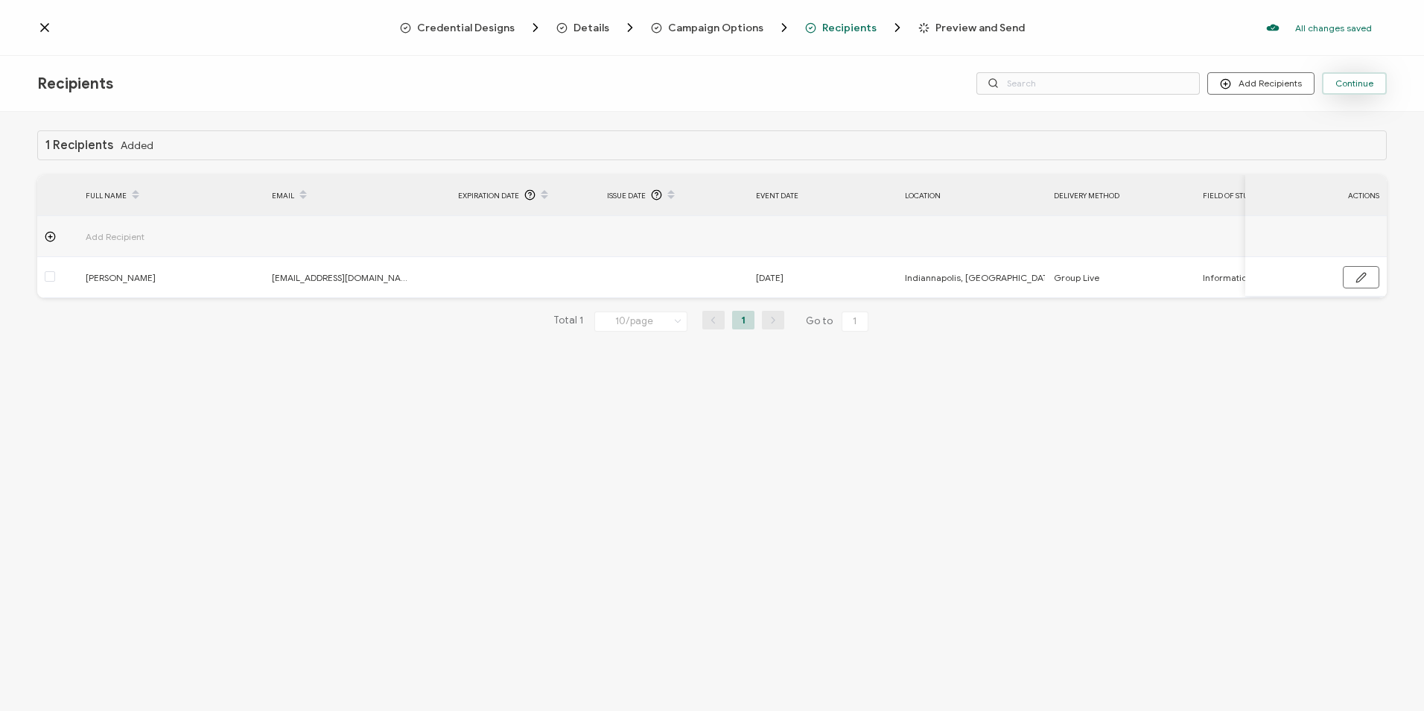
click at [1365, 79] on span "Continue" at bounding box center [1355, 83] width 38 height 9
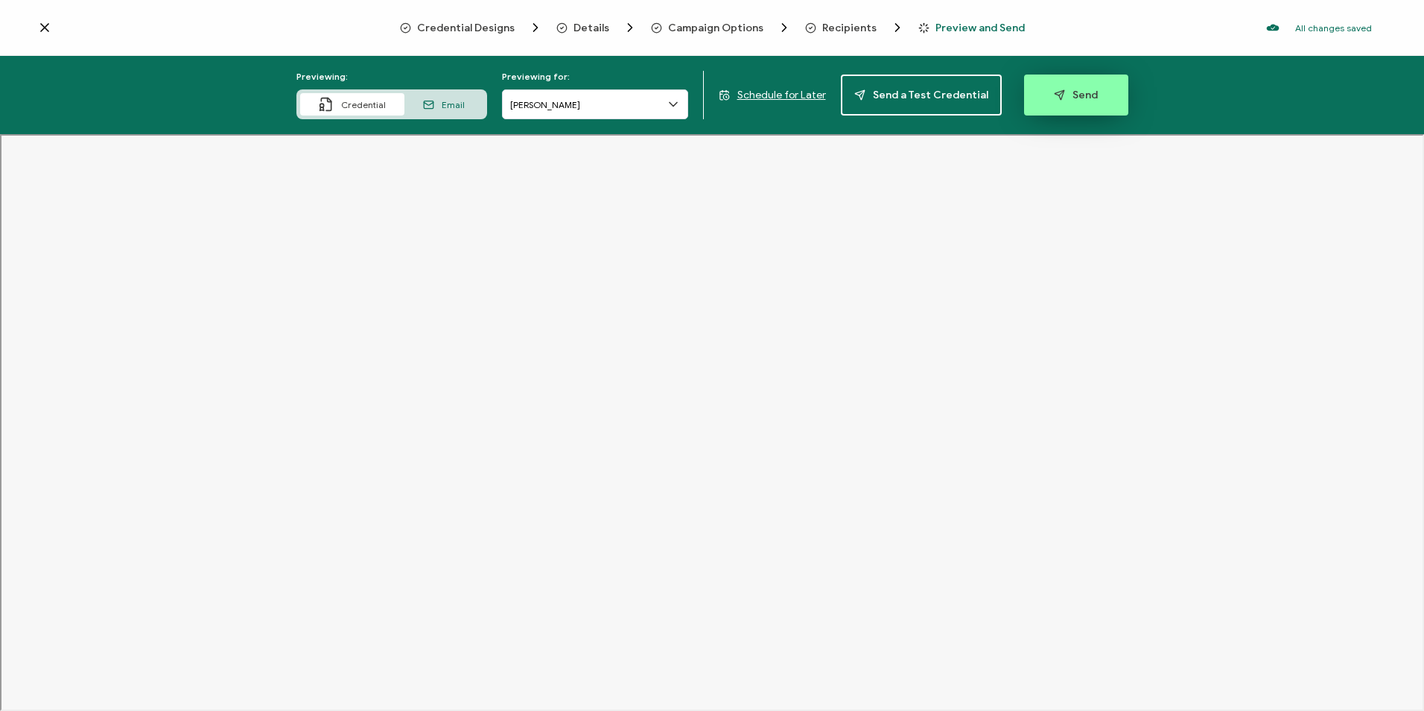
click at [1047, 103] on button "Send" at bounding box center [1076, 94] width 104 height 41
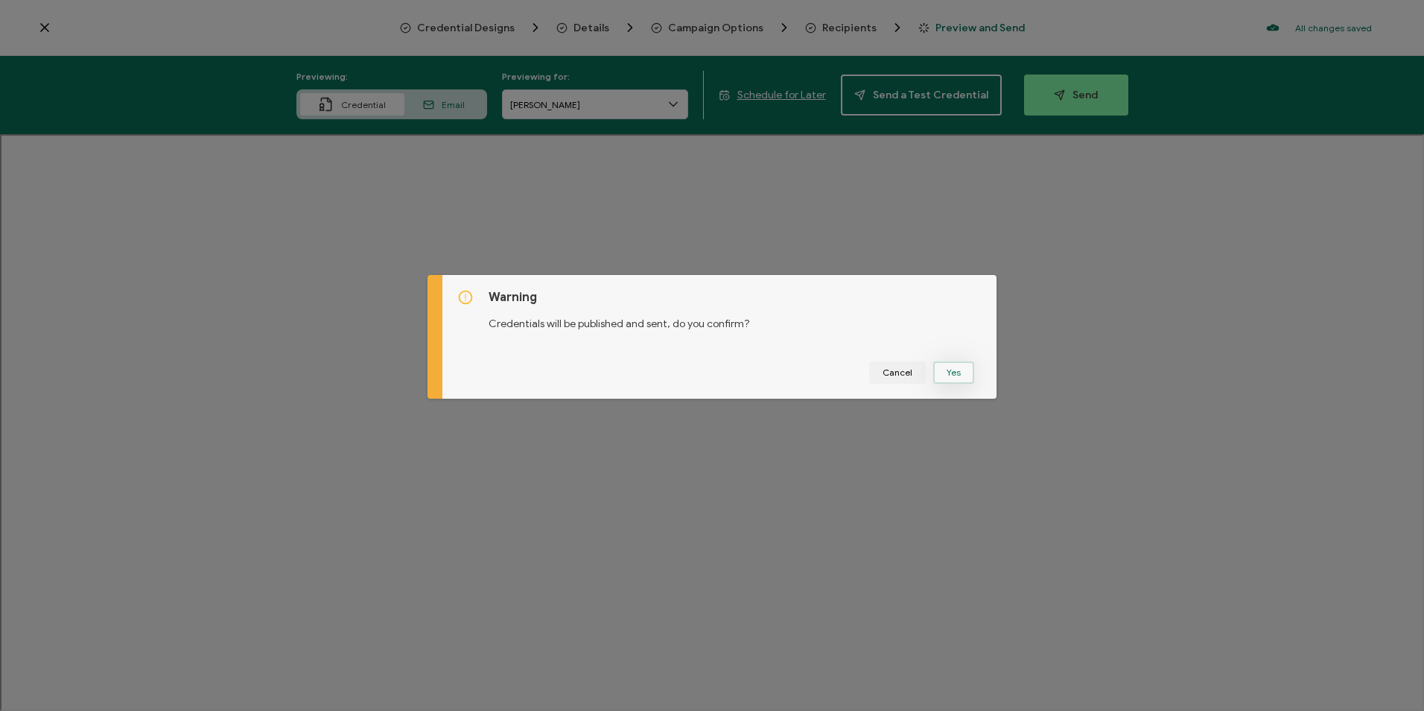
click at [939, 369] on button "Yes" at bounding box center [953, 372] width 41 height 22
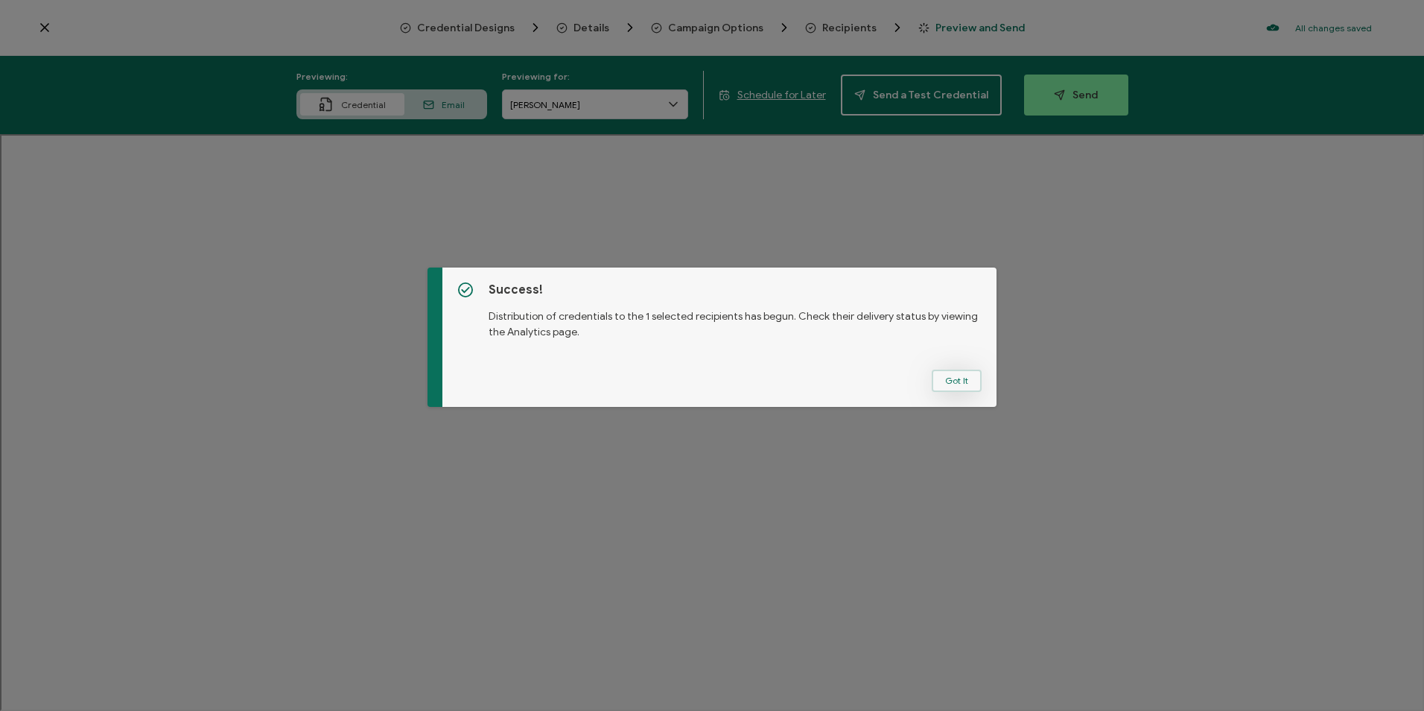
click at [938, 373] on button "Got It" at bounding box center [957, 380] width 50 height 22
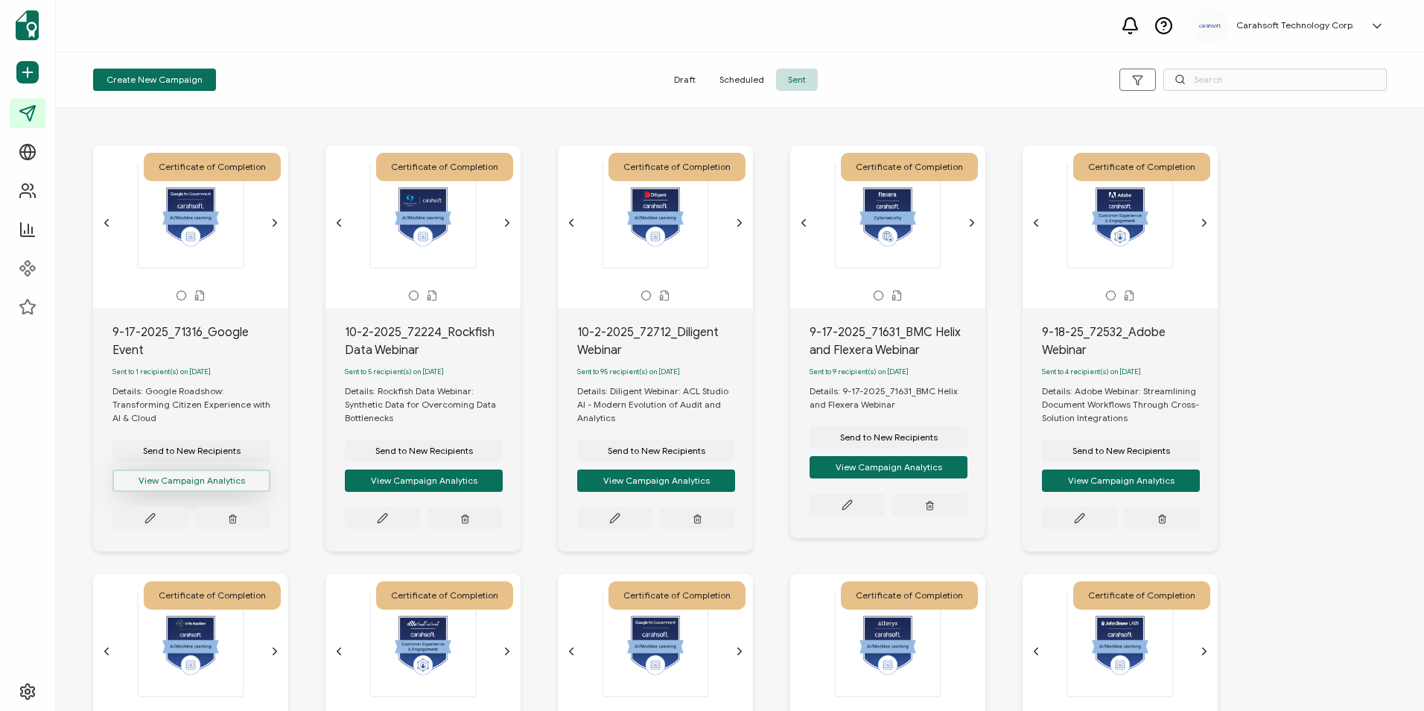
click at [207, 488] on button "View Campaign Analytics" at bounding box center [191, 480] width 158 height 22
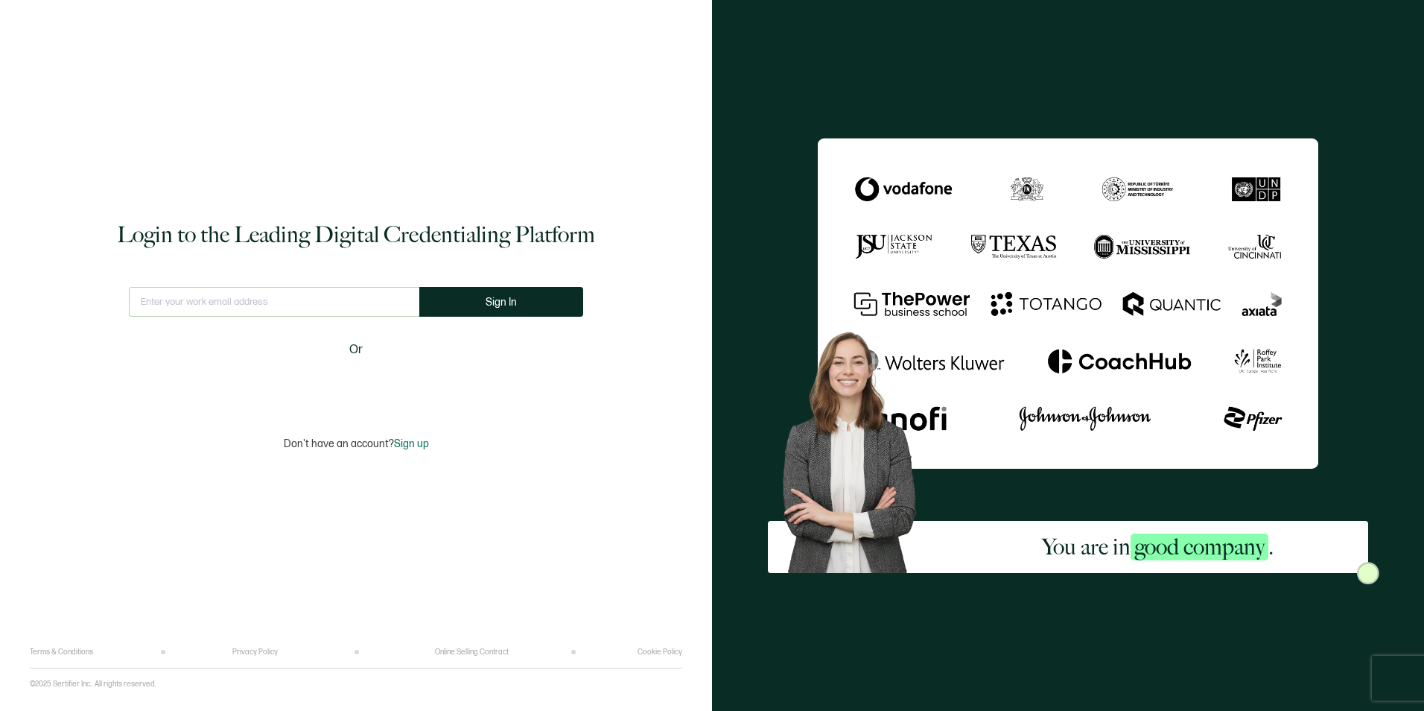
click at [381, 307] on input "text" at bounding box center [274, 302] width 290 height 30
click at [616, 383] on div "Login to the Leading Digital Credentialing Platform This doesn't look like a va…" at bounding box center [356, 334] width 652 height 625
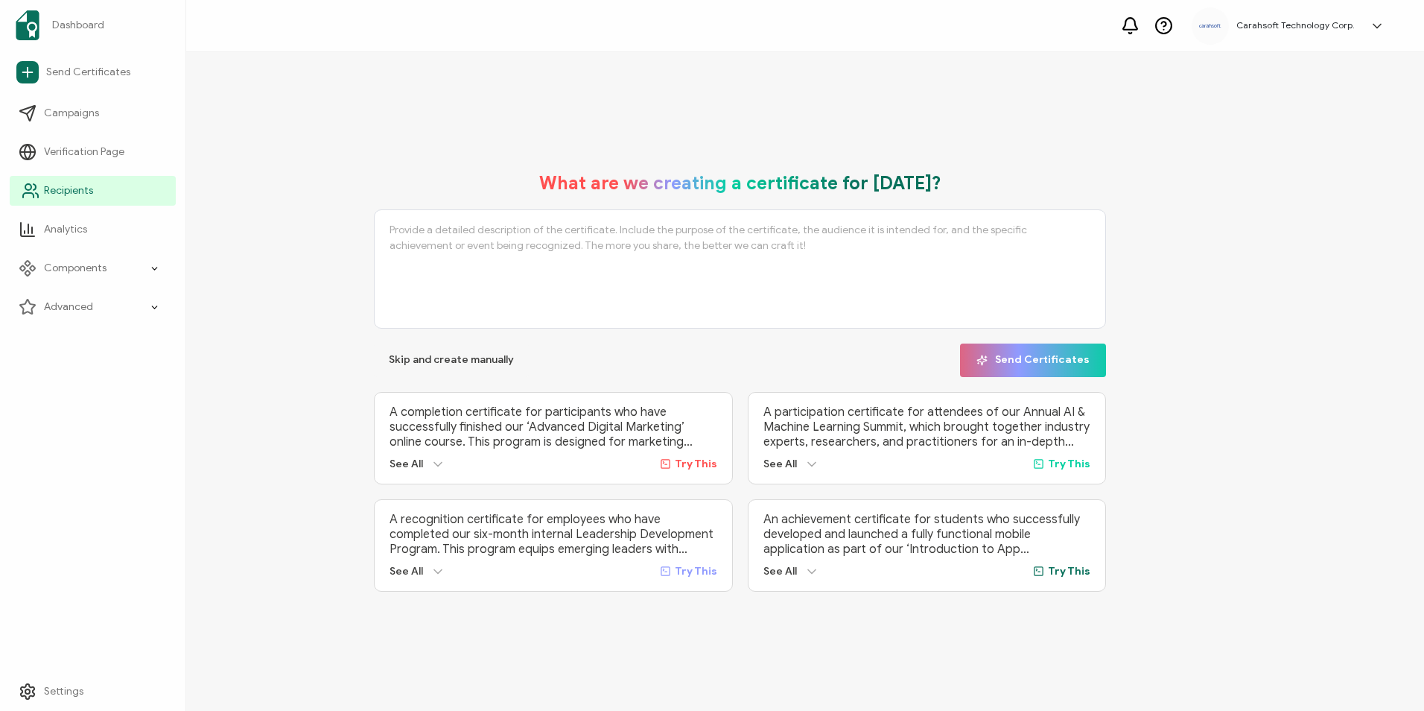
click at [36, 182] on icon at bounding box center [31, 191] width 18 height 18
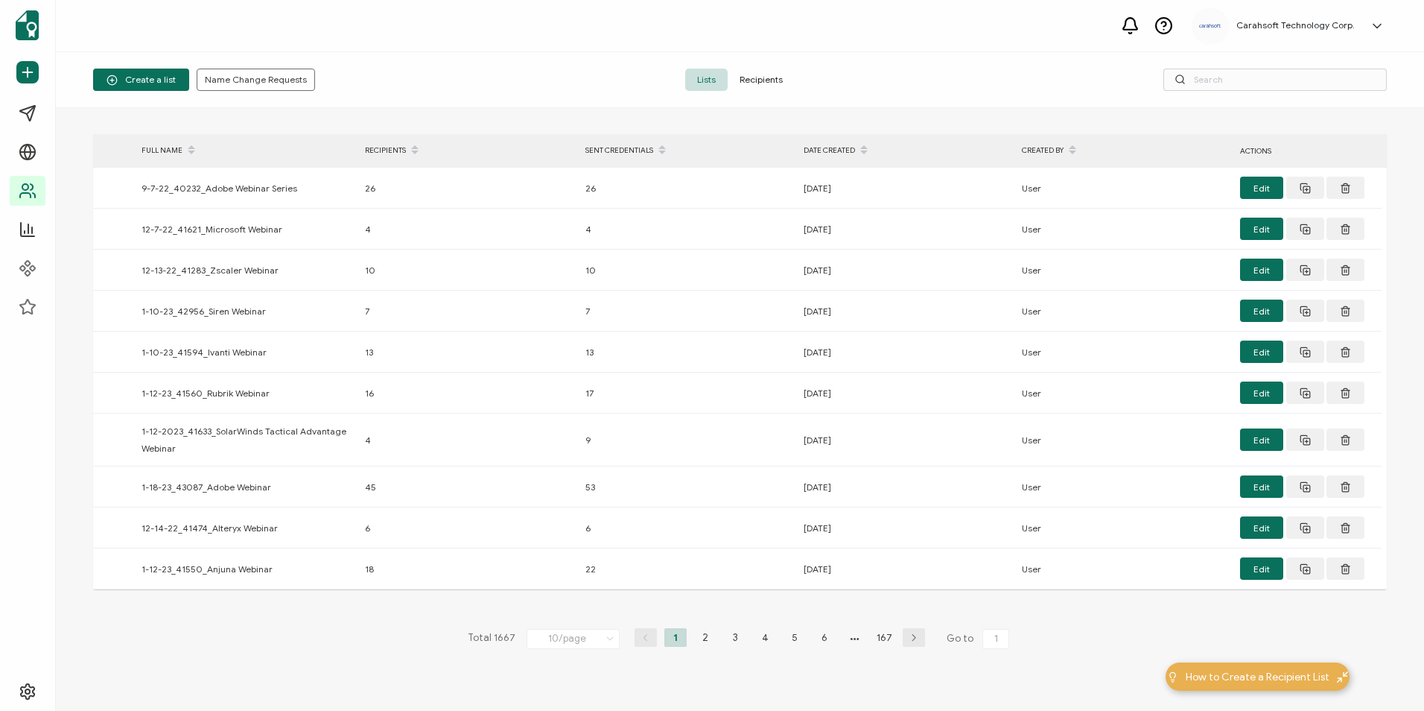
click at [138, 79] on span "Create a list" at bounding box center [141, 79] width 69 height 11
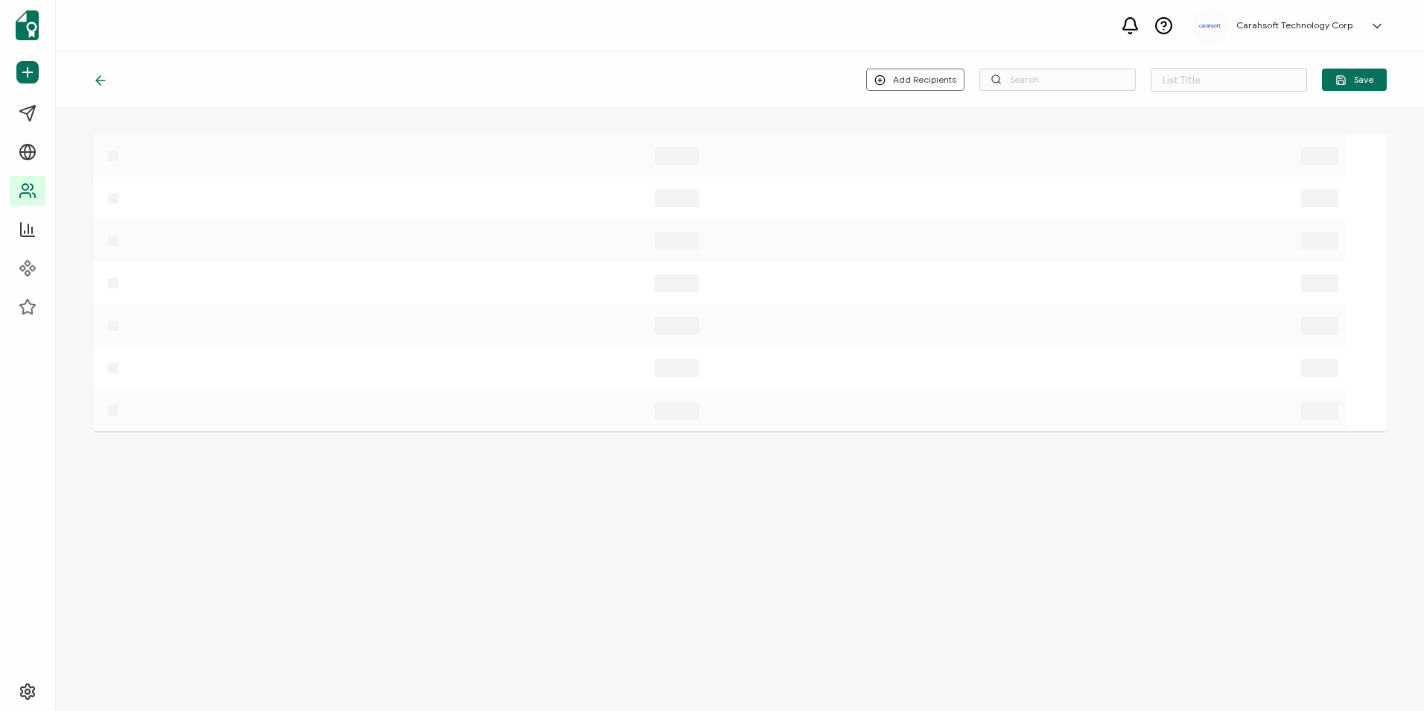
type input "List 1668"
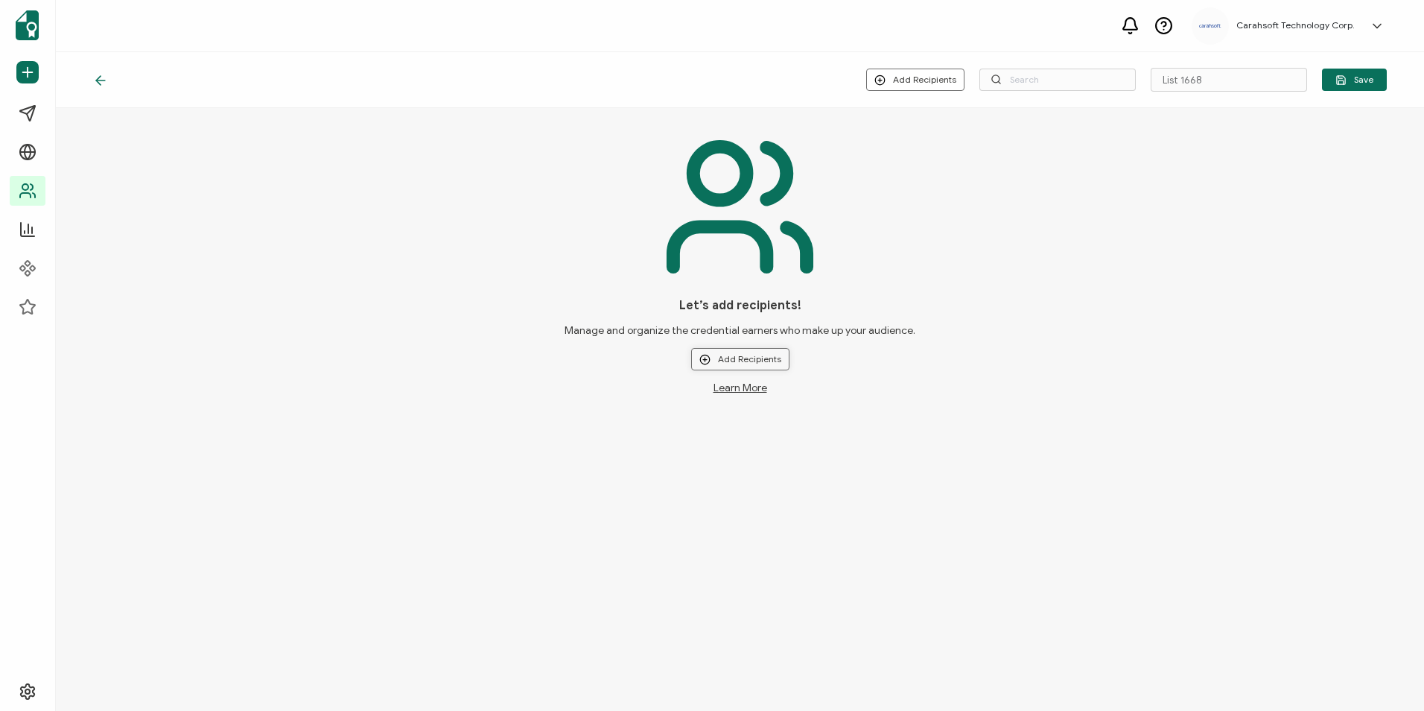
click at [728, 354] on button "Add Recipients" at bounding box center [740, 359] width 98 height 22
click at [741, 396] on span "Upload New Recipients" at bounding box center [771, 398] width 96 height 11
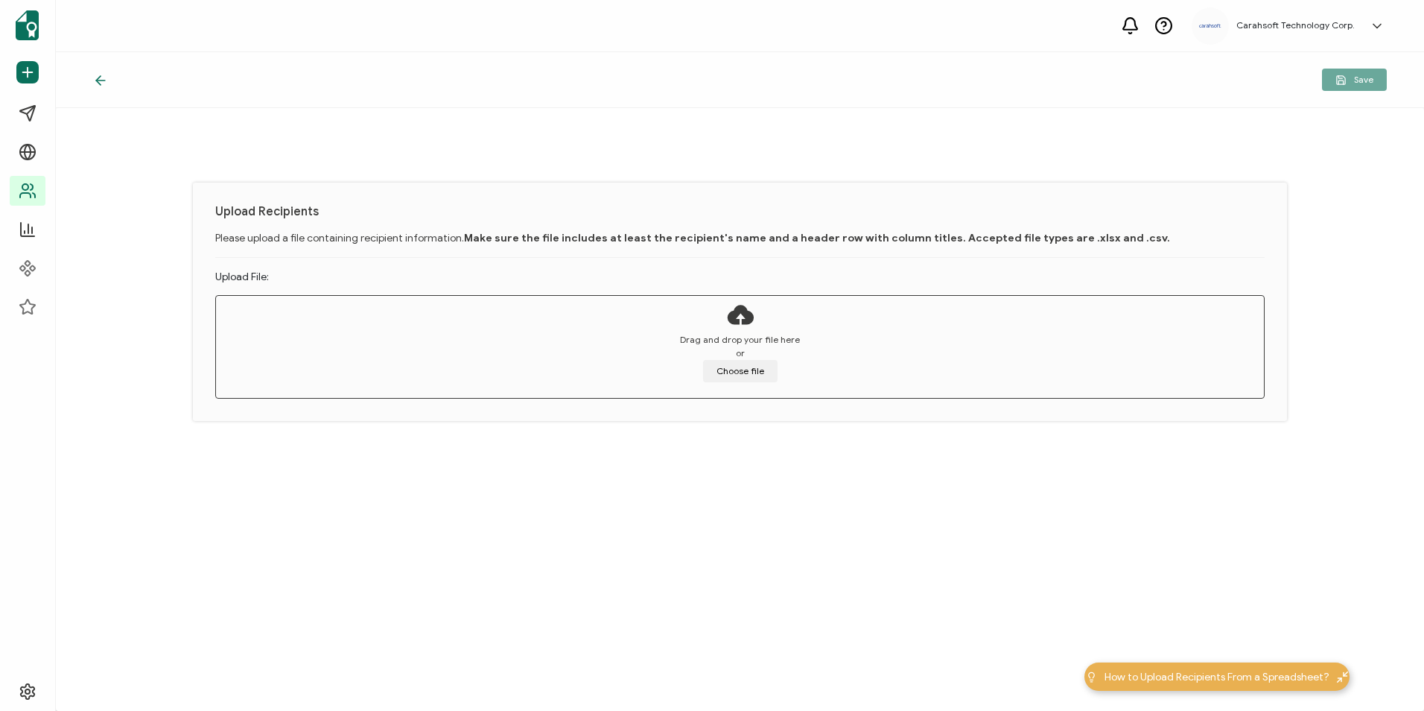
click at [107, 83] on icon at bounding box center [100, 80] width 15 height 15
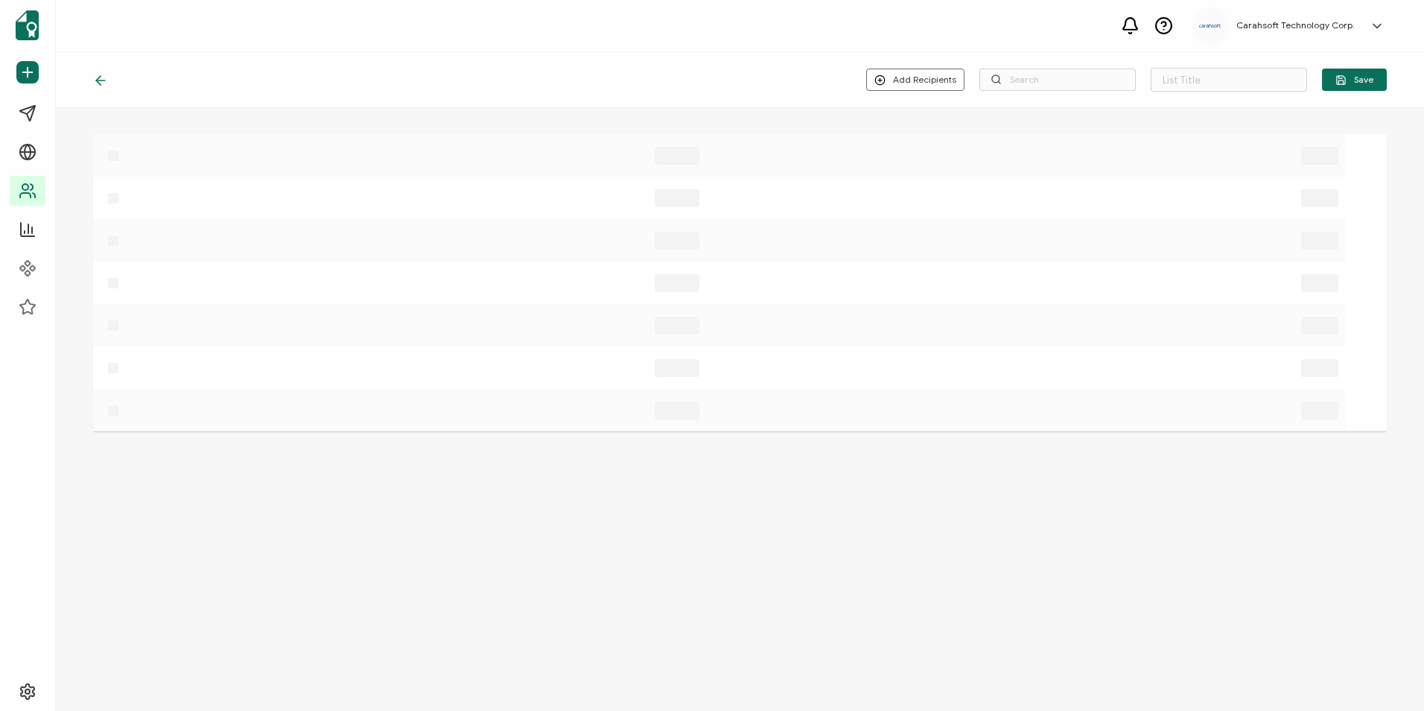
type input "List 1668"
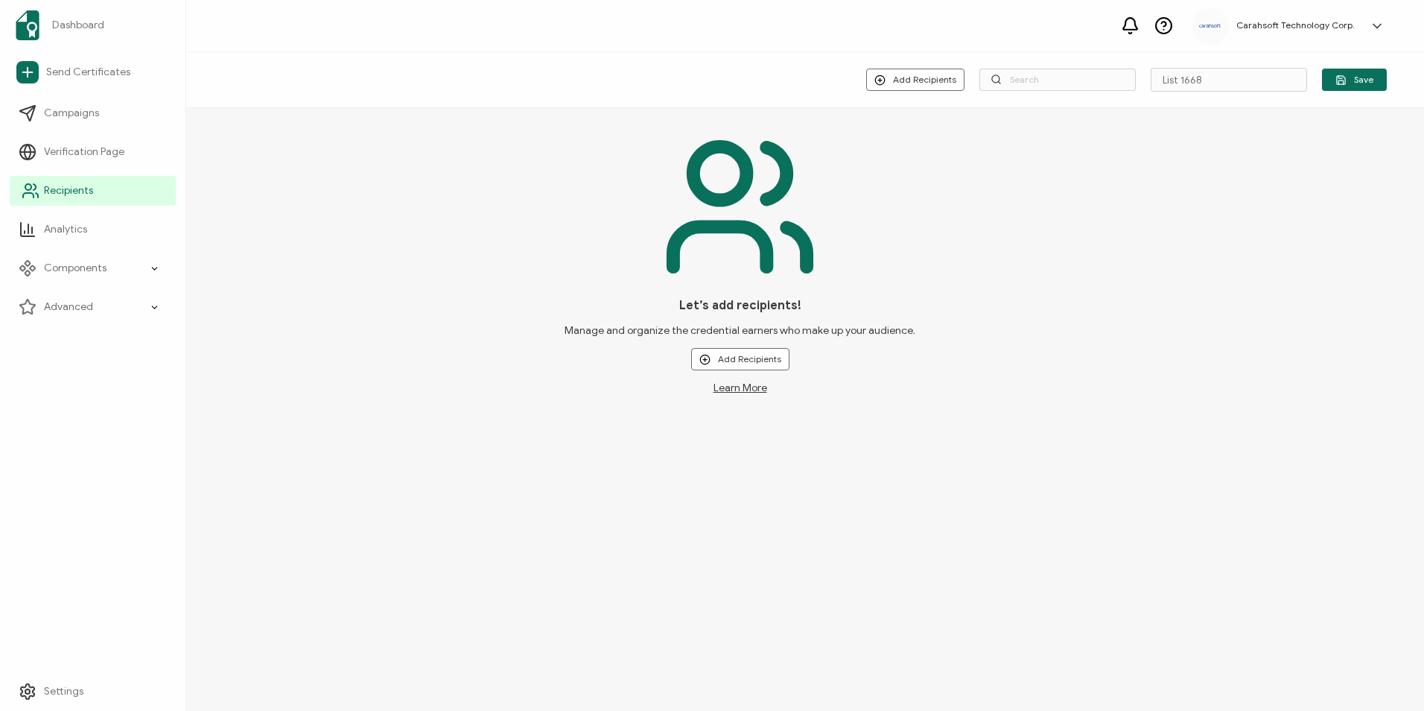
click at [80, 190] on span "Recipients" at bounding box center [68, 190] width 49 height 15
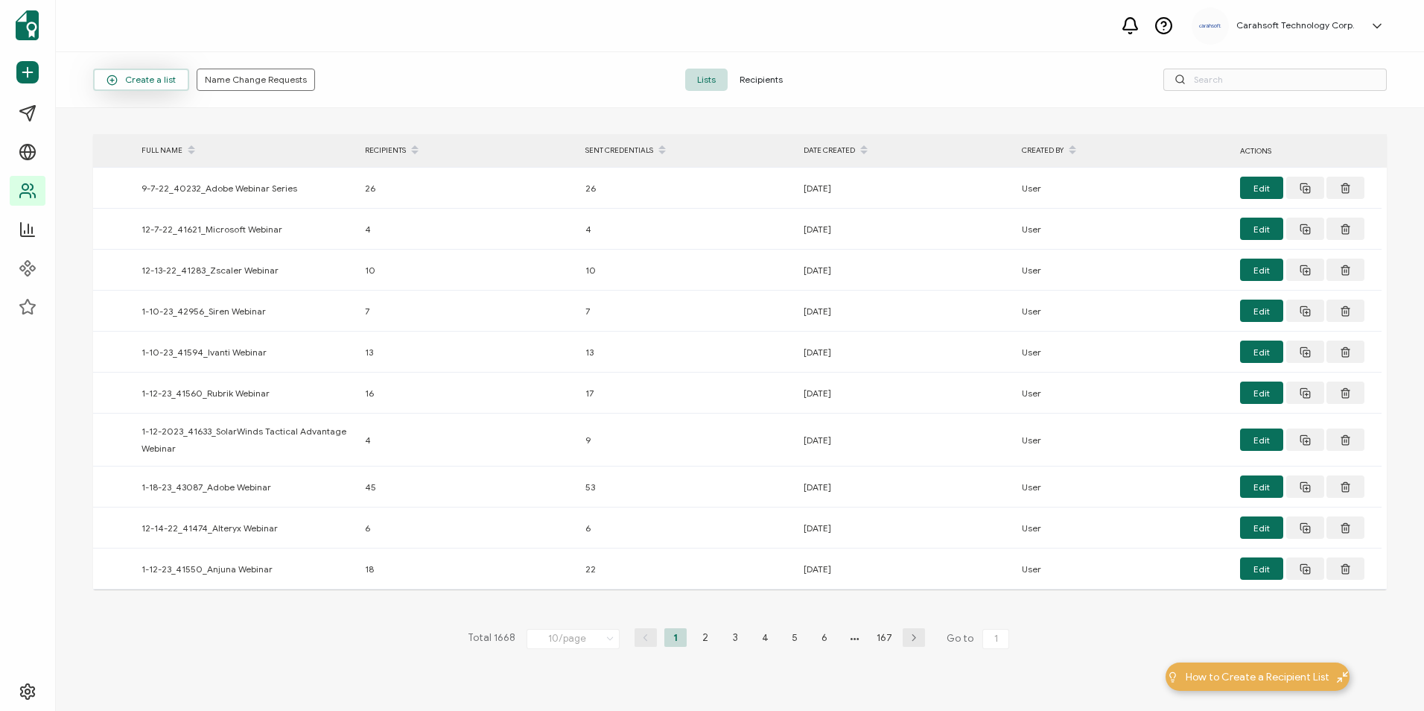
click at [145, 77] on span "Create a list" at bounding box center [141, 79] width 69 height 11
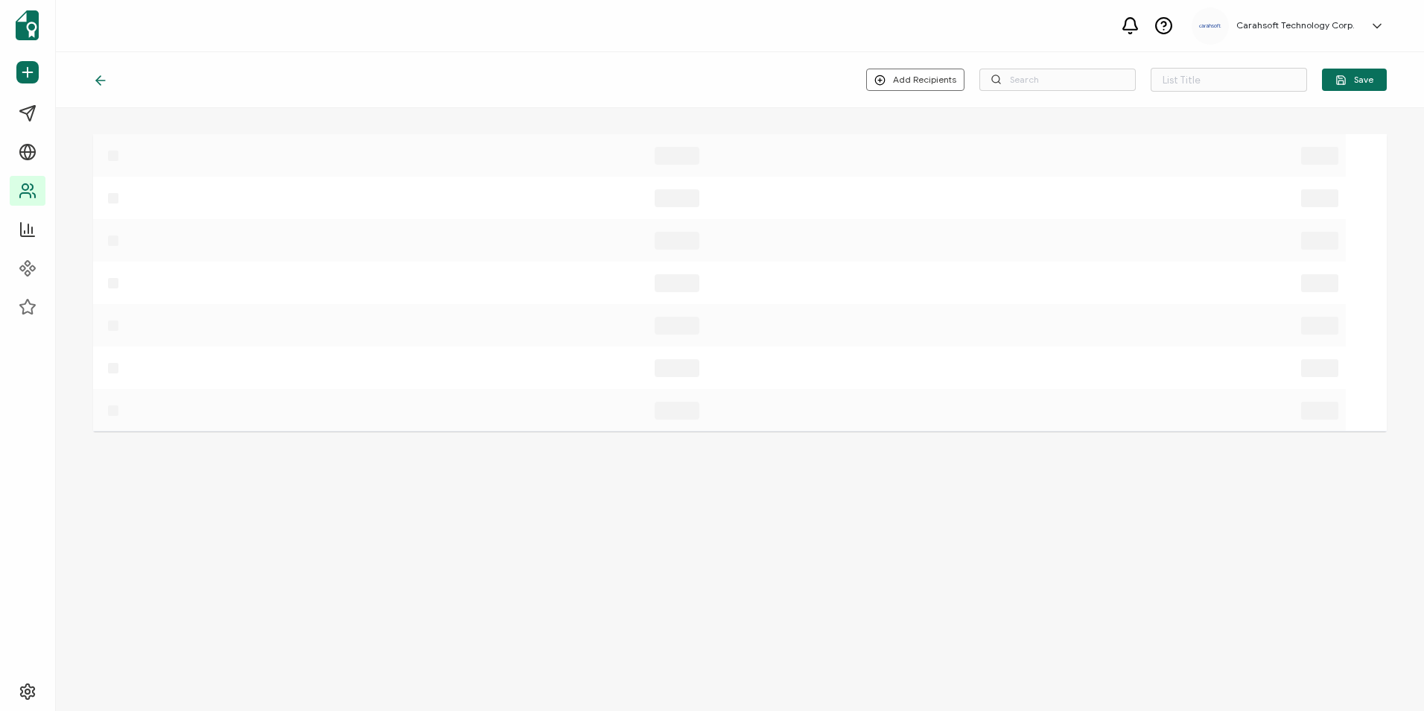
type input "List 1669"
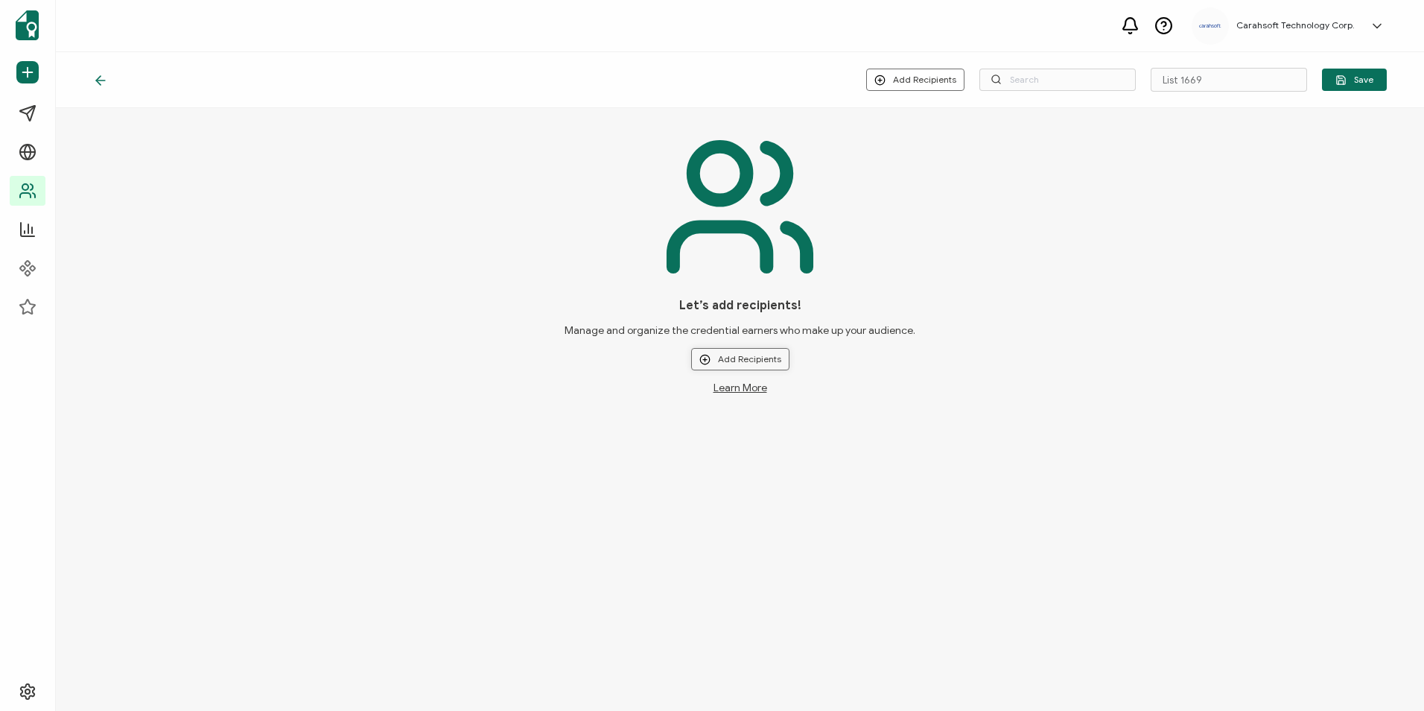
click at [712, 360] on button "Add Recipients" at bounding box center [740, 359] width 98 height 22
click at [731, 392] on li "Upload New Recipients" at bounding box center [762, 399] width 139 height 25
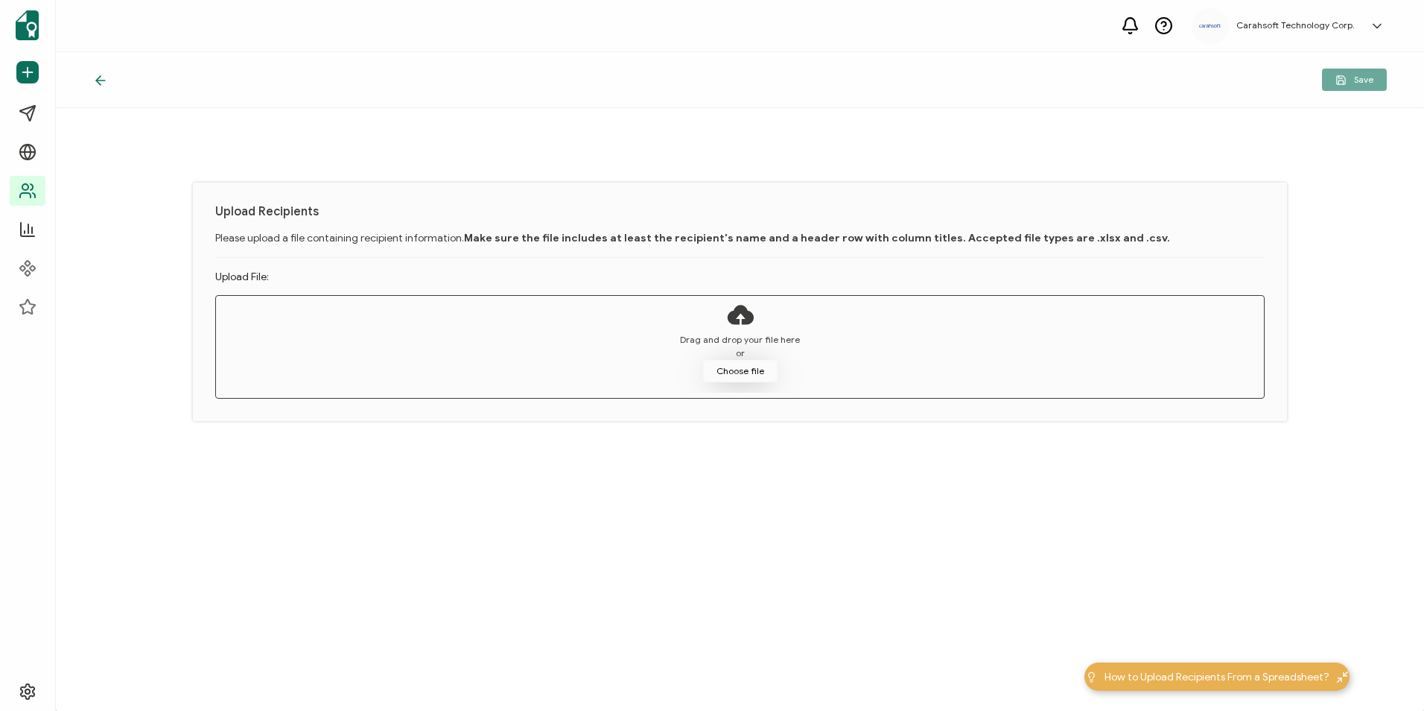
click at [734, 360] on button "Choose file" at bounding box center [740, 371] width 74 height 22
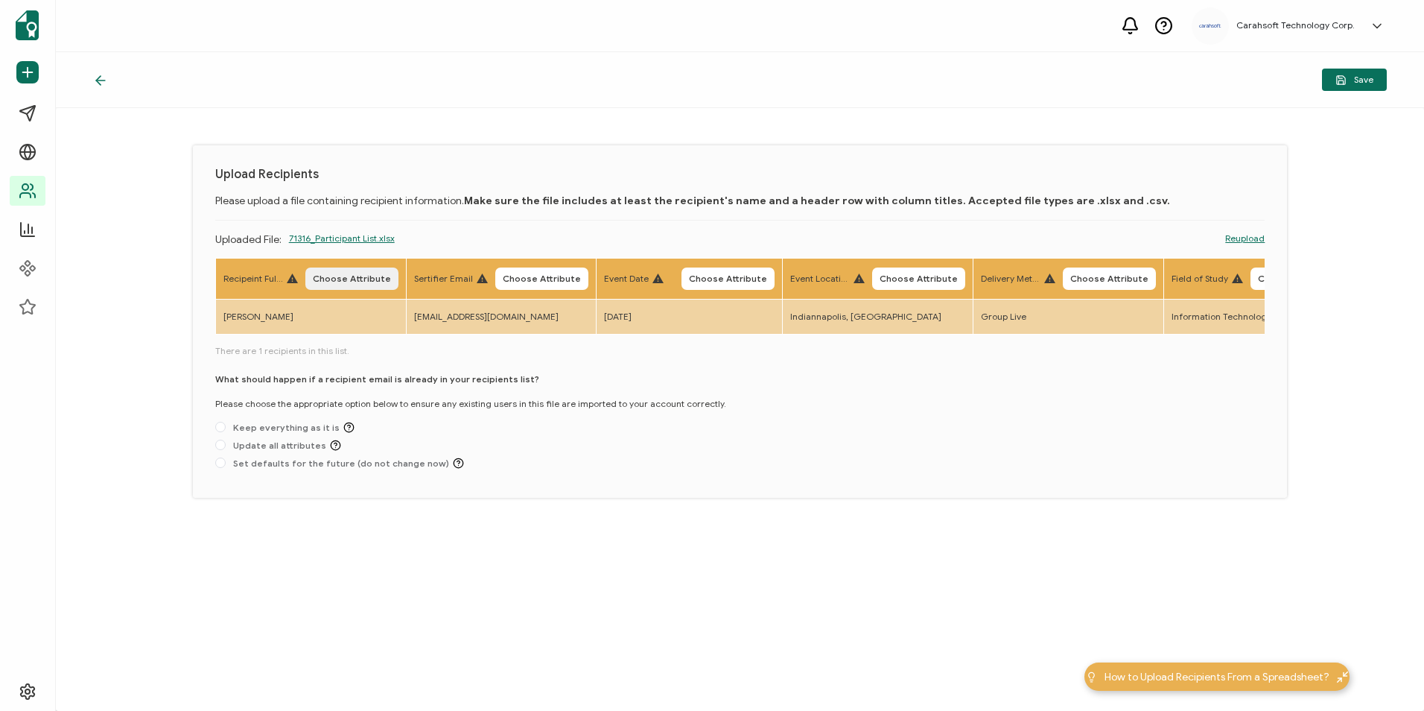
click at [366, 285] on button "Choose Attribute" at bounding box center [351, 278] width 93 height 22
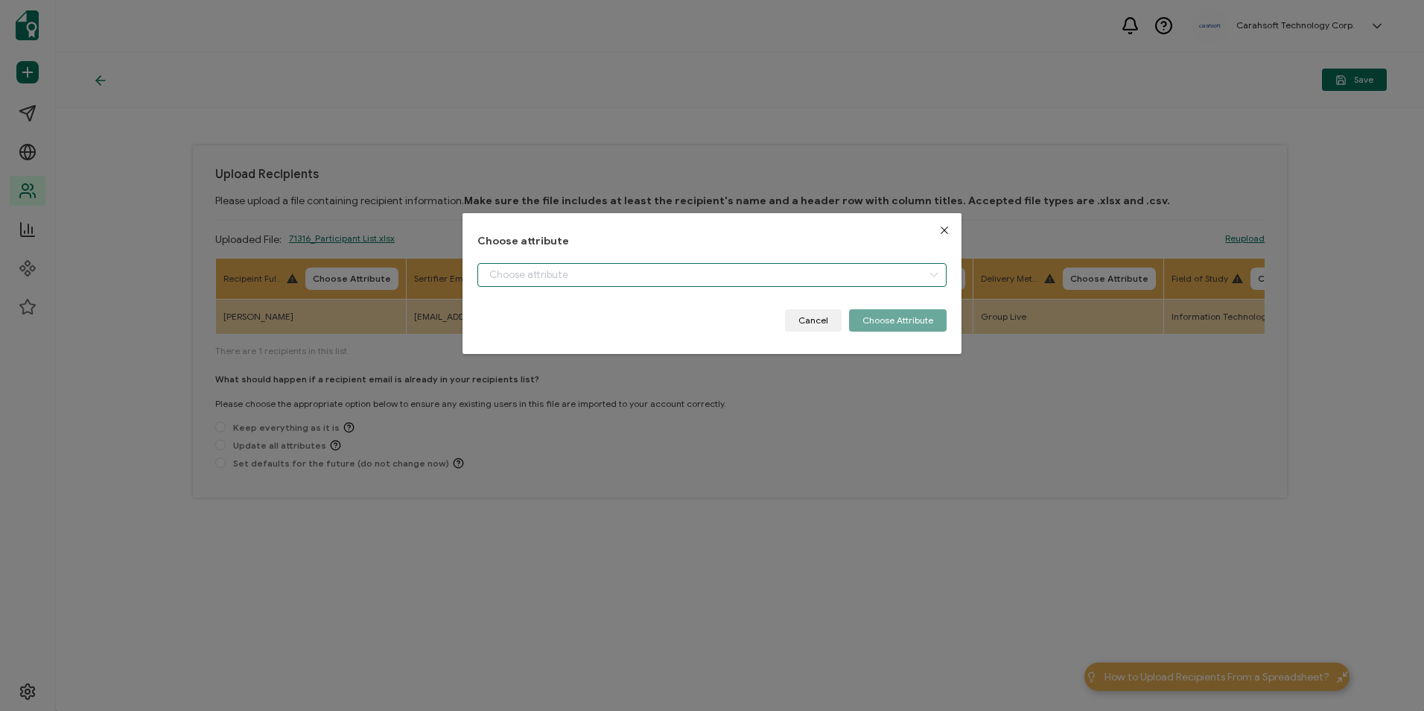
click at [589, 277] on input "dialog" at bounding box center [711, 275] width 469 height 24
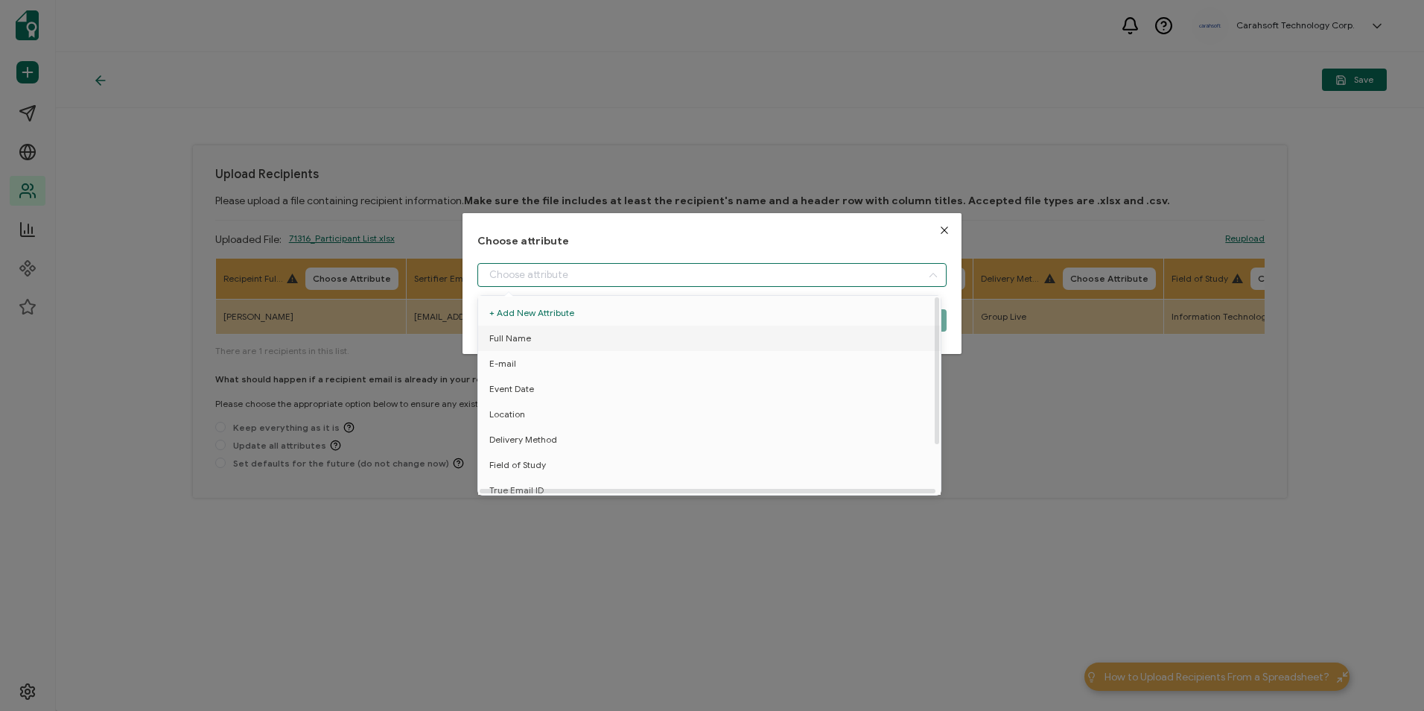
click at [556, 334] on li "Full Name" at bounding box center [711, 338] width 475 height 25
type input "Full Name"
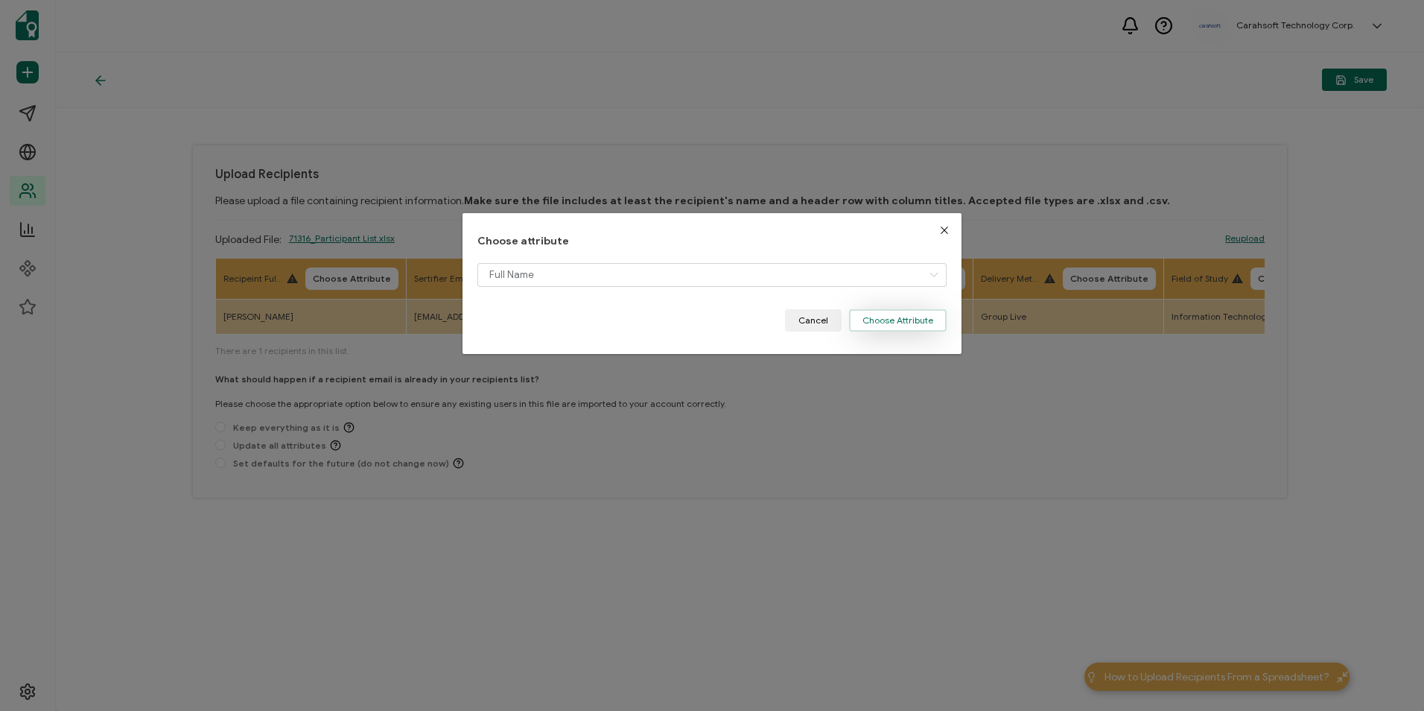
click at [898, 317] on button "Choose Attribute" at bounding box center [898, 320] width 98 height 22
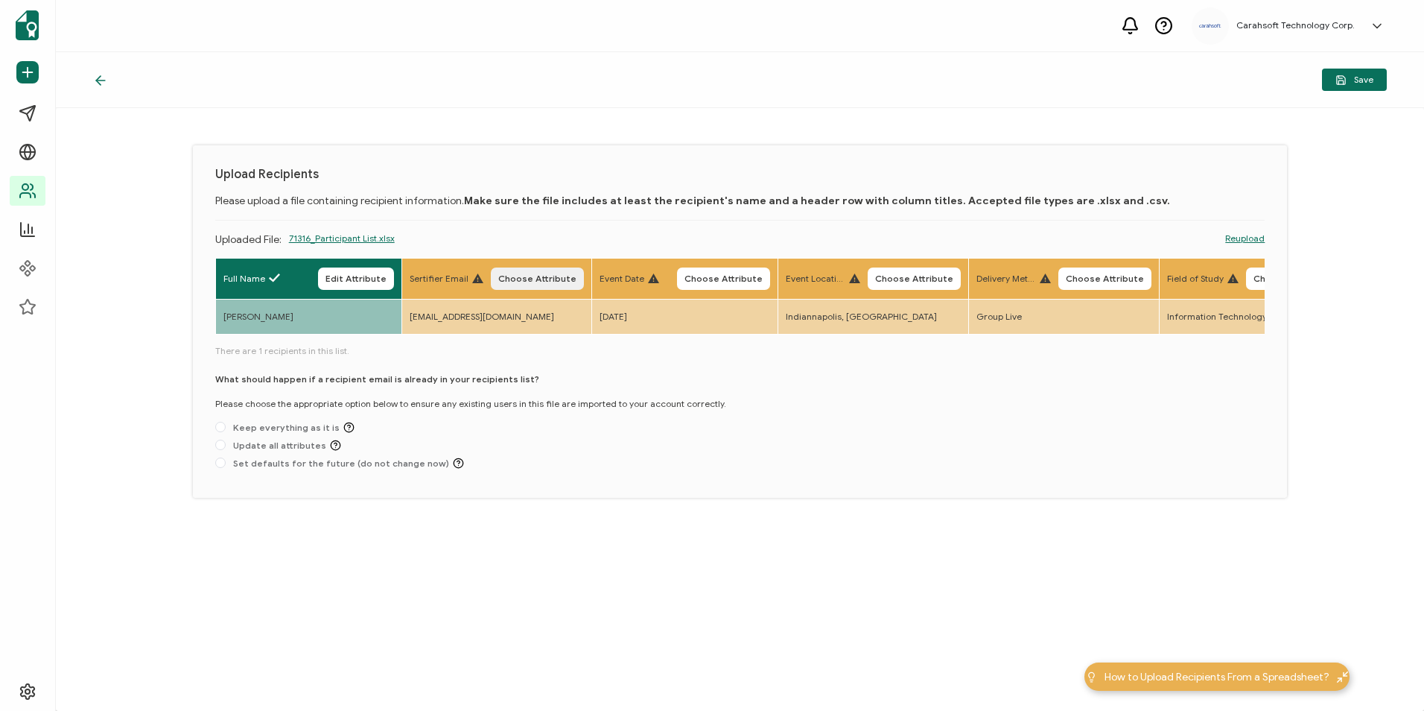
click at [527, 282] on span "Choose Attribute" at bounding box center [537, 278] width 78 height 9
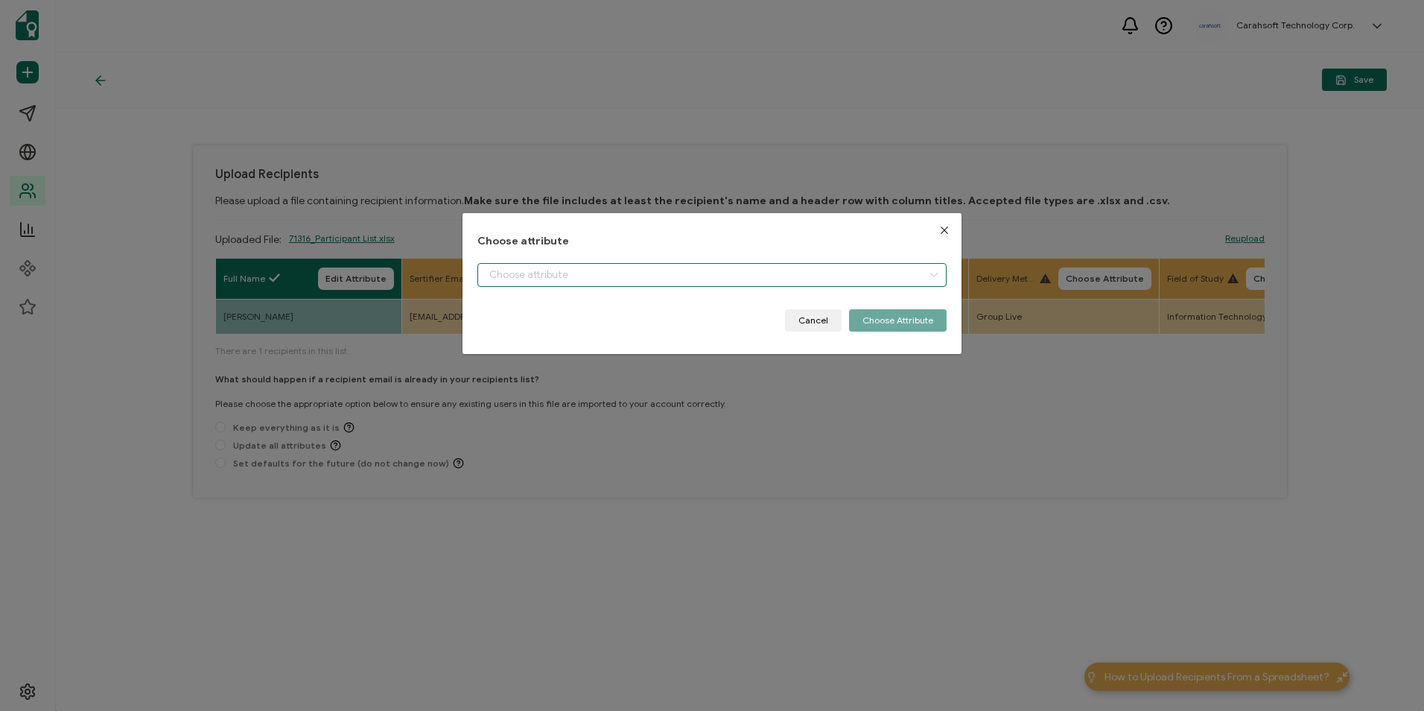
click at [504, 274] on input "dialog" at bounding box center [711, 275] width 469 height 24
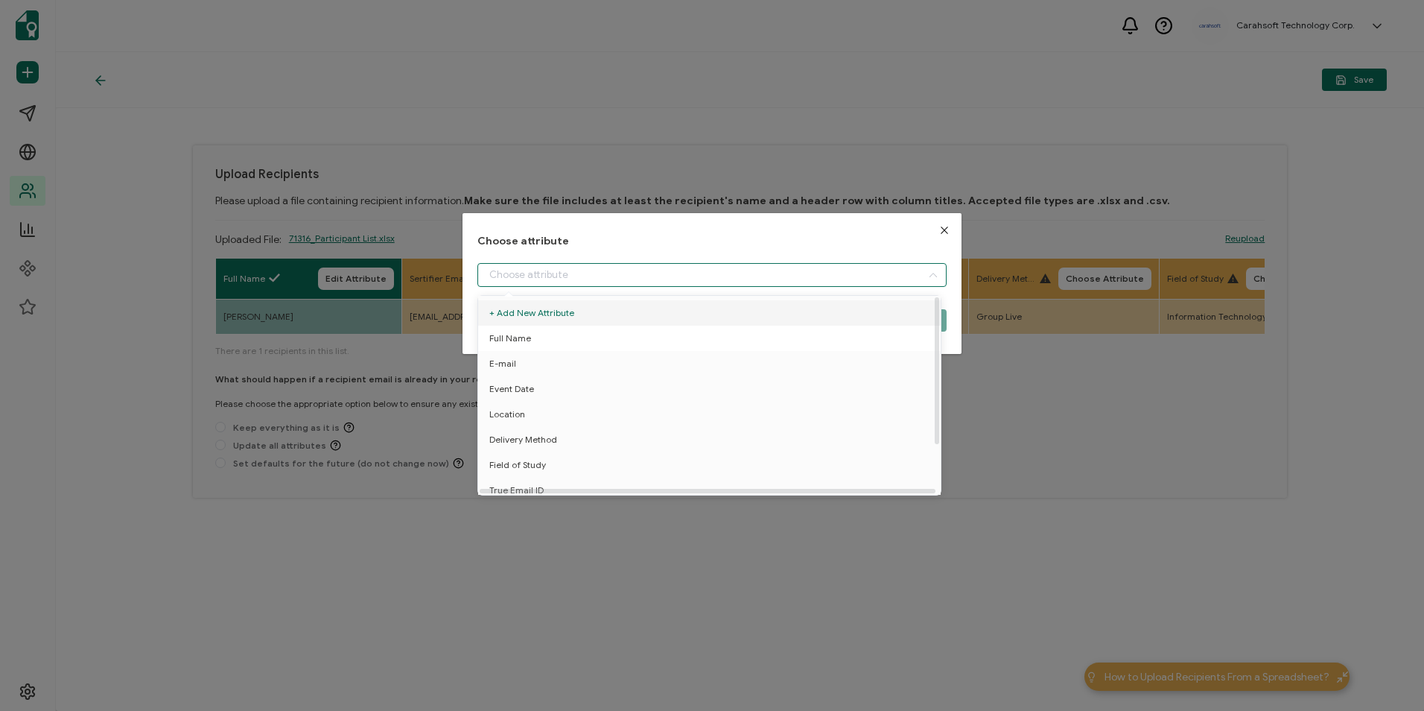
click at [536, 346] on li "Full Name" at bounding box center [711, 338] width 475 height 25
click at [535, 363] on li "E-mail" at bounding box center [711, 363] width 475 height 25
type input "E-mail"
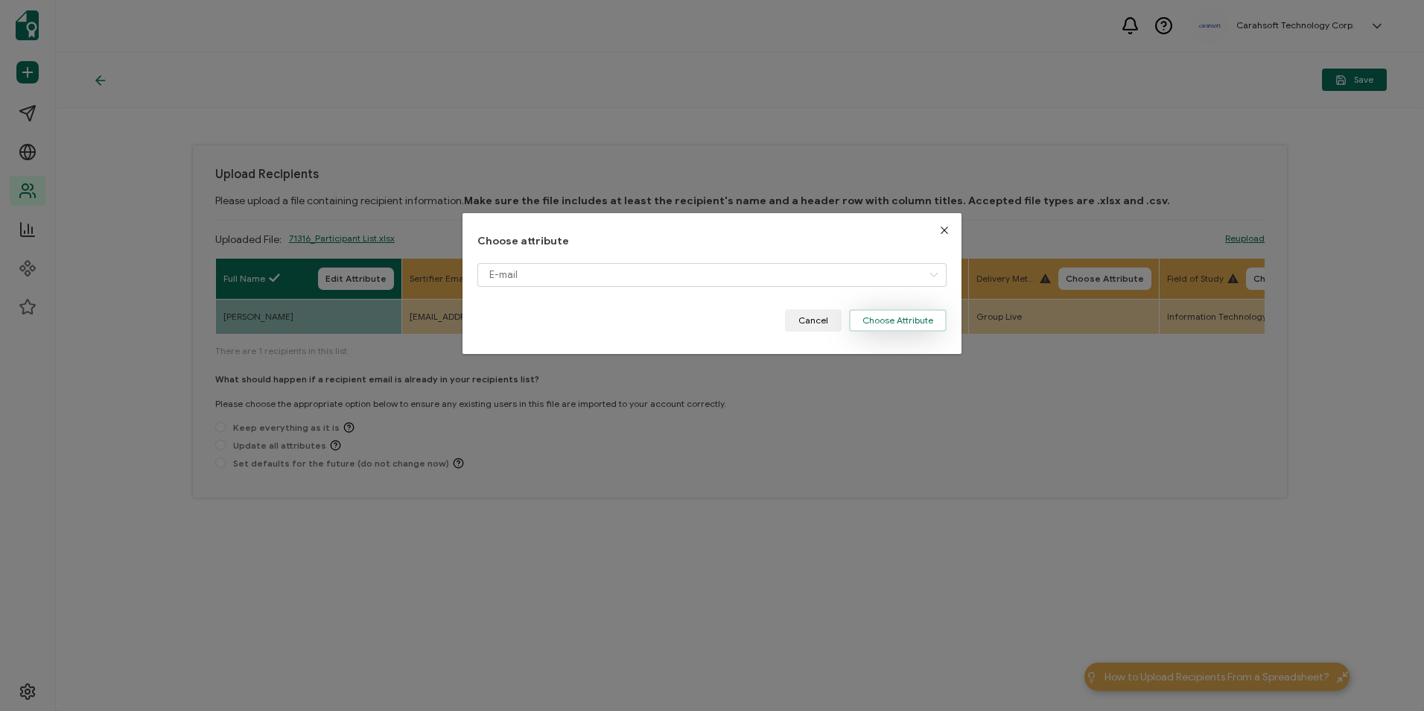
click at [873, 317] on button "Choose Attribute" at bounding box center [898, 320] width 98 height 22
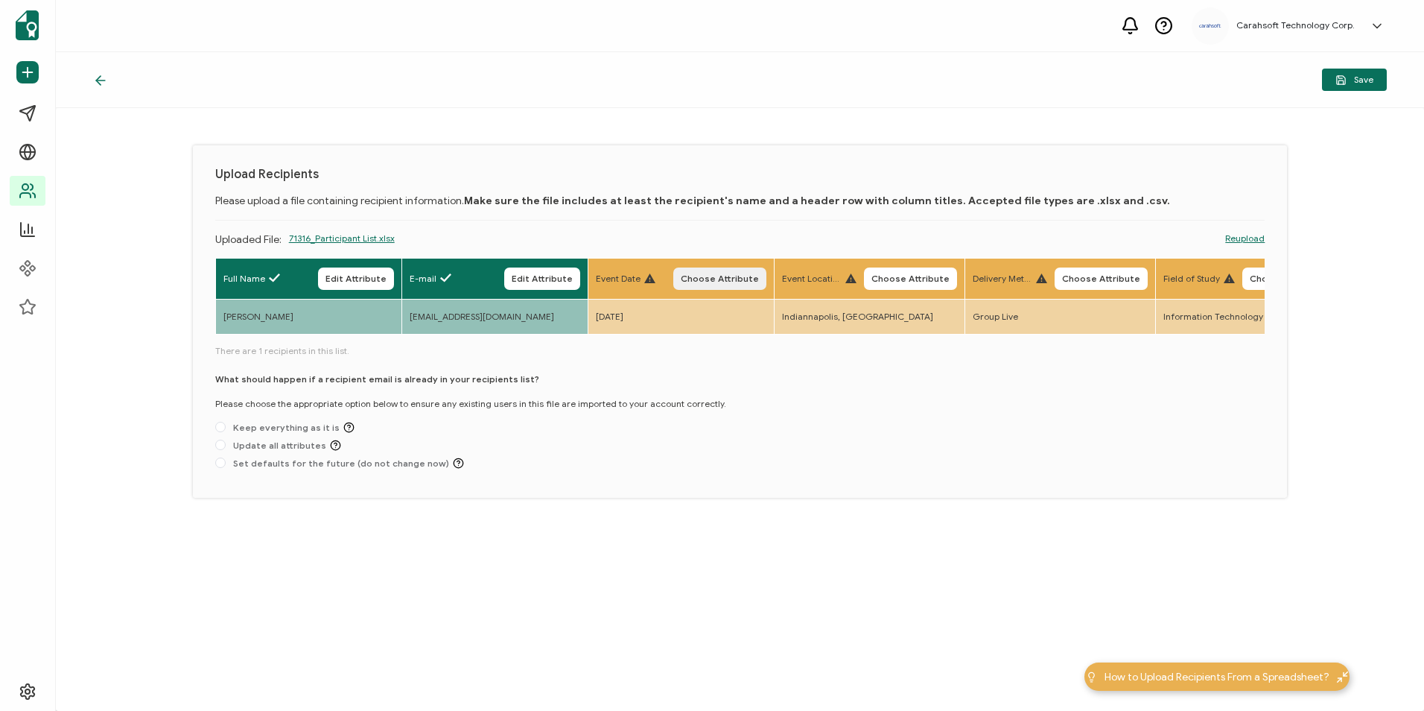
click at [737, 280] on span "Choose Attribute" at bounding box center [720, 278] width 78 height 9
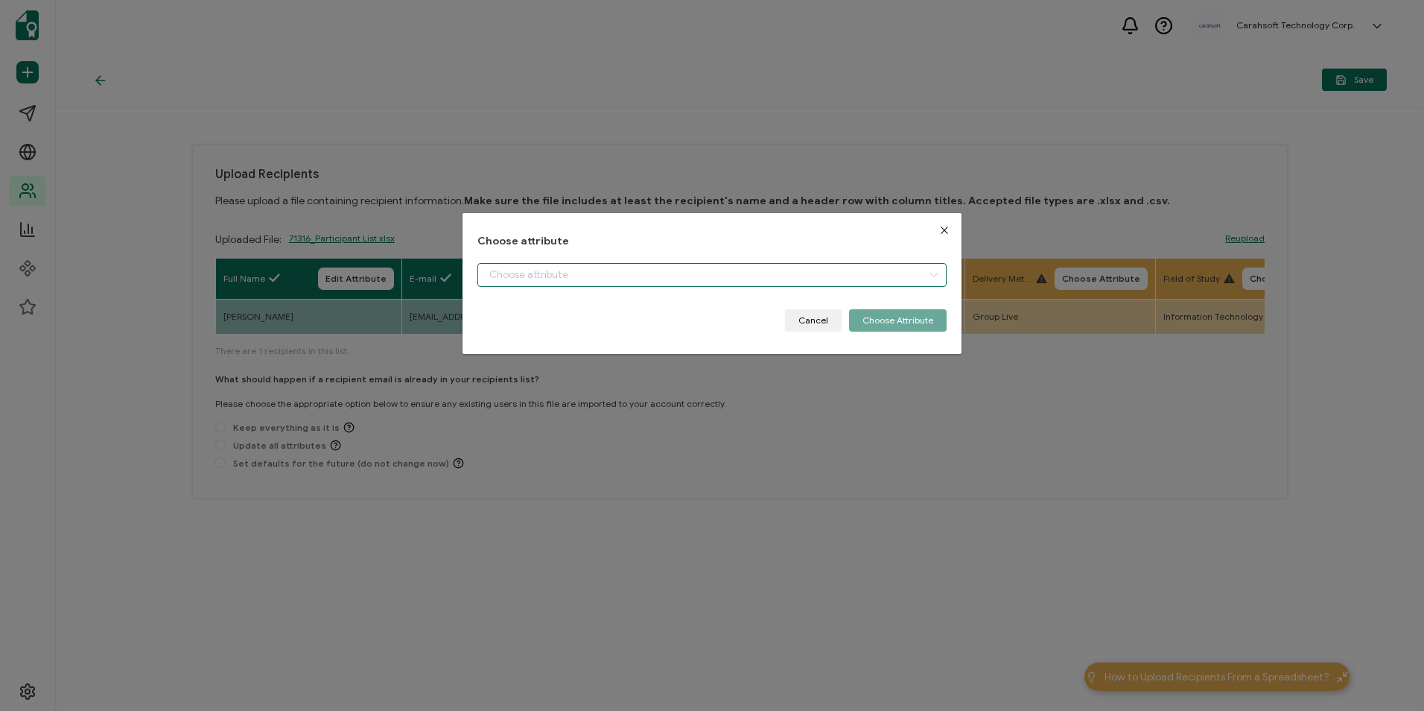
click at [511, 277] on input "dialog" at bounding box center [711, 275] width 469 height 24
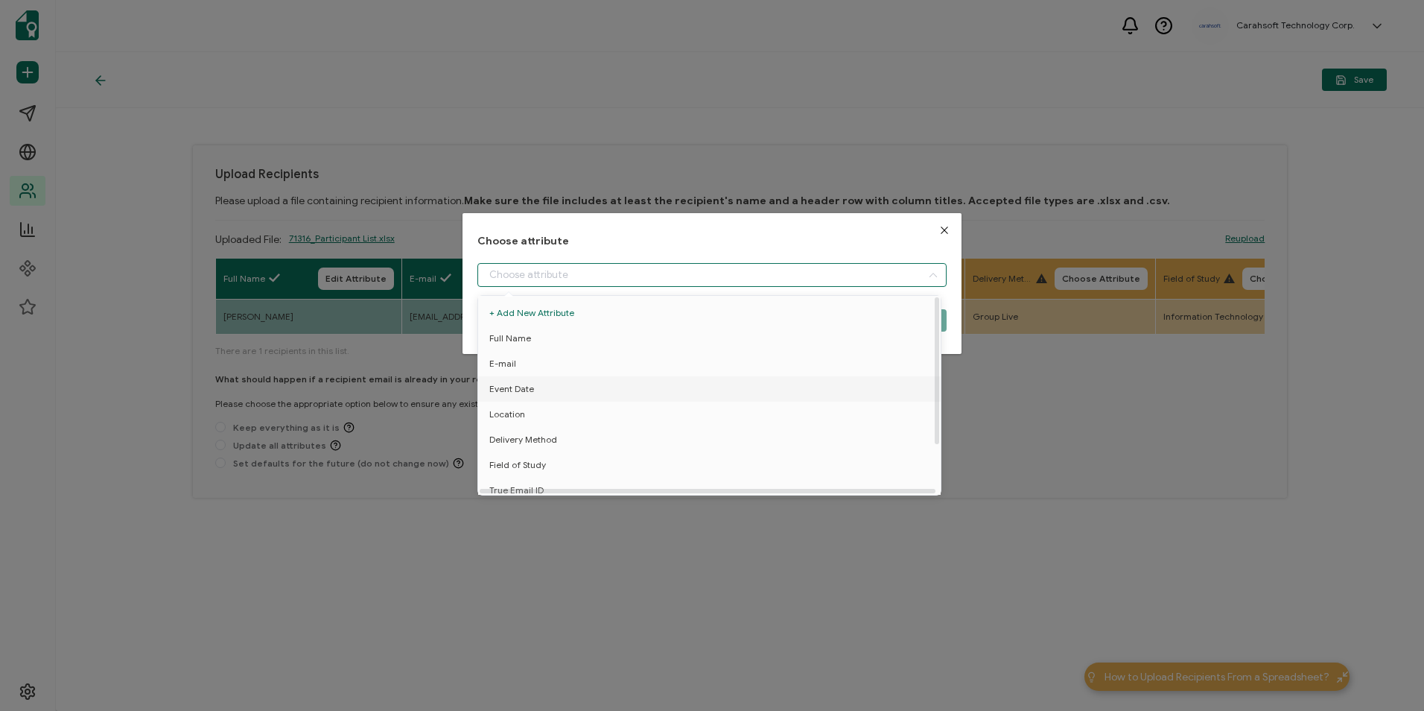
click at [623, 394] on li "Event Date" at bounding box center [711, 388] width 475 height 25
type input "Event Date"
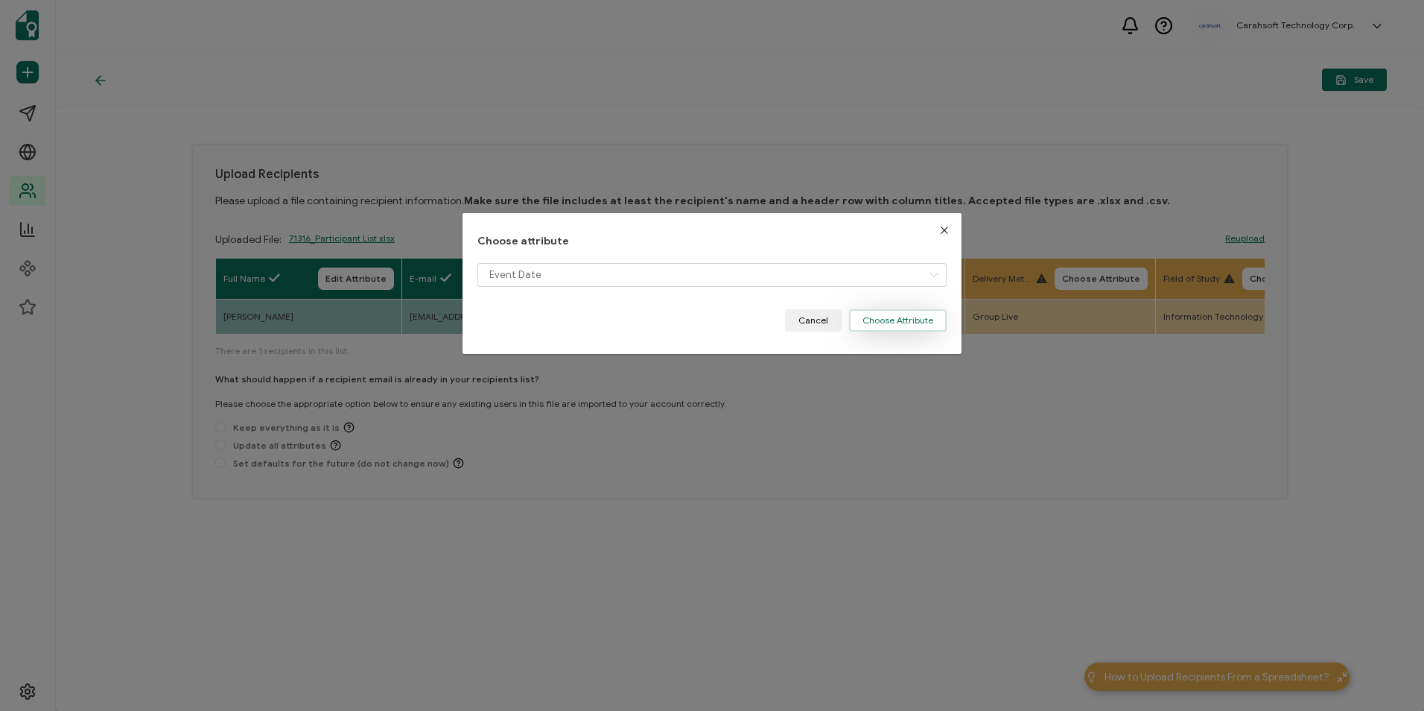
click at [863, 328] on button "Choose Attribute" at bounding box center [898, 320] width 98 height 22
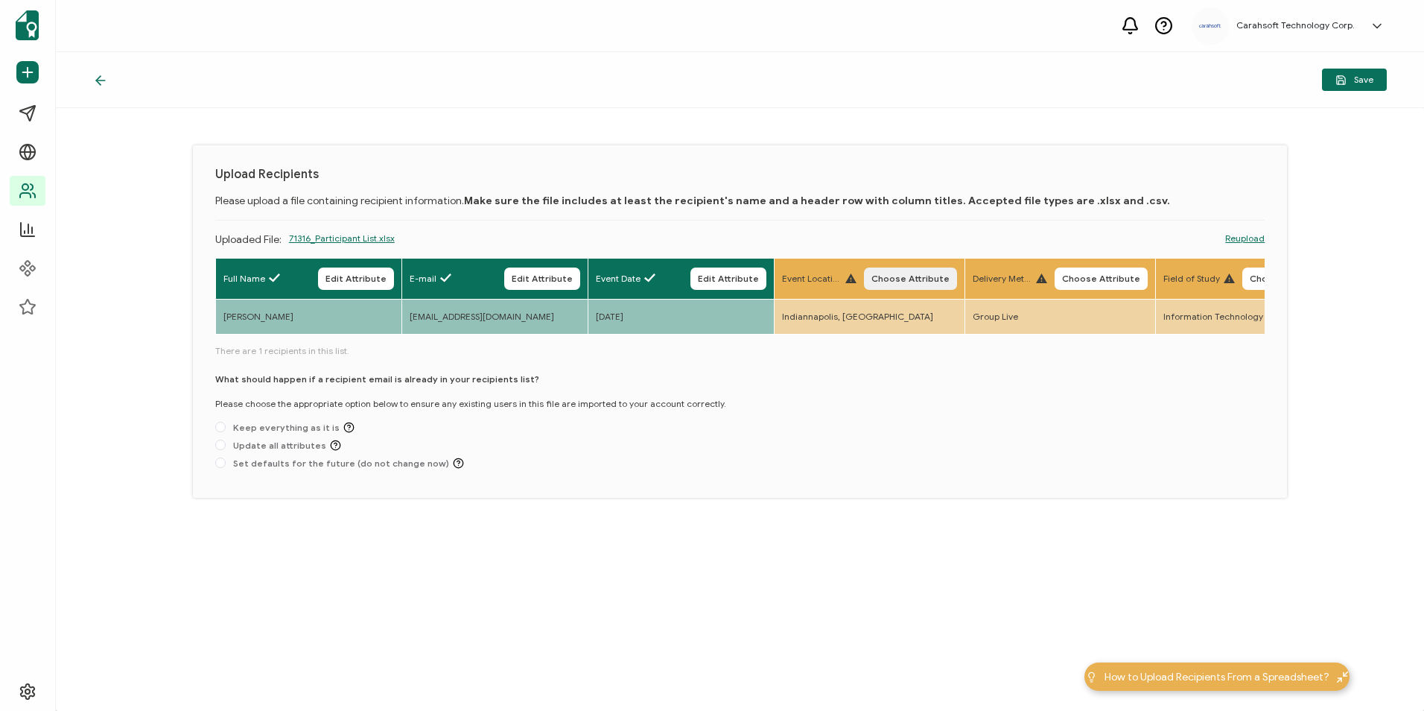
click at [892, 275] on span "Choose Attribute" at bounding box center [910, 278] width 78 height 9
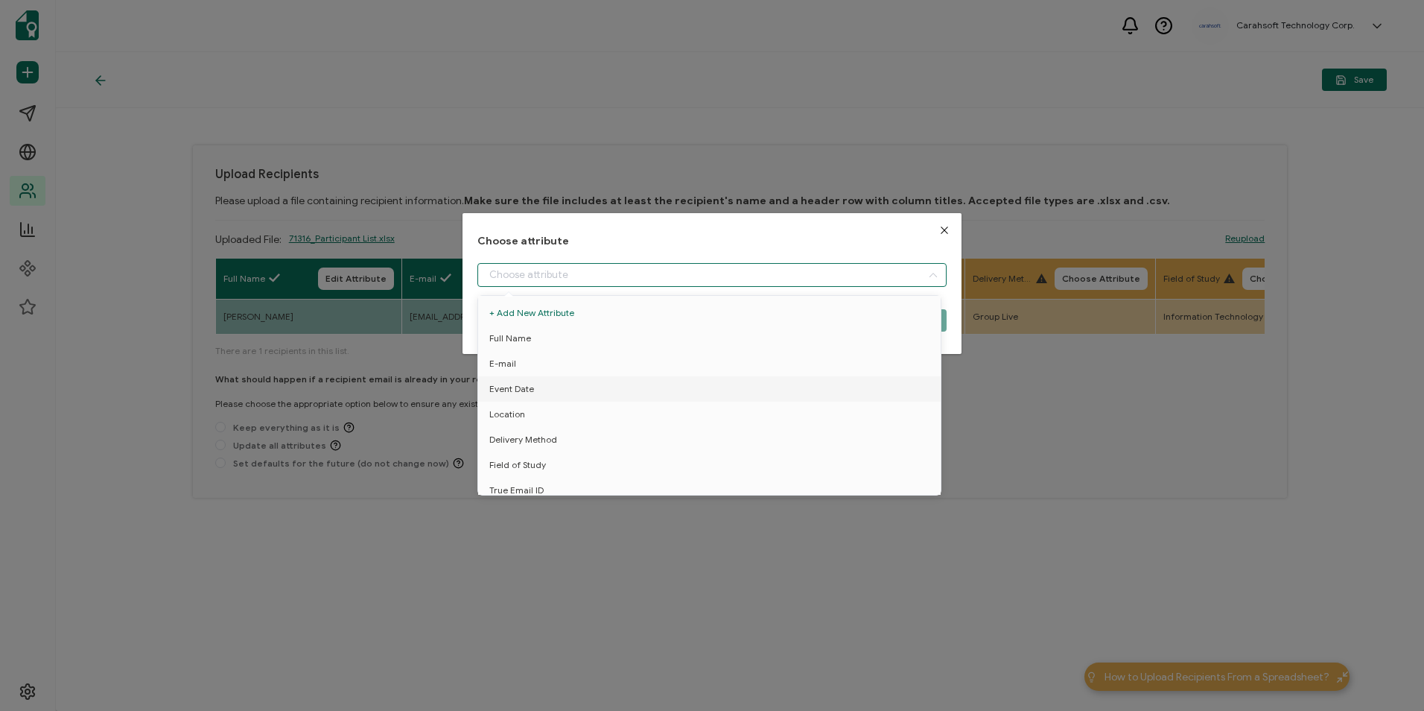
click at [715, 264] on input "dialog" at bounding box center [711, 275] width 469 height 24
click at [588, 415] on li "Location" at bounding box center [711, 413] width 475 height 25
type input "Location"
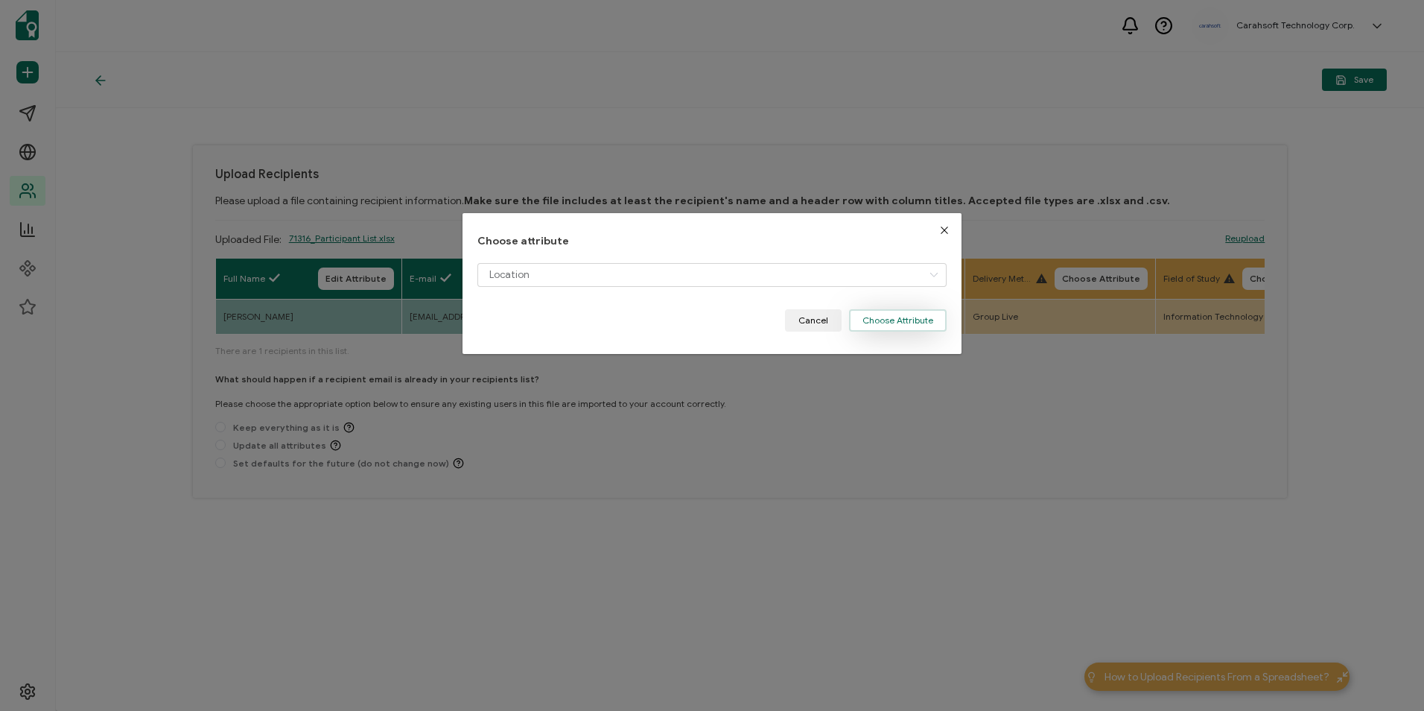
click at [892, 326] on button "Choose Attribute" at bounding box center [898, 320] width 98 height 22
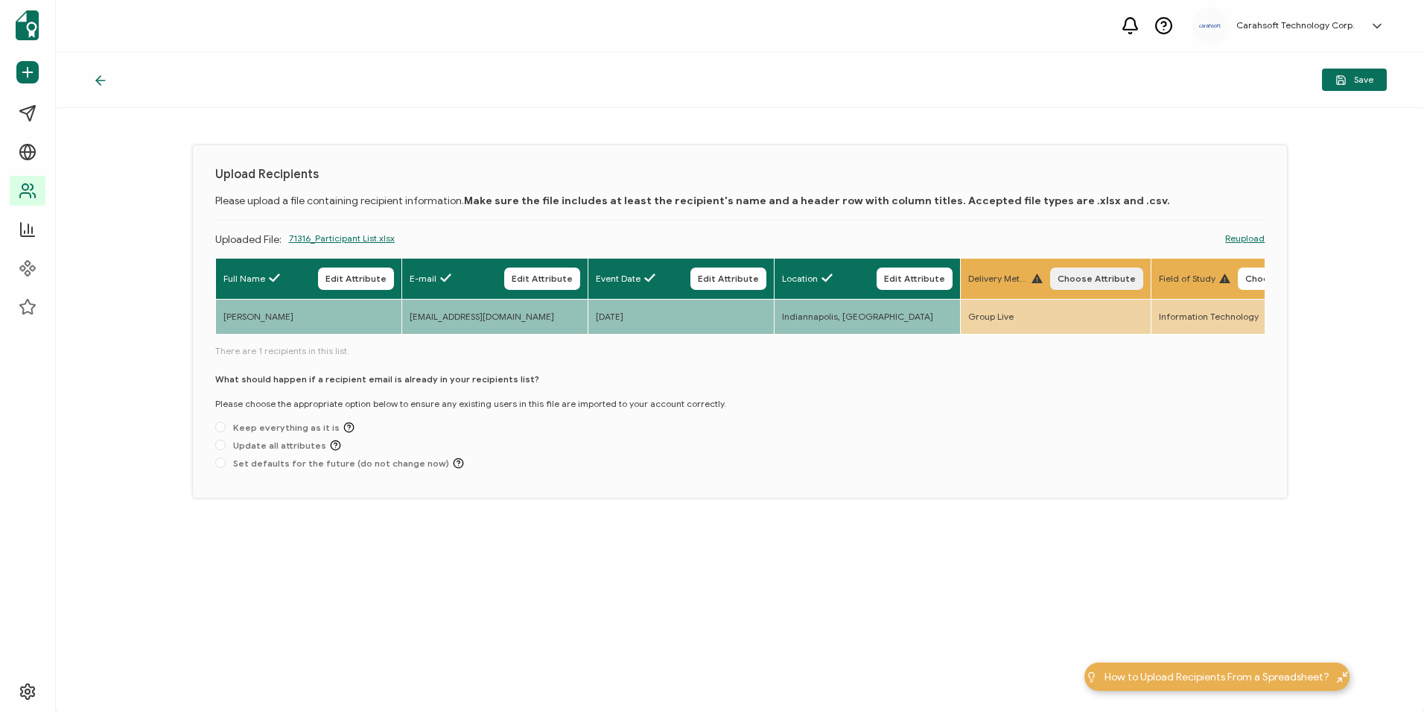
click at [1102, 276] on span "Choose Attribute" at bounding box center [1097, 278] width 78 height 9
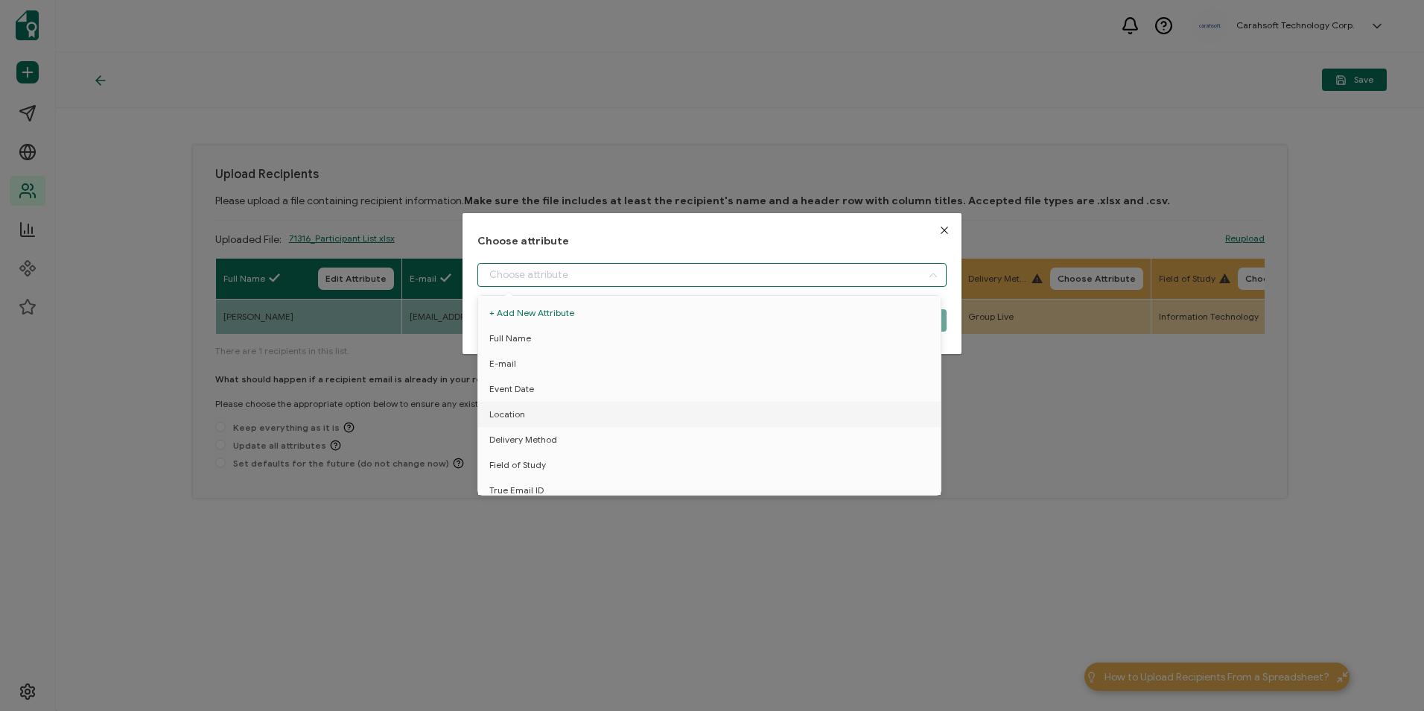
click at [664, 278] on input "dialog" at bounding box center [711, 275] width 469 height 24
click at [597, 433] on li "Delivery Method" at bounding box center [711, 439] width 475 height 25
type input "Delivery Method"
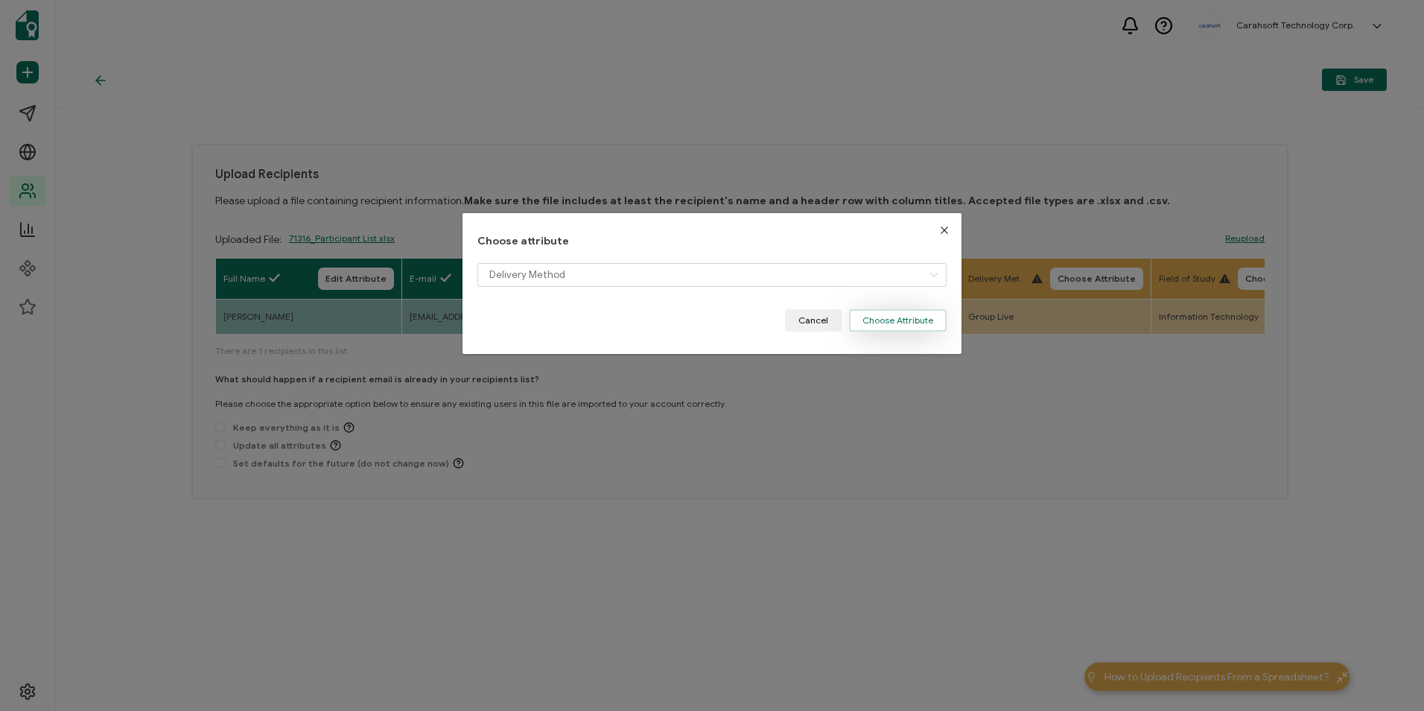
click at [886, 319] on button "Choose Attribute" at bounding box center [898, 320] width 98 height 22
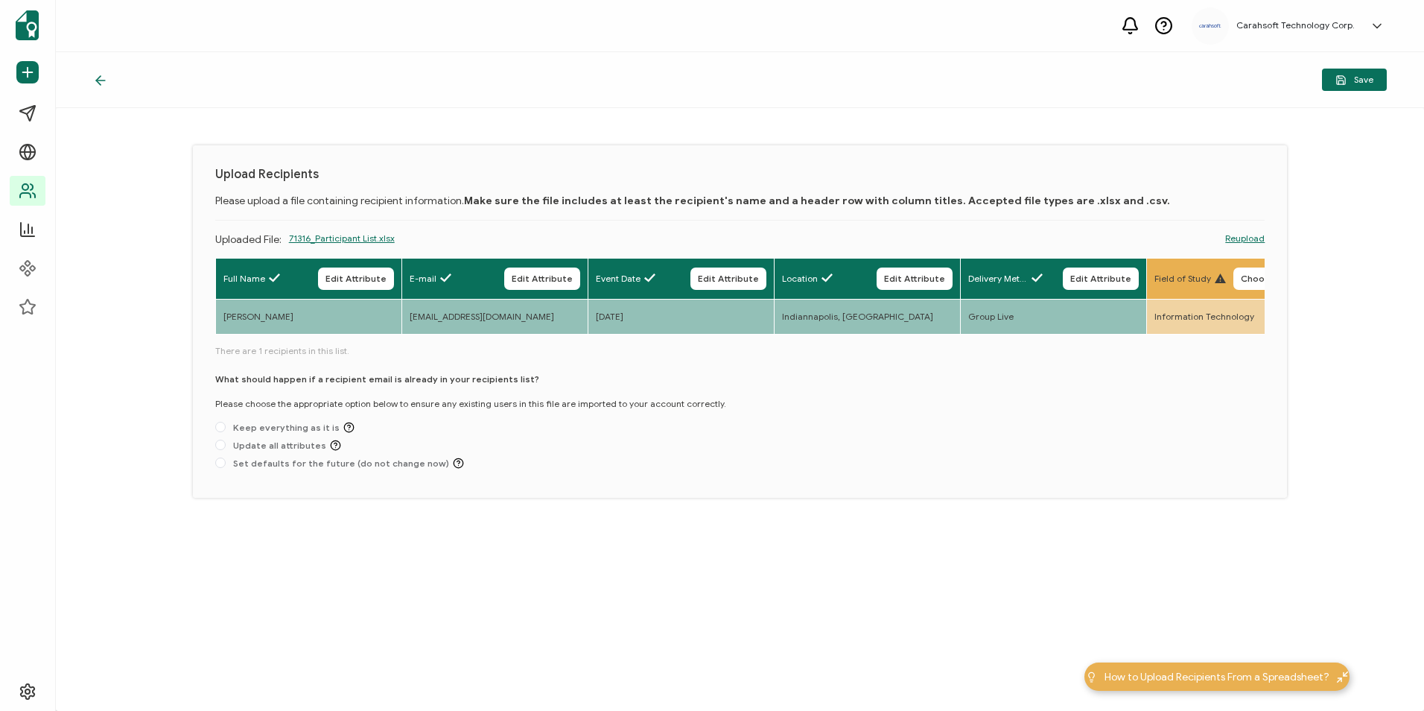
drag, startPoint x: 396, startPoint y: 334, endPoint x: 413, endPoint y: 340, distance: 18.1
click at [413, 340] on div "Full Name Edit Attribute E-mail Edit Attribute Event Date Edit Attribute Locati…" at bounding box center [740, 366] width 1050 height 217
click at [442, 348] on span "There are 1 recipients in this list." at bounding box center [740, 350] width 1050 height 13
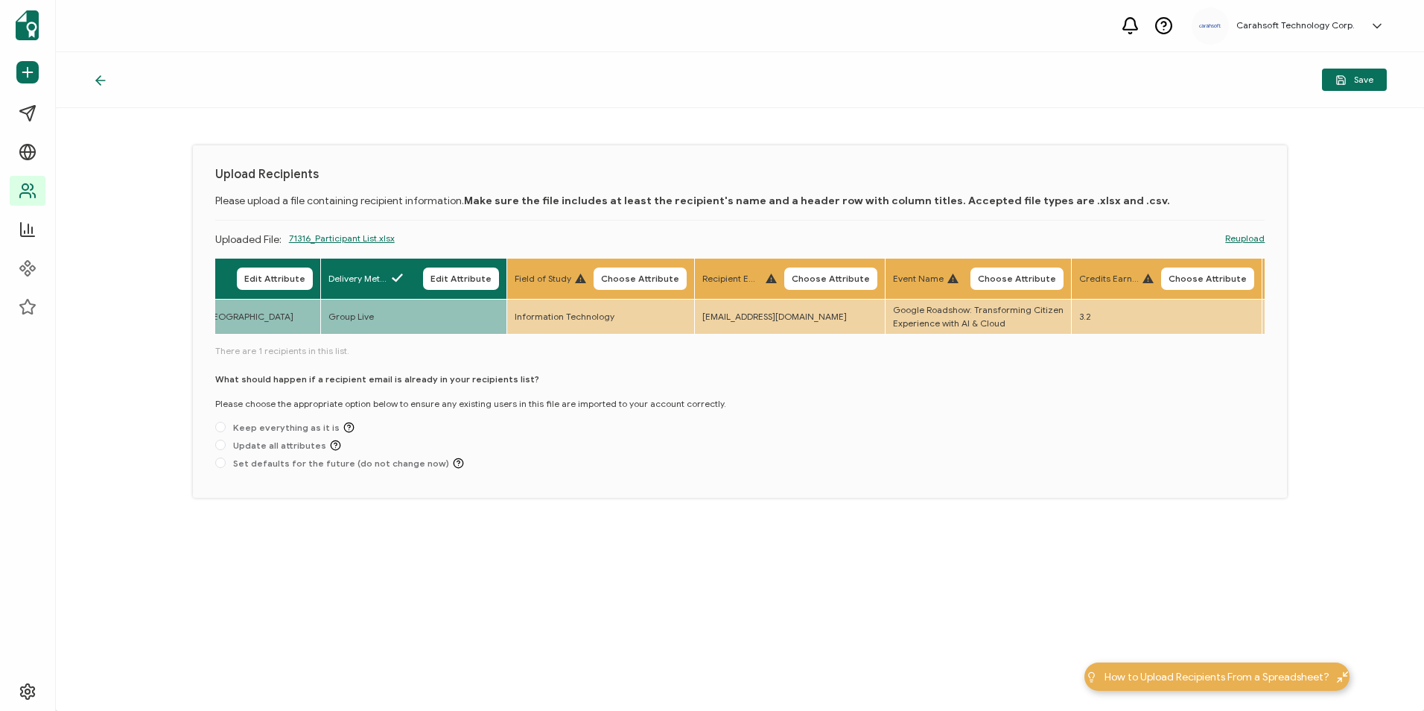
scroll to position [0, 671]
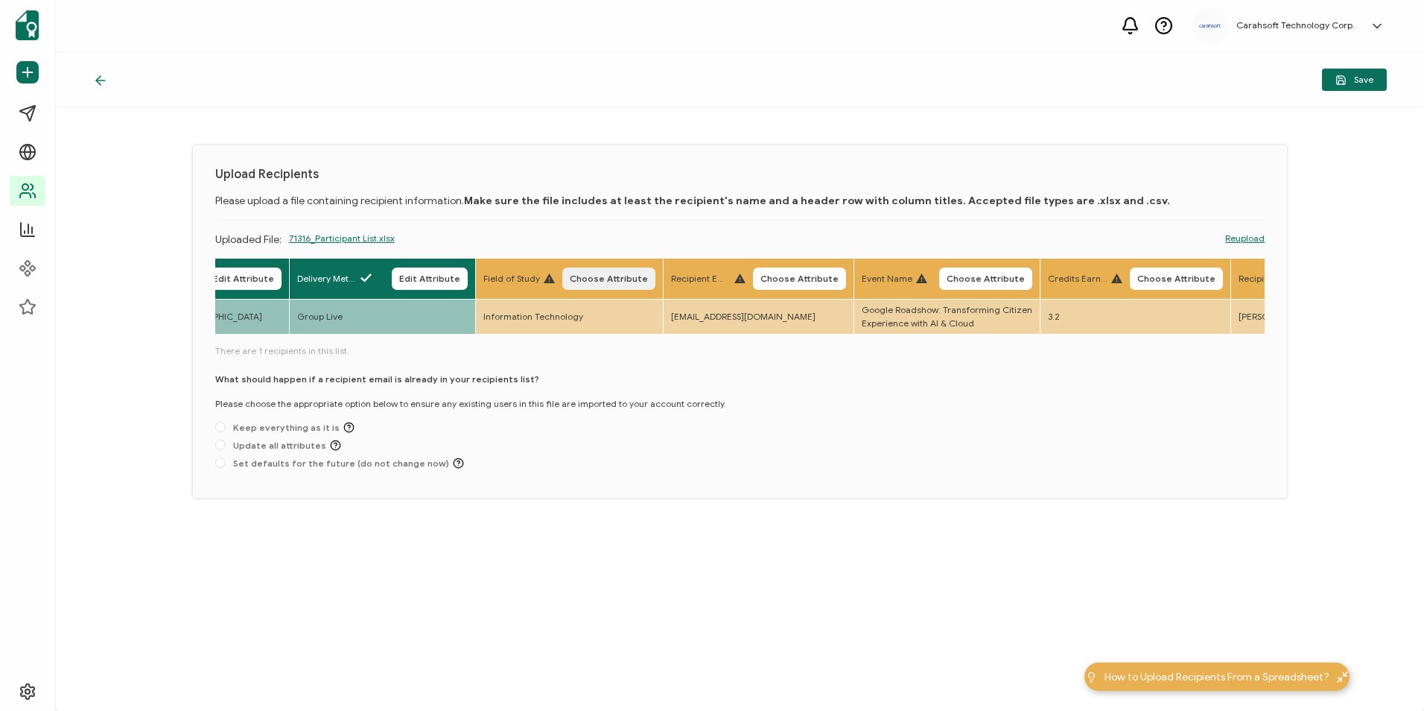
click at [615, 285] on button "Choose Attribute" at bounding box center [608, 278] width 93 height 22
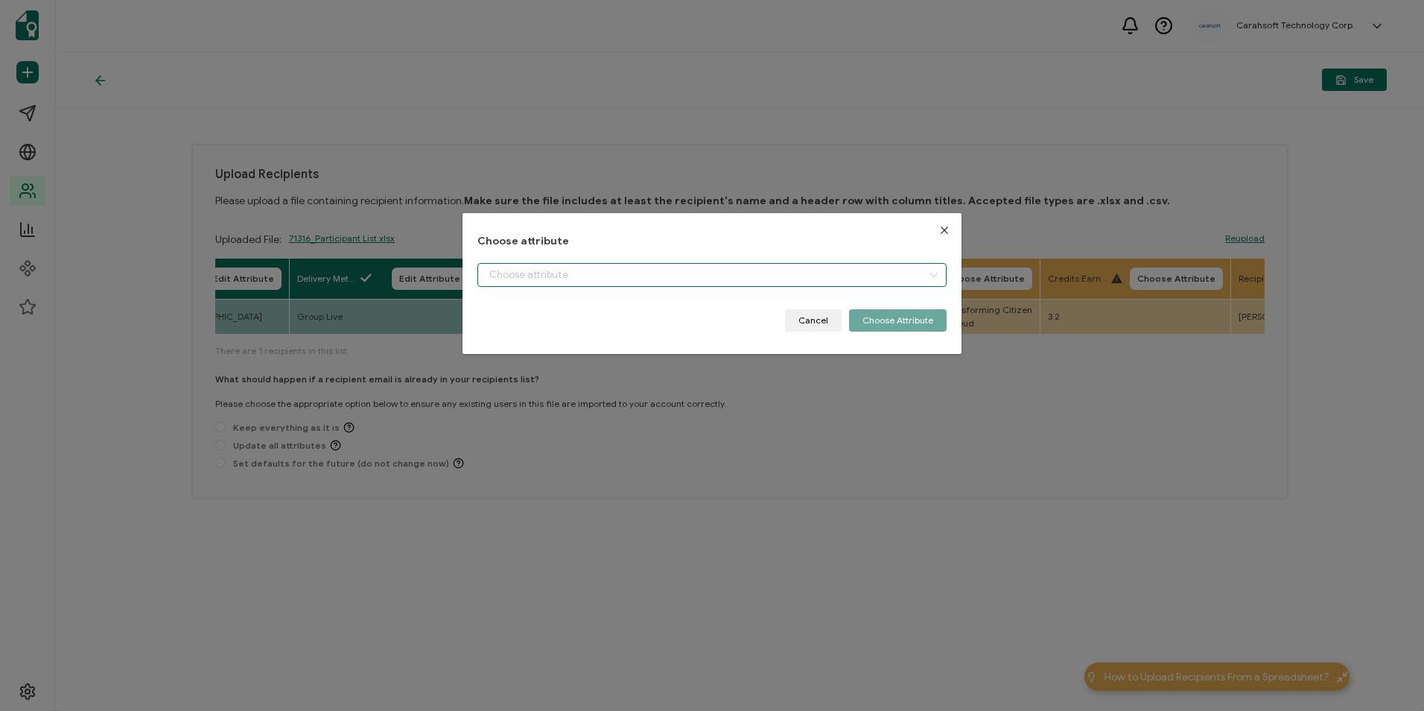
click at [607, 278] on input "dialog" at bounding box center [711, 275] width 469 height 24
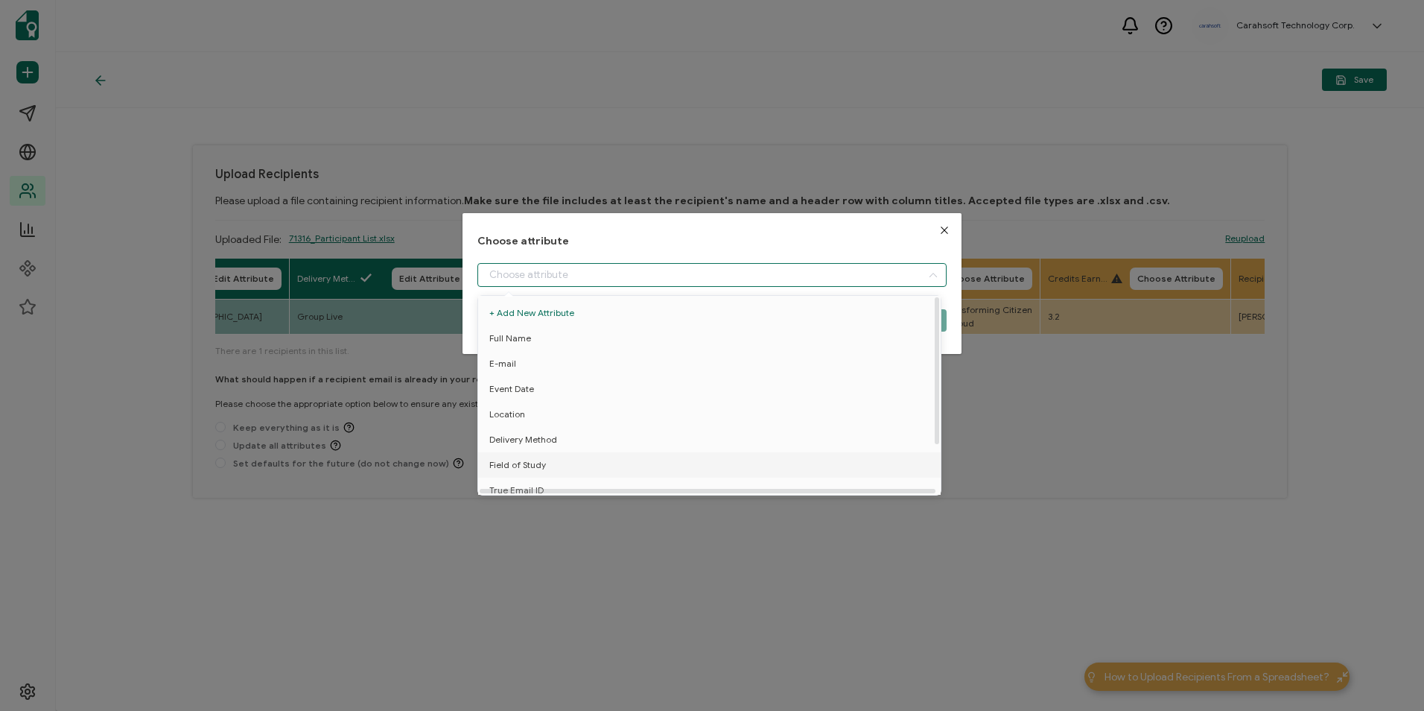
click at [563, 455] on li "Field of Study" at bounding box center [711, 464] width 475 height 25
type input "Field of Study"
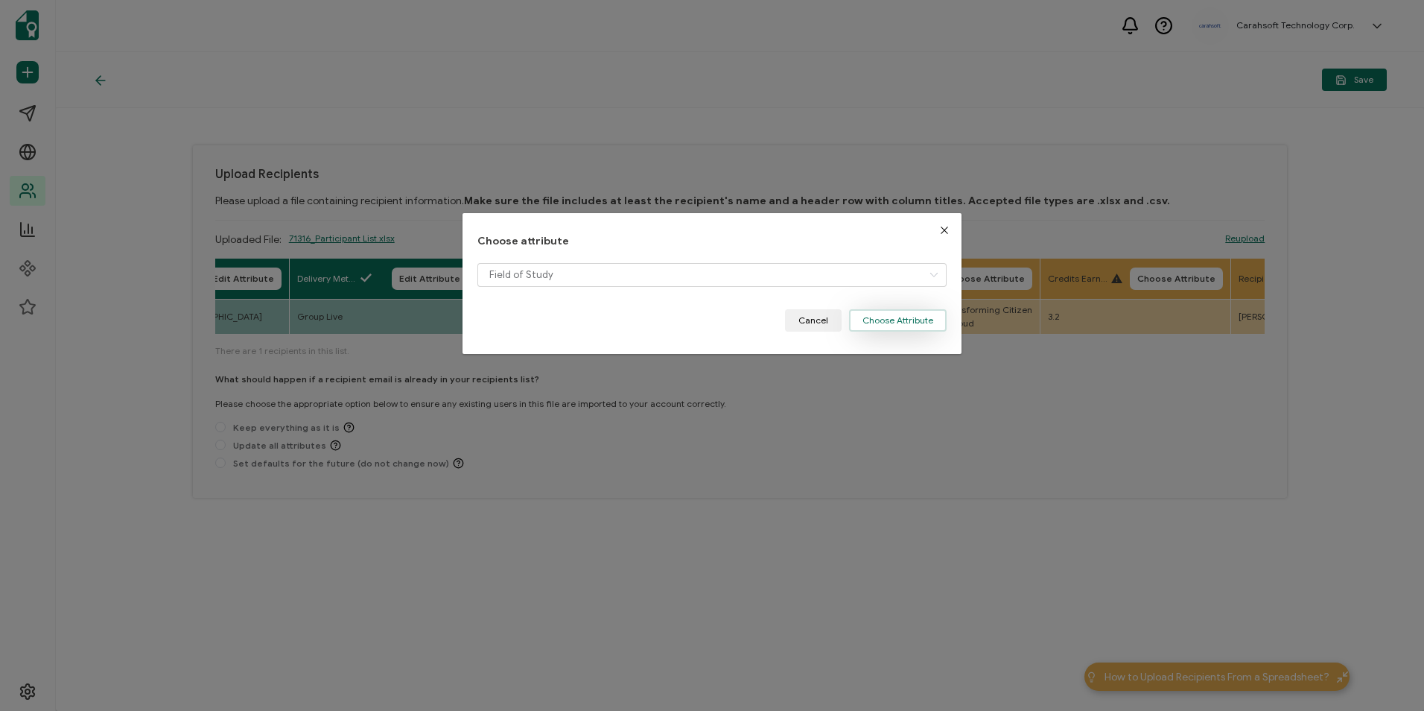
click at [883, 324] on button "Choose Attribute" at bounding box center [898, 320] width 98 height 22
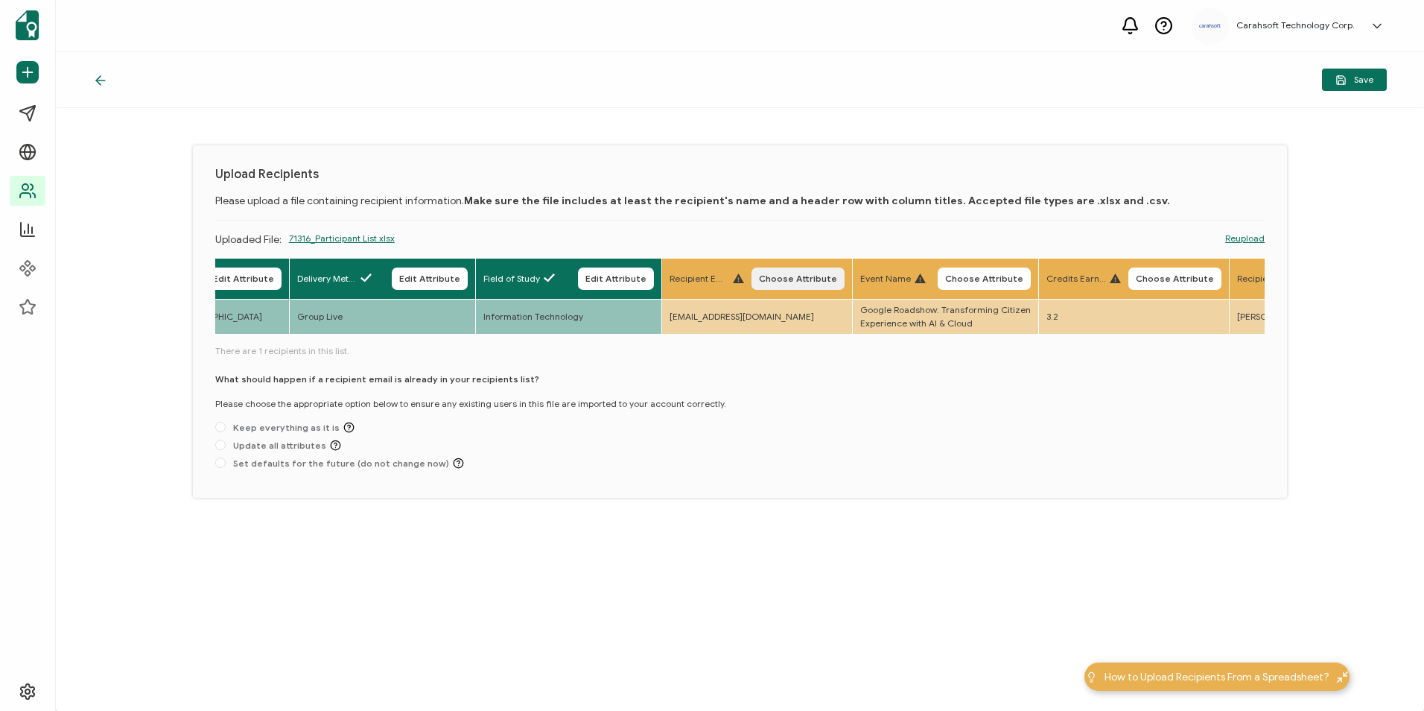
click at [813, 272] on button "Choose Attribute" at bounding box center [798, 278] width 93 height 22
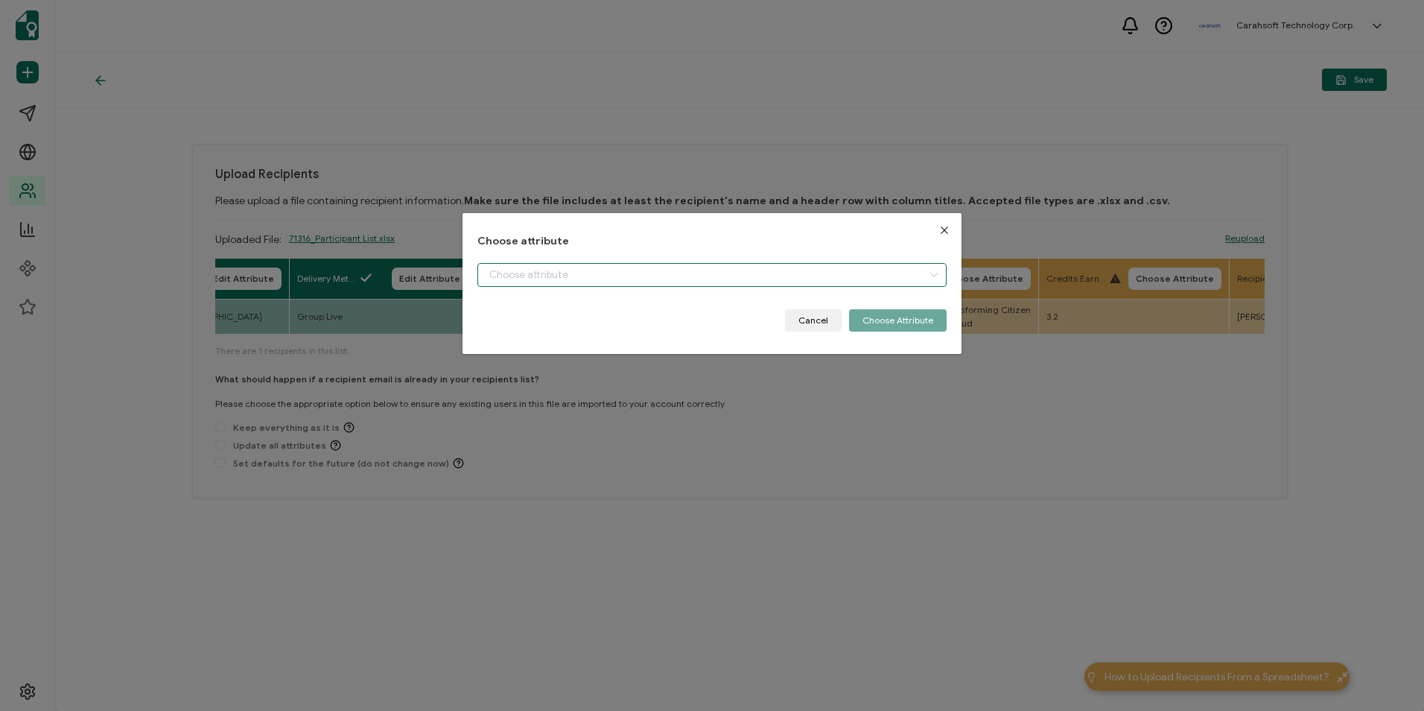
click at [591, 278] on input "dialog" at bounding box center [711, 275] width 469 height 24
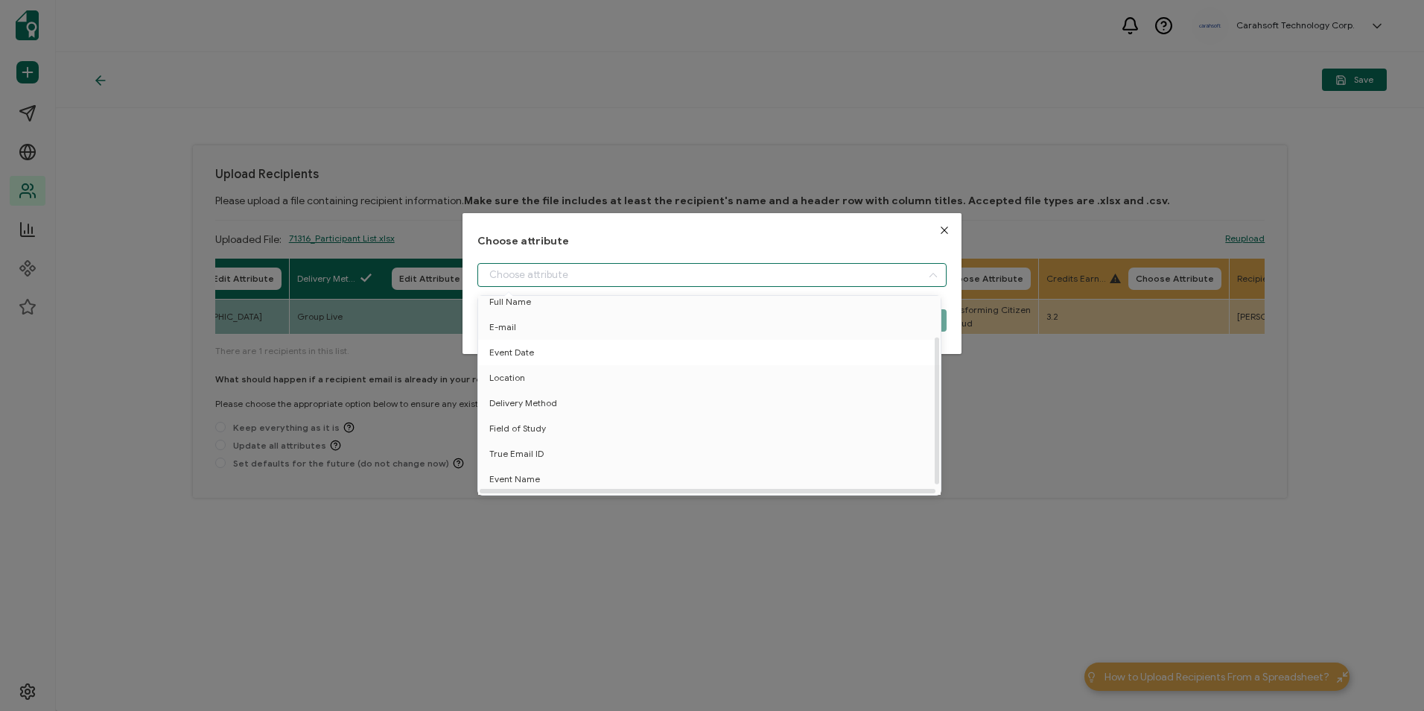
scroll to position [66, 0]
click at [567, 419] on li "True Email ID" at bounding box center [711, 431] width 475 height 25
type input "True Email ID"
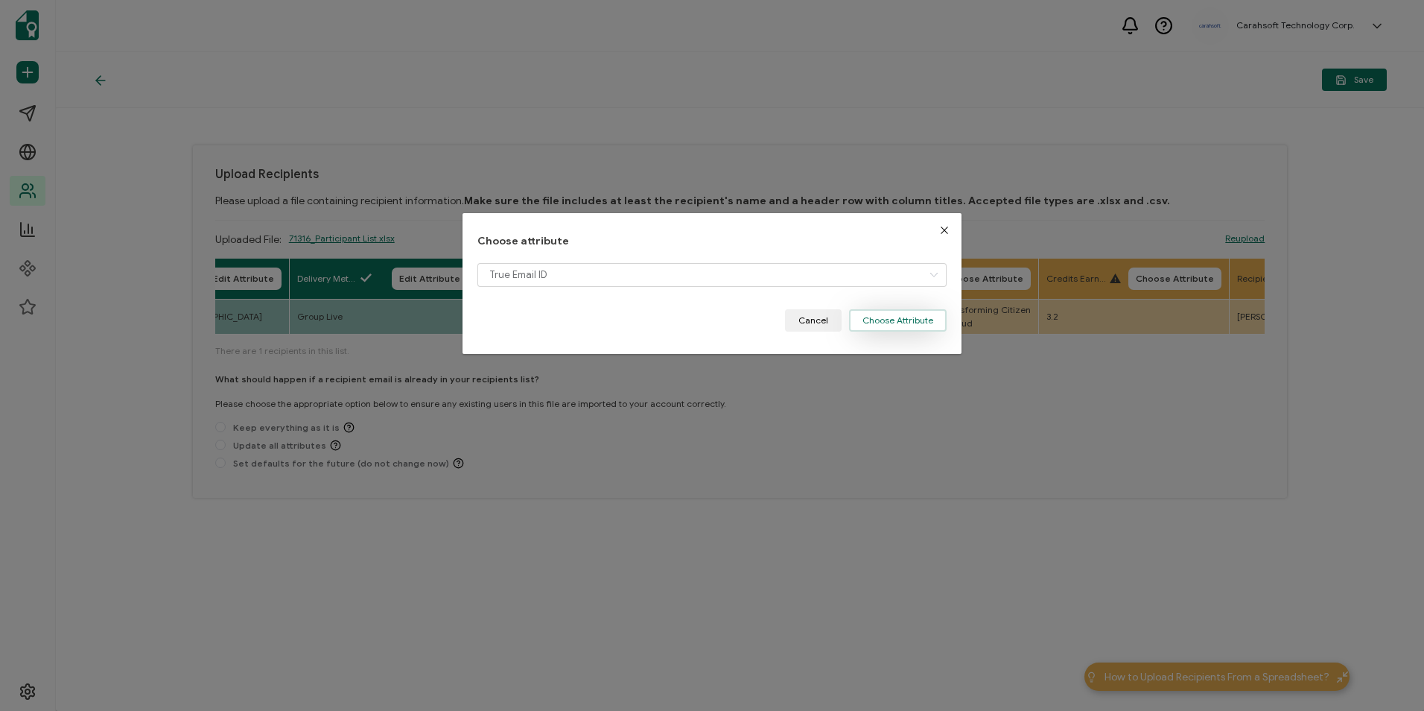
click at [901, 312] on button "Choose Attribute" at bounding box center [898, 320] width 98 height 22
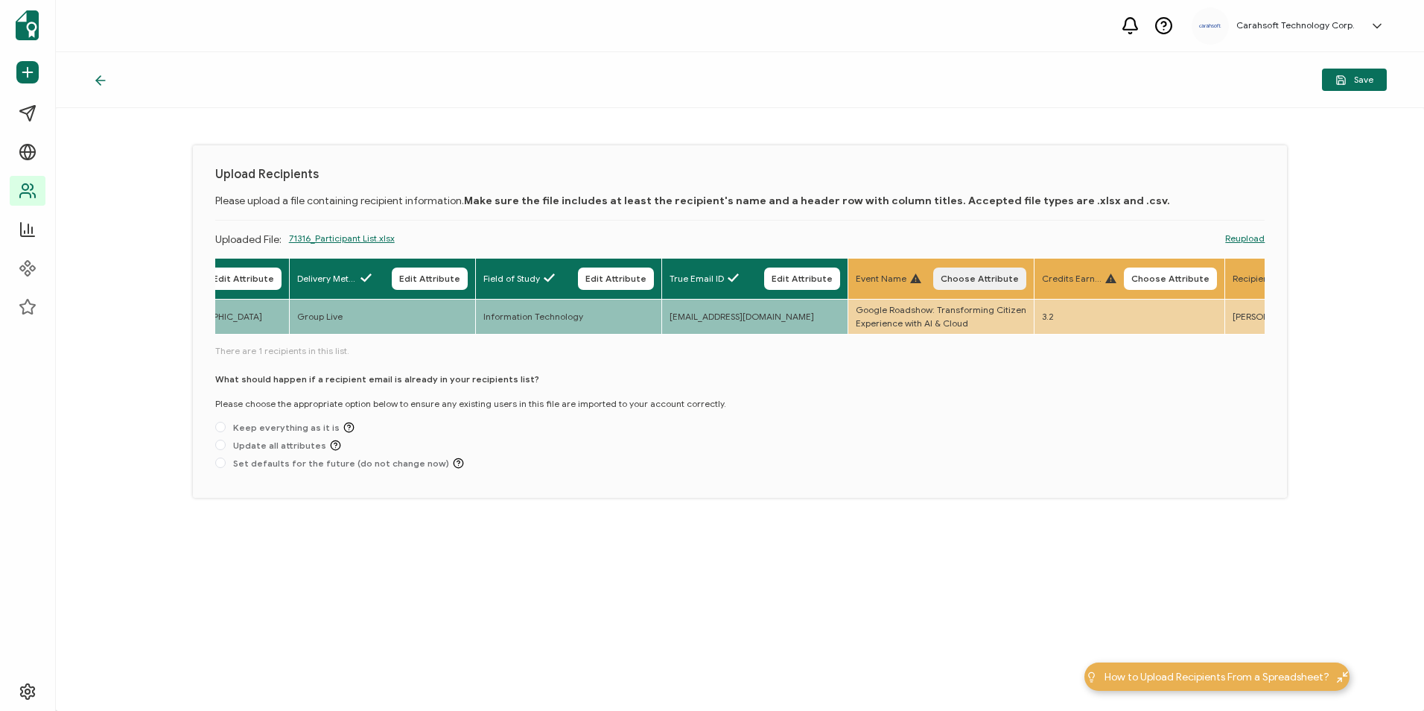
click at [958, 281] on span "Choose Attribute" at bounding box center [980, 278] width 78 height 9
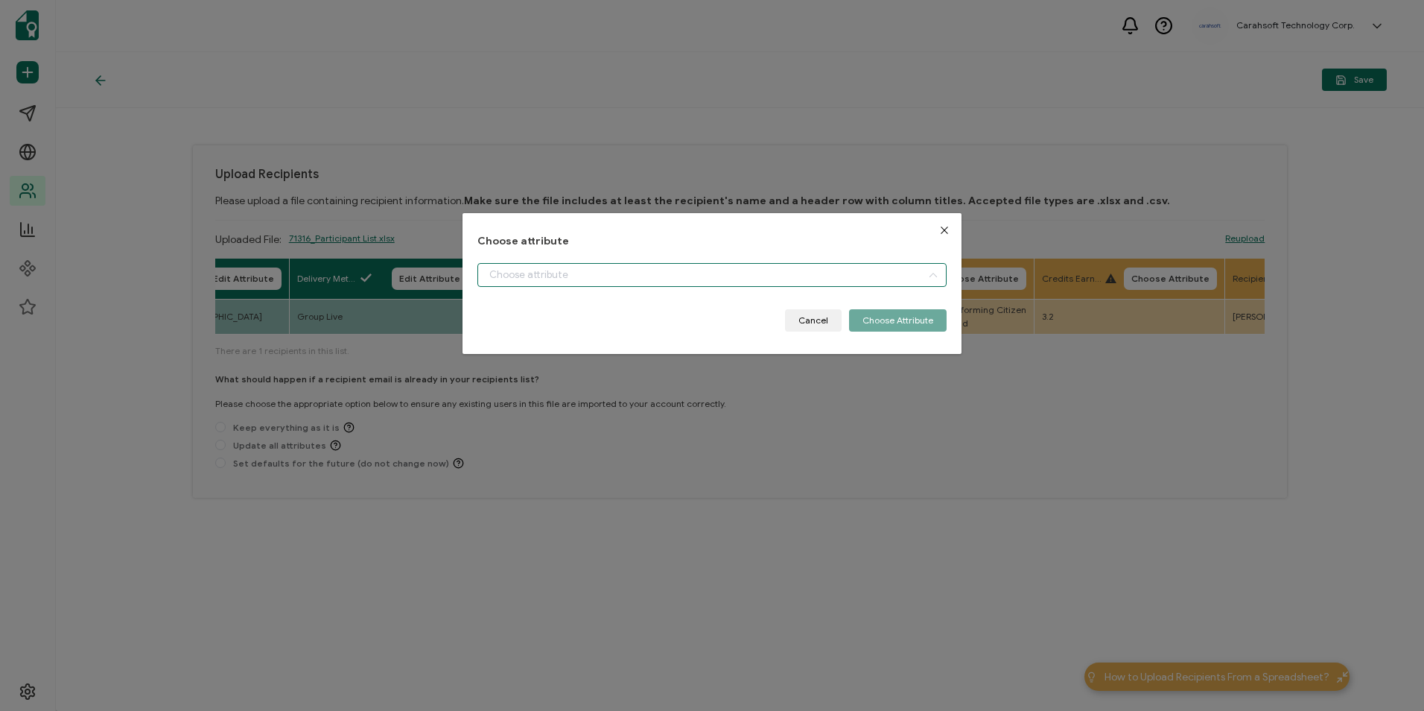
click at [685, 274] on input "dialog" at bounding box center [711, 275] width 469 height 24
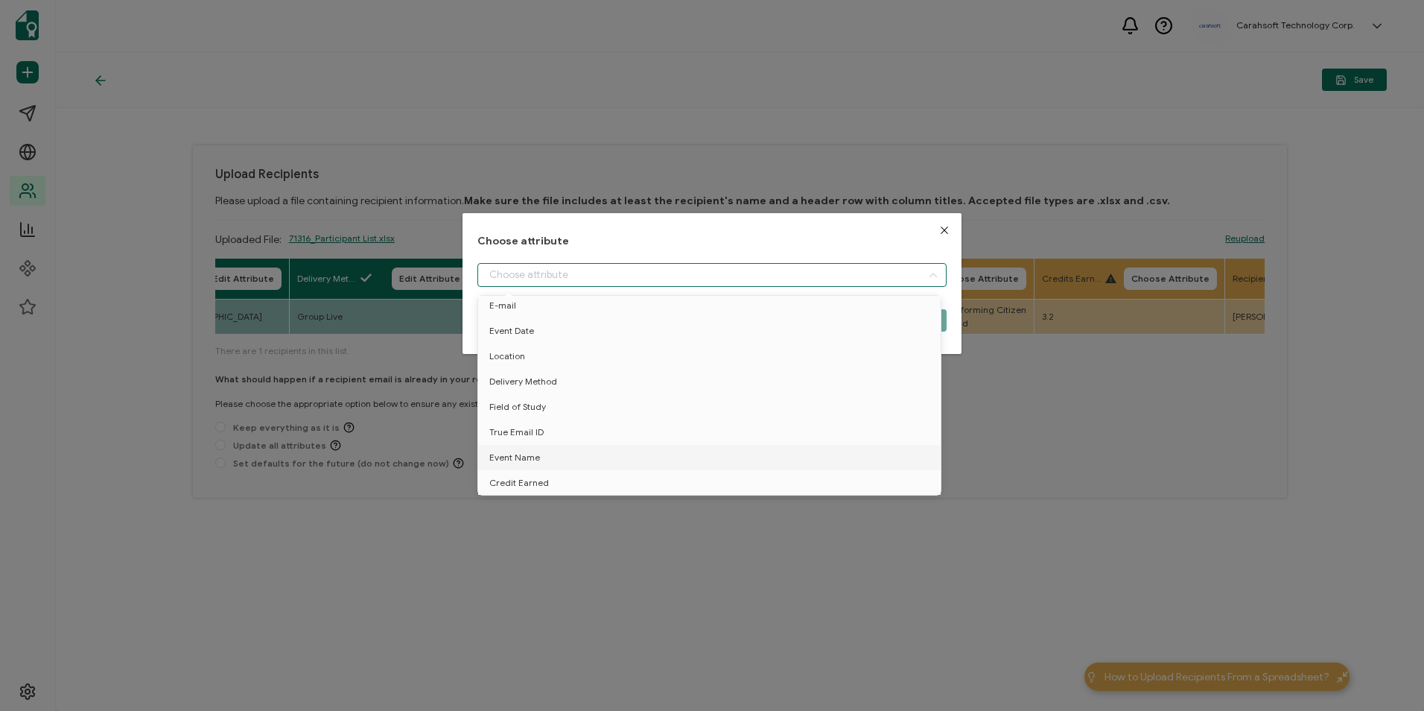
drag, startPoint x: 563, startPoint y: 443, endPoint x: 911, endPoint y: 419, distance: 348.7
click at [574, 445] on li "Event Name" at bounding box center [711, 457] width 475 height 25
type input "Event Name"
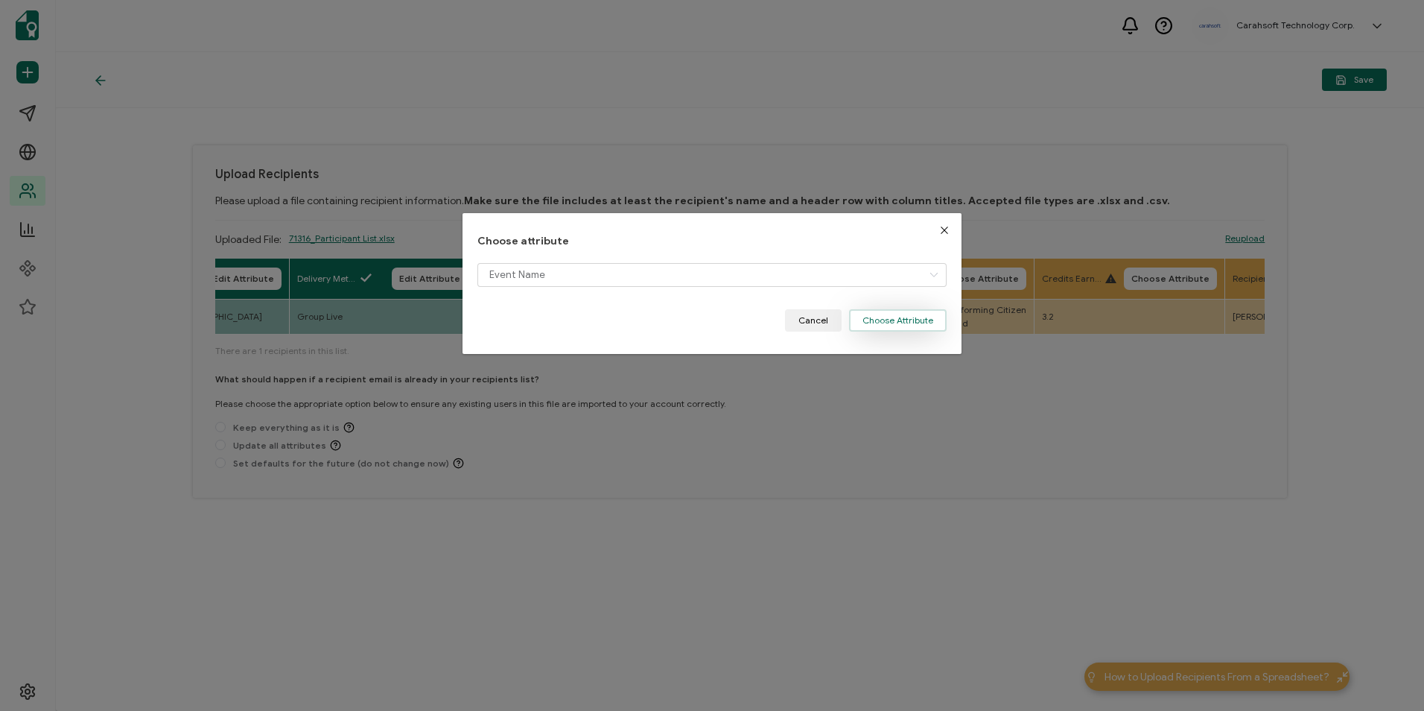
click at [898, 320] on button "Choose Attribute" at bounding box center [898, 320] width 98 height 22
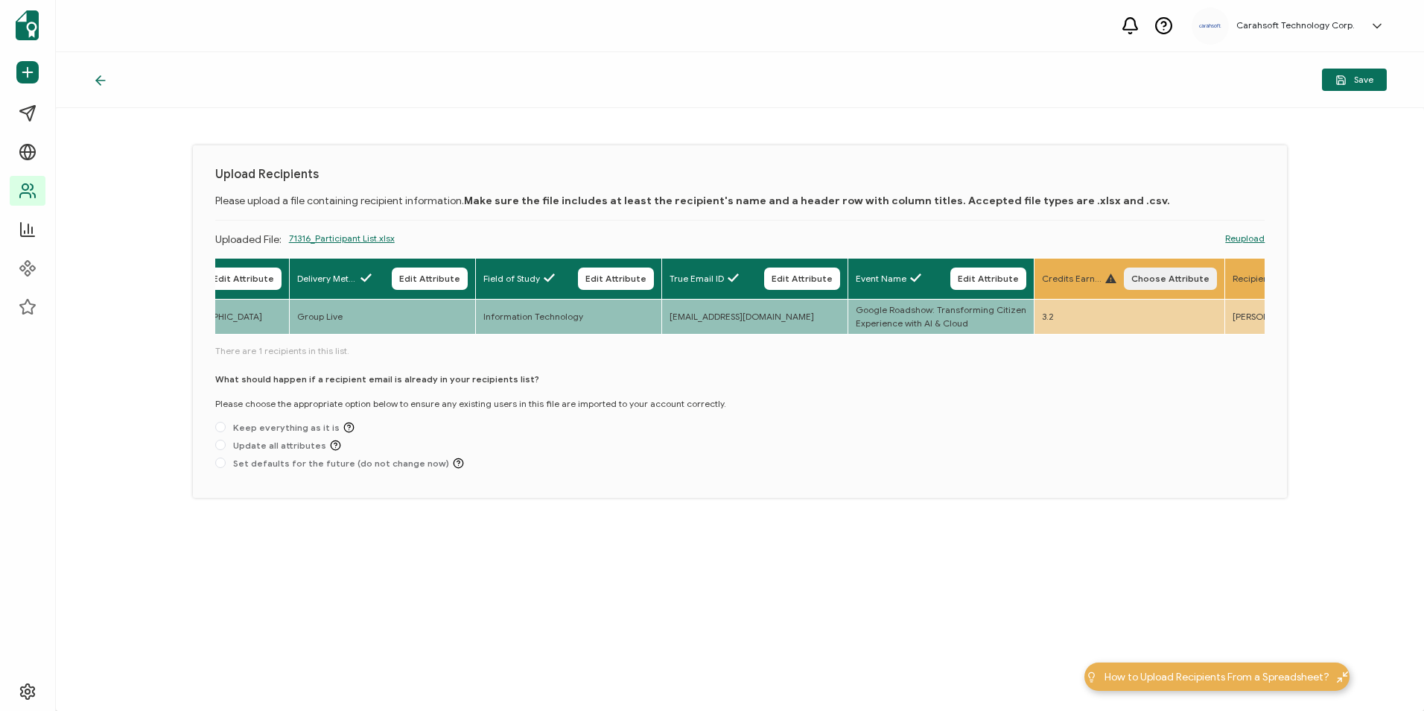
click at [1188, 281] on span "Choose Attribute" at bounding box center [1170, 278] width 78 height 9
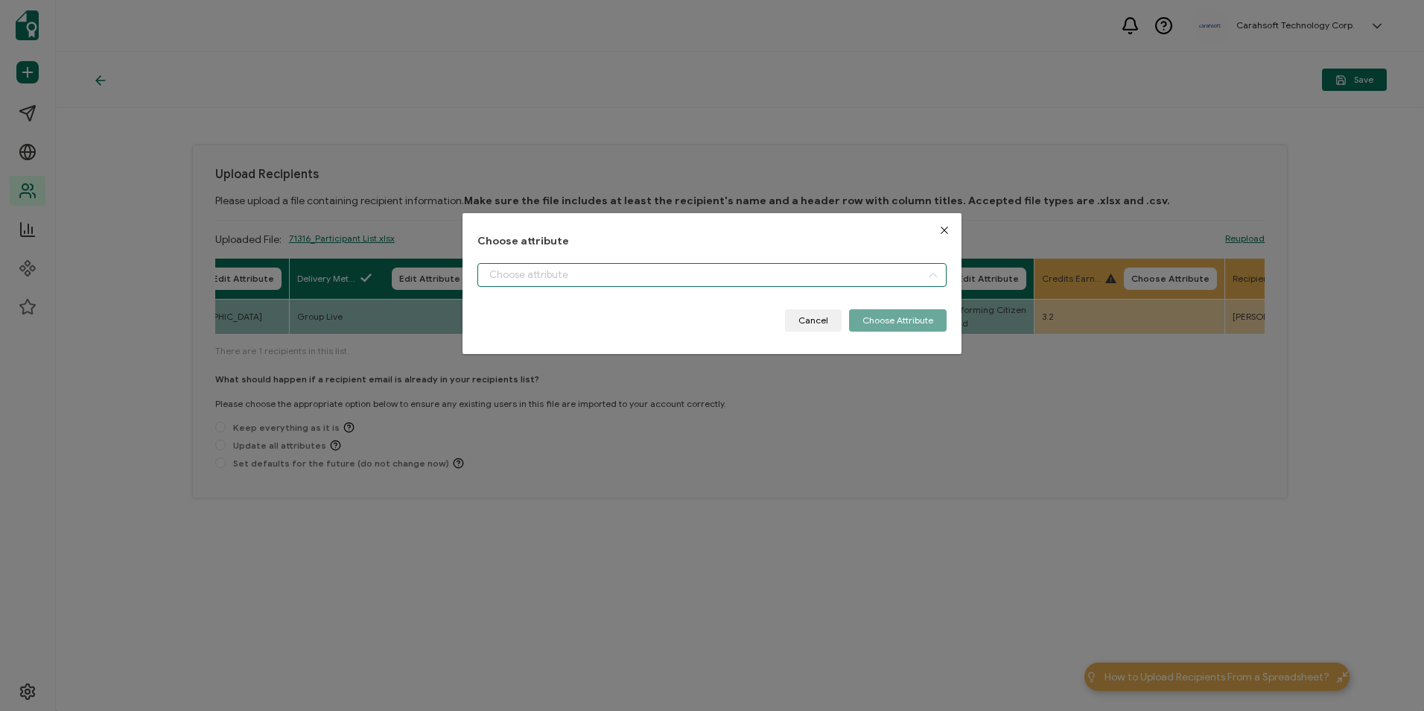
click at [735, 279] on input "dialog" at bounding box center [711, 275] width 469 height 24
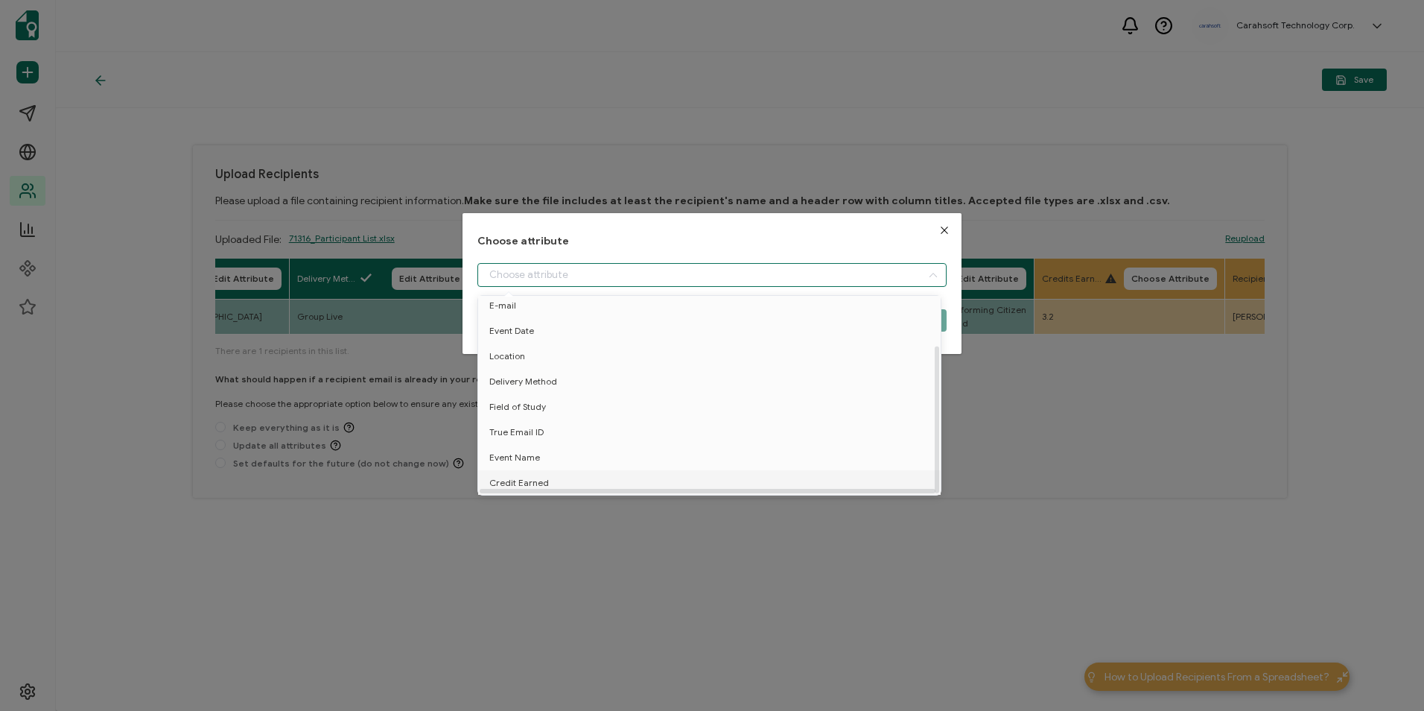
click at [585, 470] on li "Credit Earned" at bounding box center [711, 482] width 475 height 25
type input "Credit Earned"
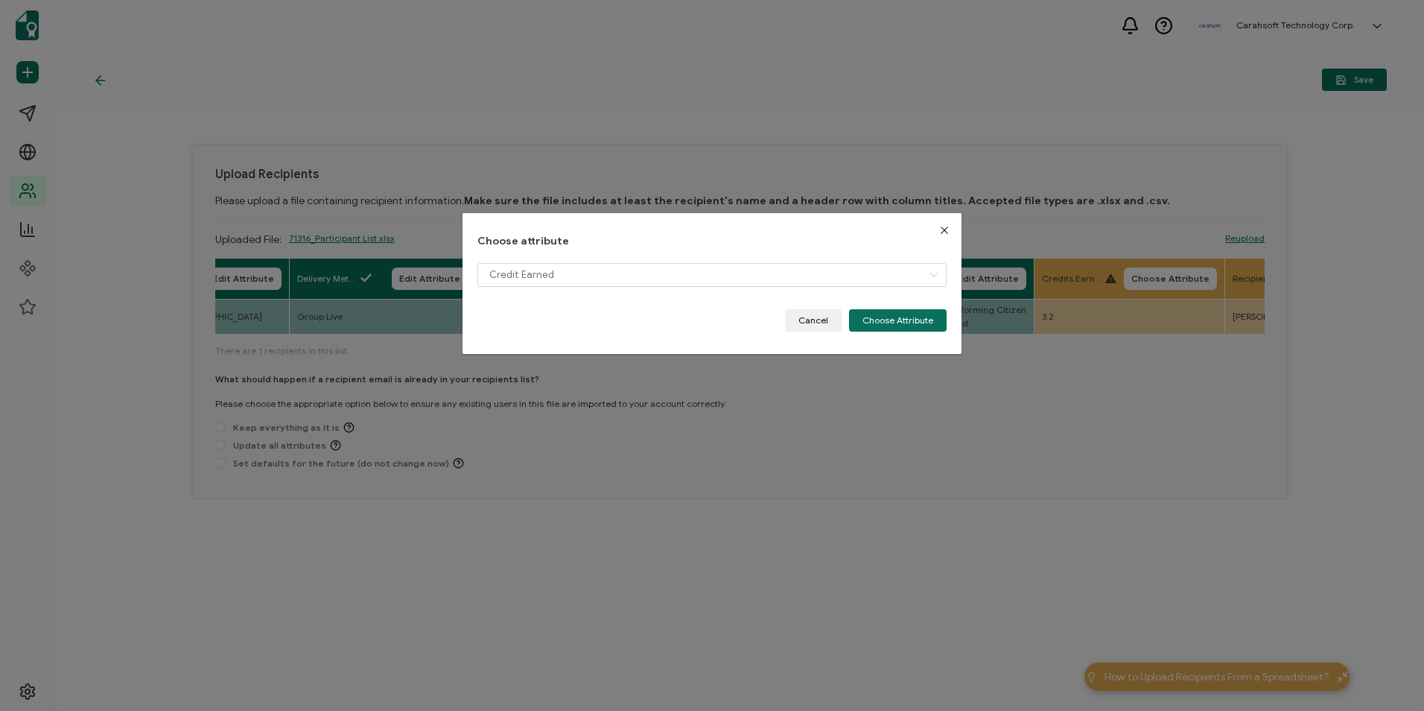
click at [933, 329] on button "Choose Attribute" at bounding box center [898, 320] width 98 height 22
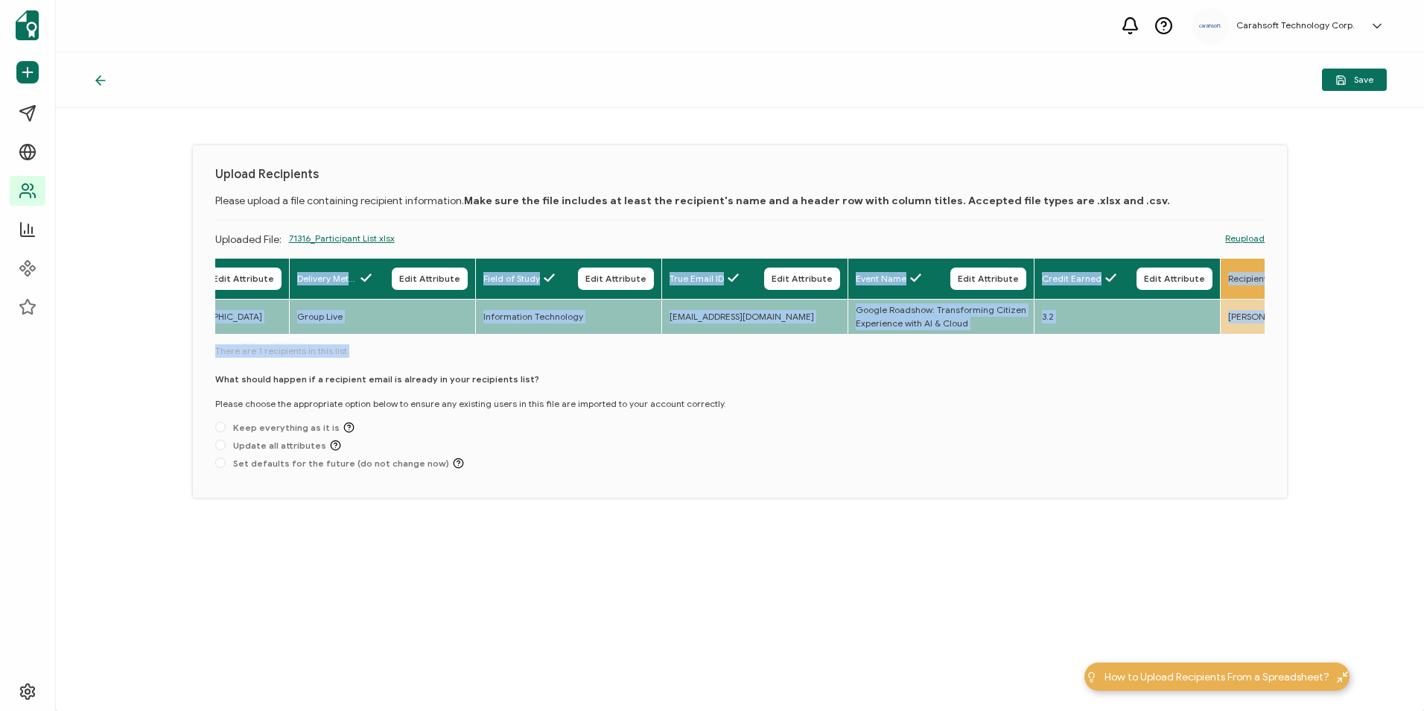
drag, startPoint x: 463, startPoint y: 336, endPoint x: 501, endPoint y: 347, distance: 39.6
click at [501, 347] on div "Full Name Edit Attribute E-mail Edit Attribute Event Date Edit Attribute Locati…" at bounding box center [740, 366] width 1050 height 217
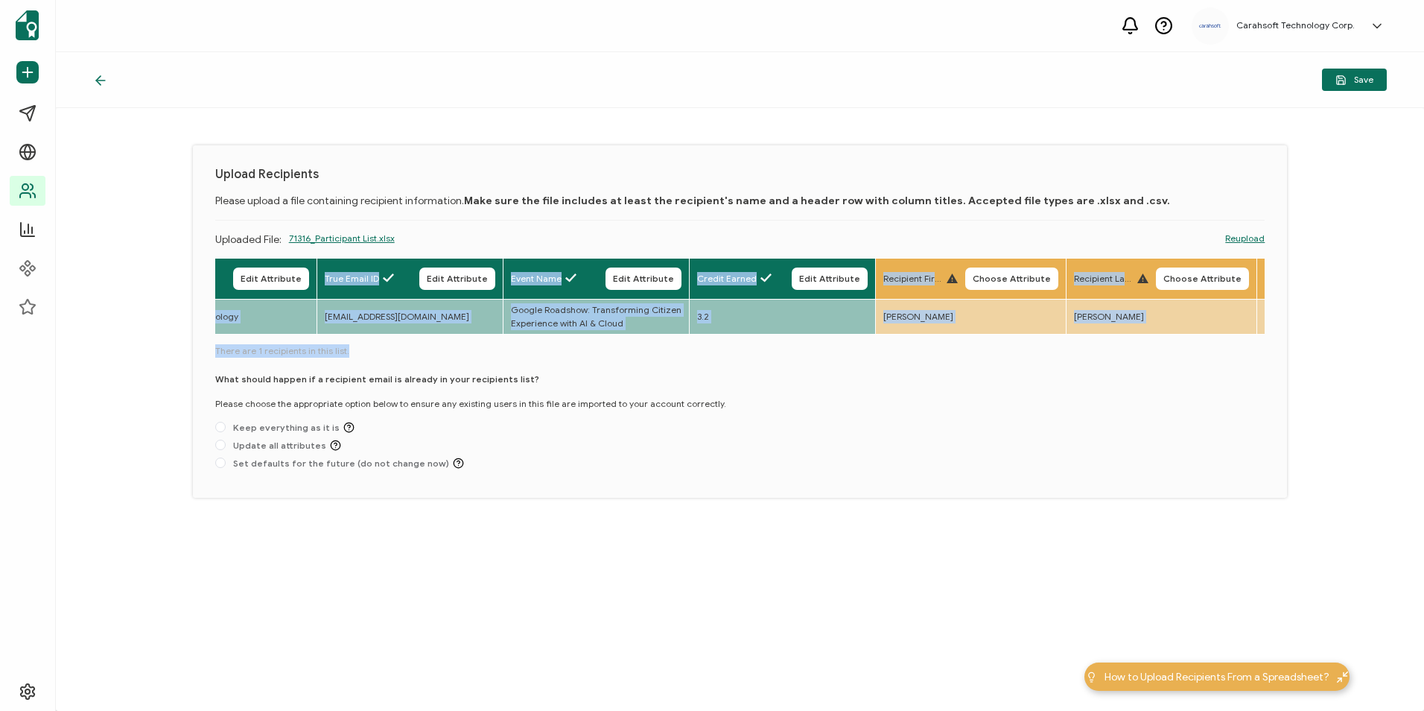
scroll to position [0, 1031]
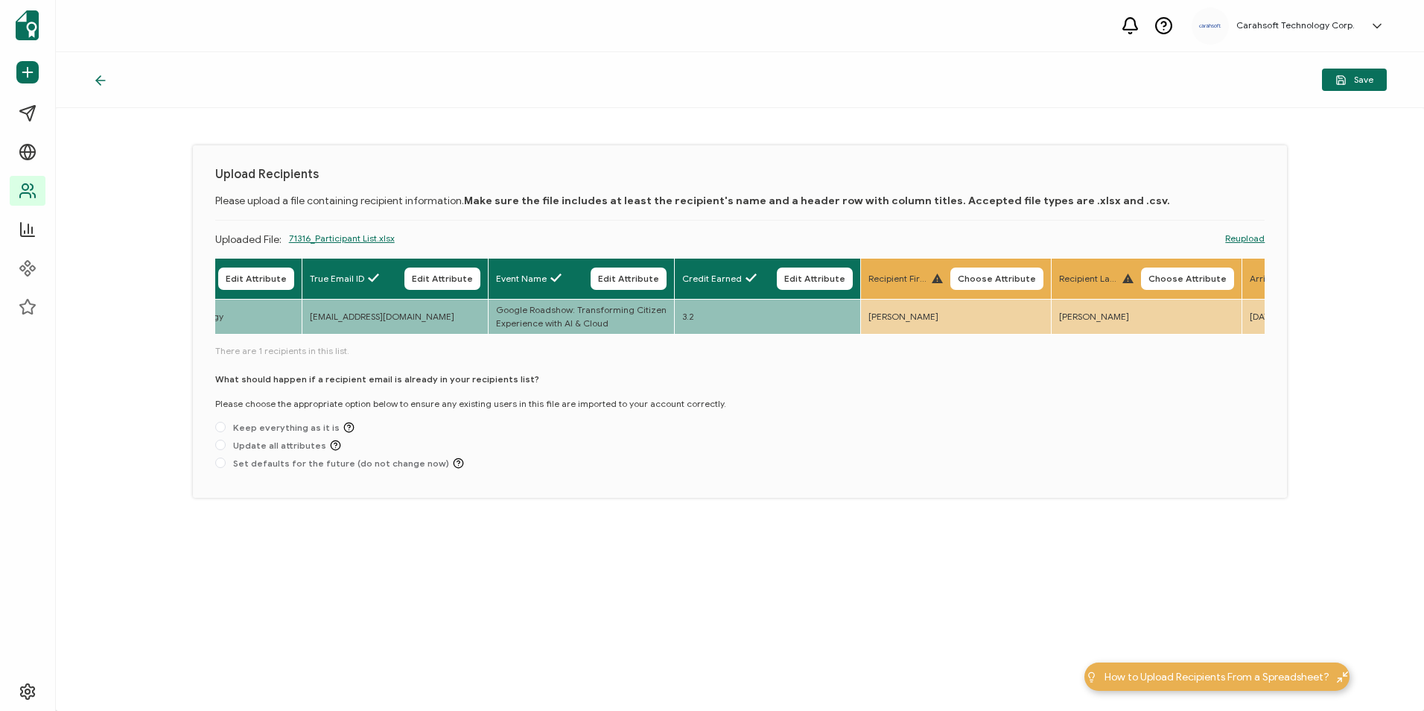
click at [937, 437] on div "What should happen if a recipient email is already in your recipients list? Ple…" at bounding box center [740, 423] width 1050 height 103
click at [991, 269] on button "Choose Attribute" at bounding box center [996, 278] width 93 height 22
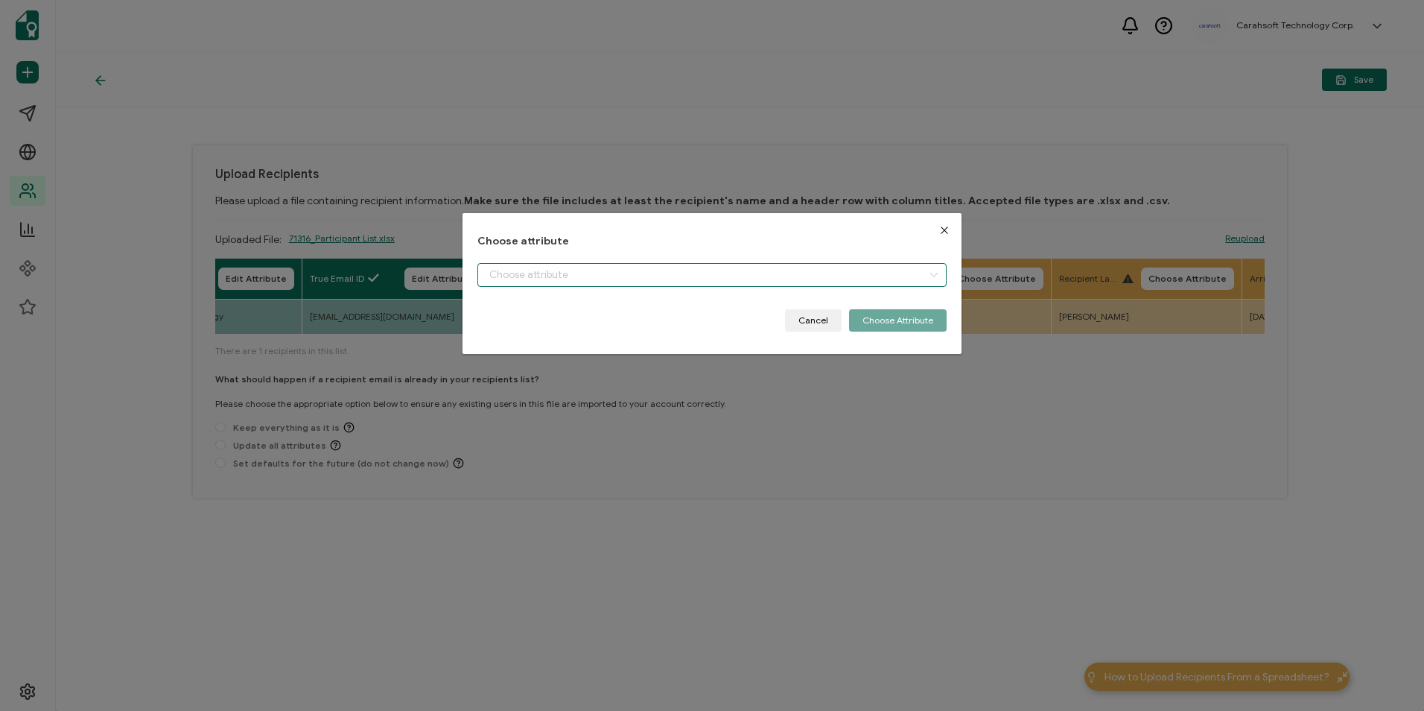
click at [589, 276] on input "dialog" at bounding box center [711, 275] width 469 height 24
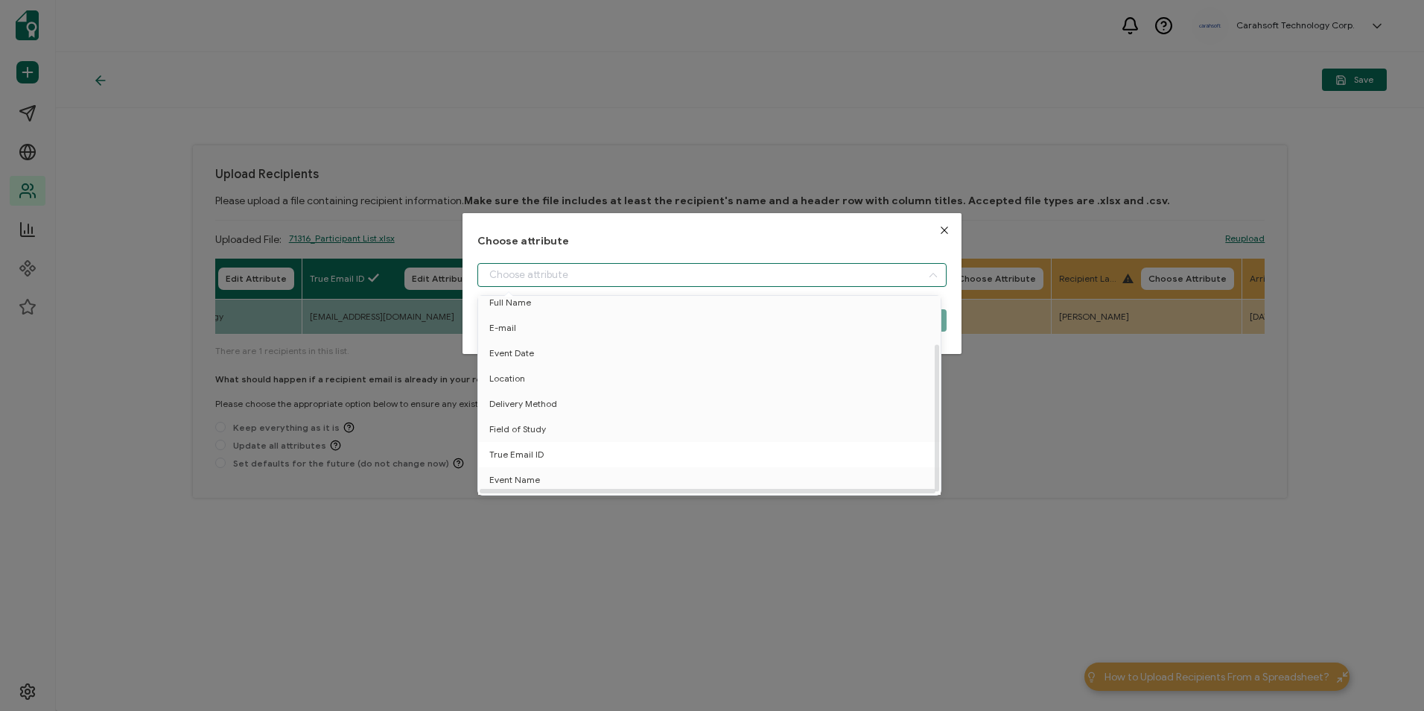
scroll to position [66, 0]
drag, startPoint x: 1023, startPoint y: 415, endPoint x: 1014, endPoint y: 418, distance: 9.4
click at [1021, 416] on div "Choose attribute Cancel Choose Attribute" at bounding box center [712, 355] width 1424 height 711
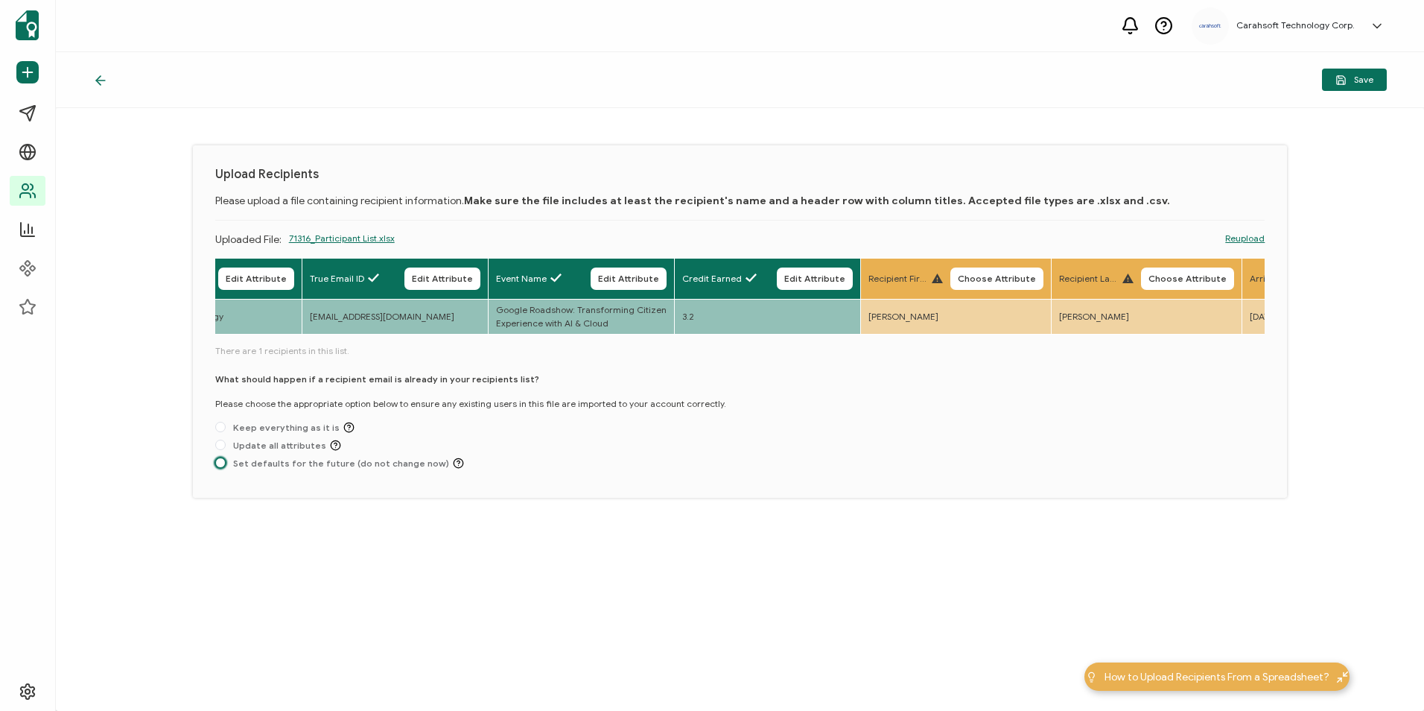
click at [222, 468] on span at bounding box center [220, 462] width 10 height 10
click at [222, 469] on input "Set defaults for the future (do not change now)" at bounding box center [220, 463] width 10 height 12
radio input "true"
click at [1343, 83] on icon "button" at bounding box center [1341, 82] width 4 height 4
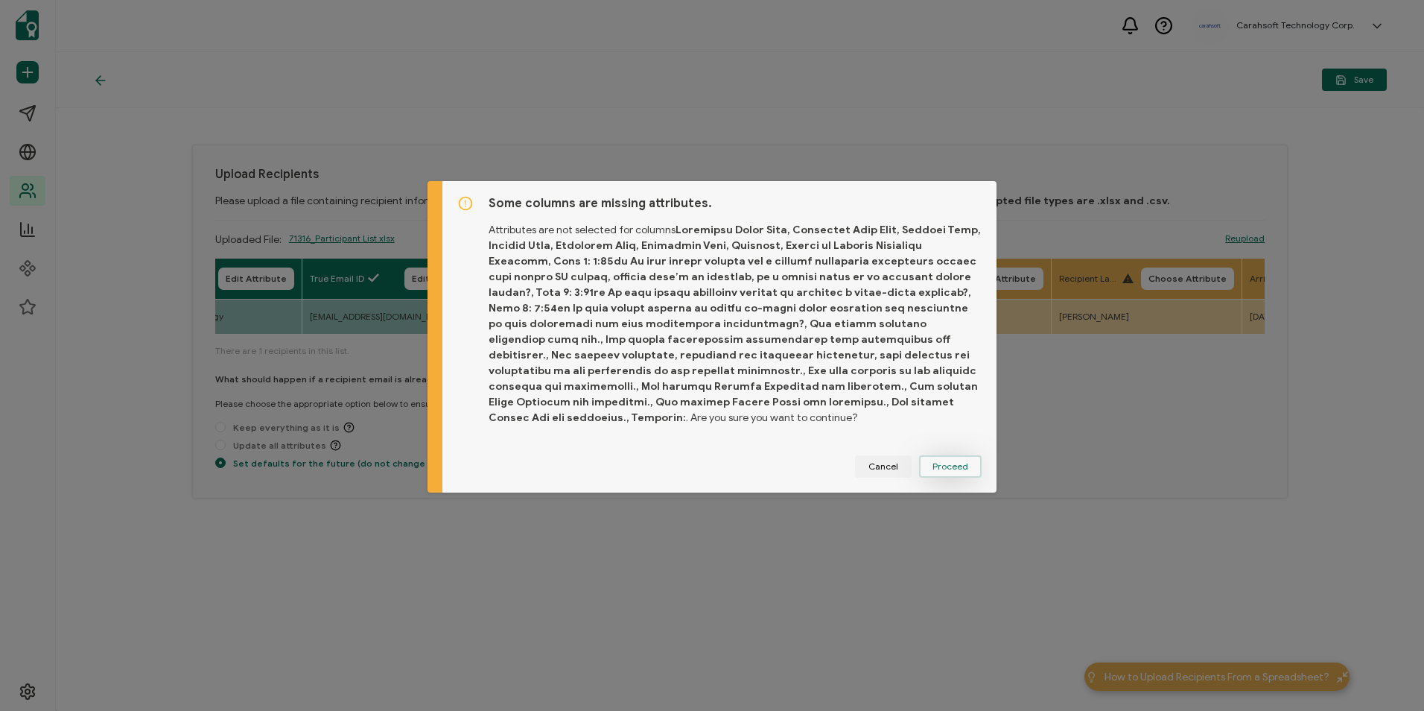
click at [940, 462] on span "Proceed" at bounding box center [951, 466] width 36 height 9
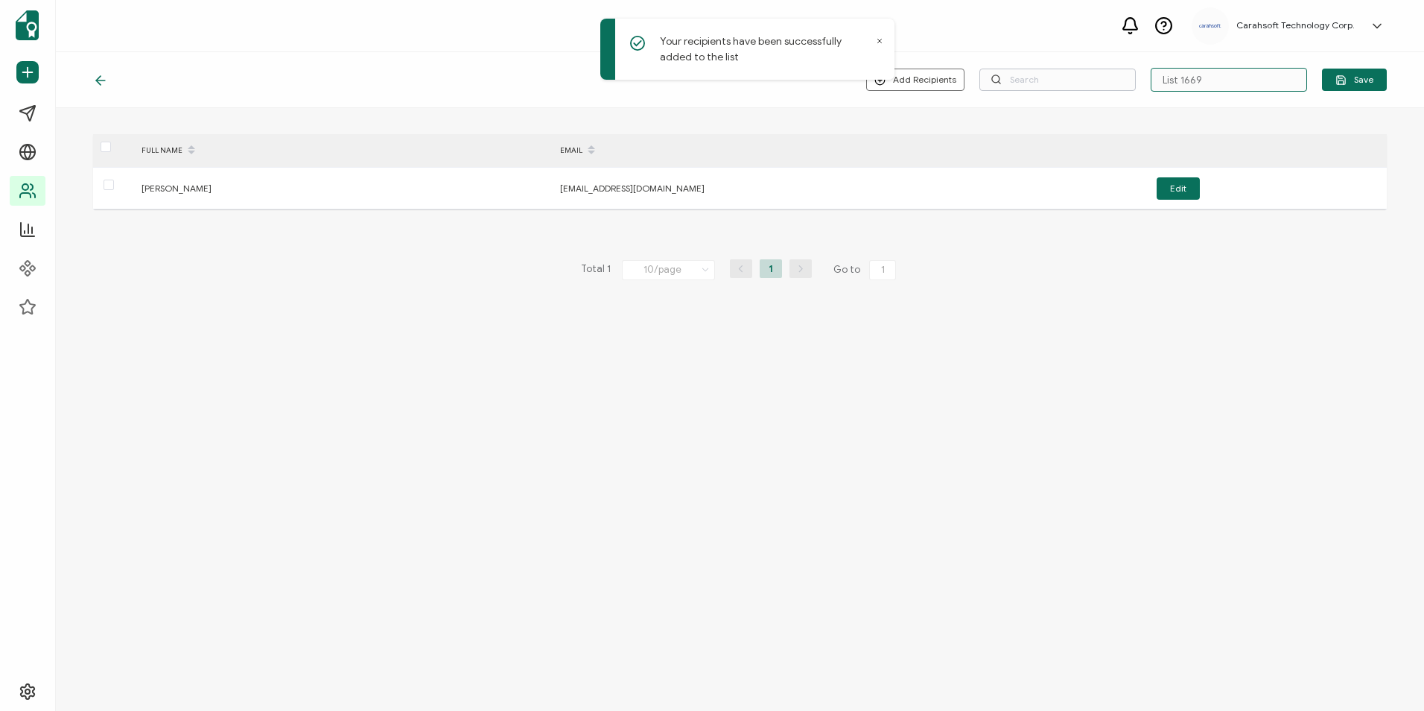
drag, startPoint x: 1269, startPoint y: 76, endPoint x: 1132, endPoint y: 86, distance: 137.5
click at [1132, 86] on div "Add Recipients Upload New Recipients Import from Recipients List 1669 Save" at bounding box center [1126, 80] width 521 height 24
paste input "9-17-2025_71316_Google Event"
type input "9-17-2025_71316_Google Event"
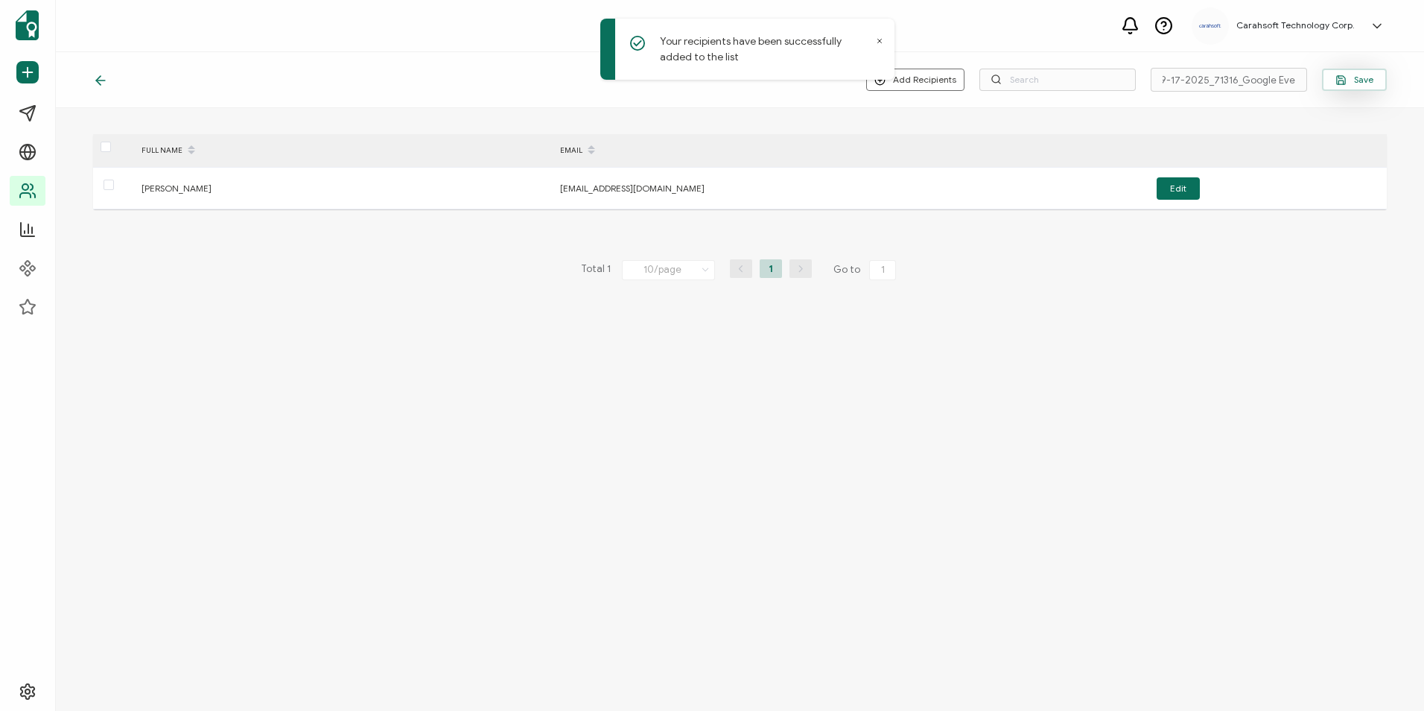
click at [1341, 80] on icon "button" at bounding box center [1341, 82] width 4 height 4
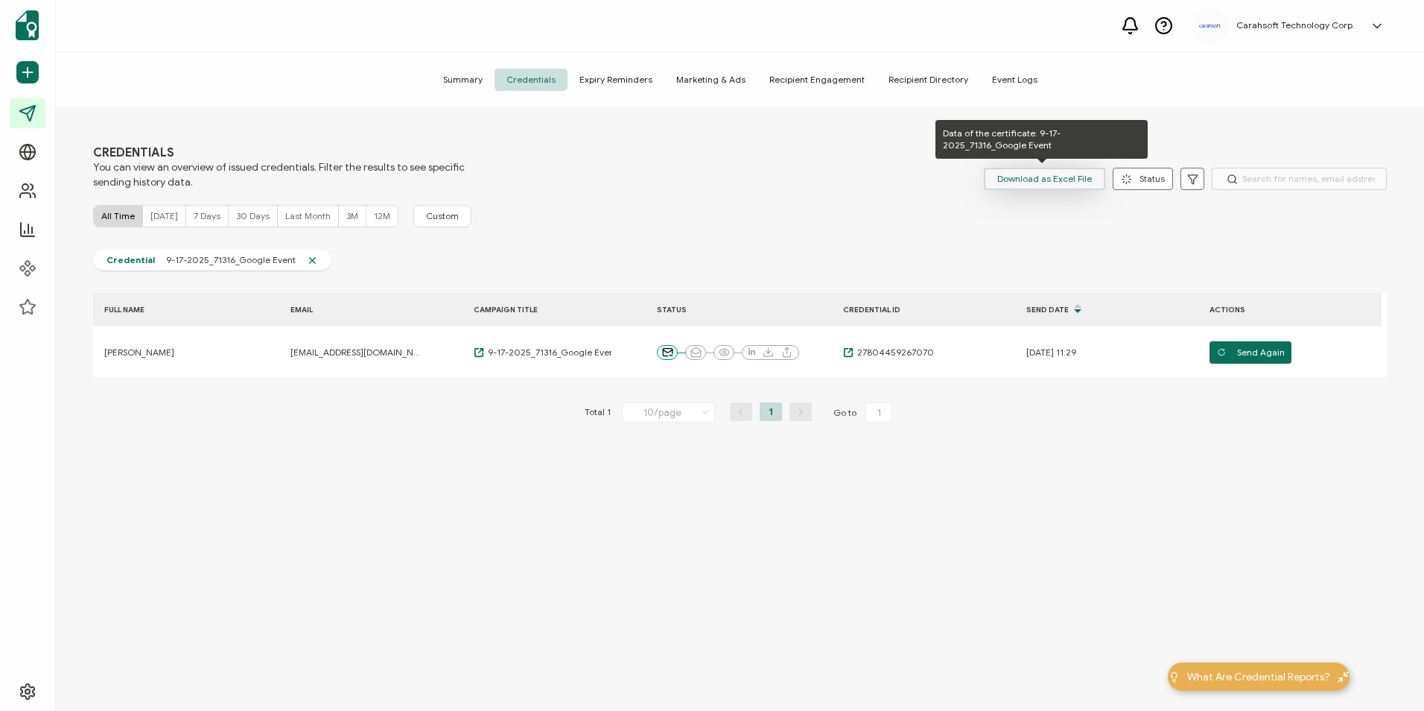
click at [1024, 168] on span "Download as Excel File" at bounding box center [1044, 179] width 95 height 22
